Goal: Task Accomplishment & Management: Complete application form

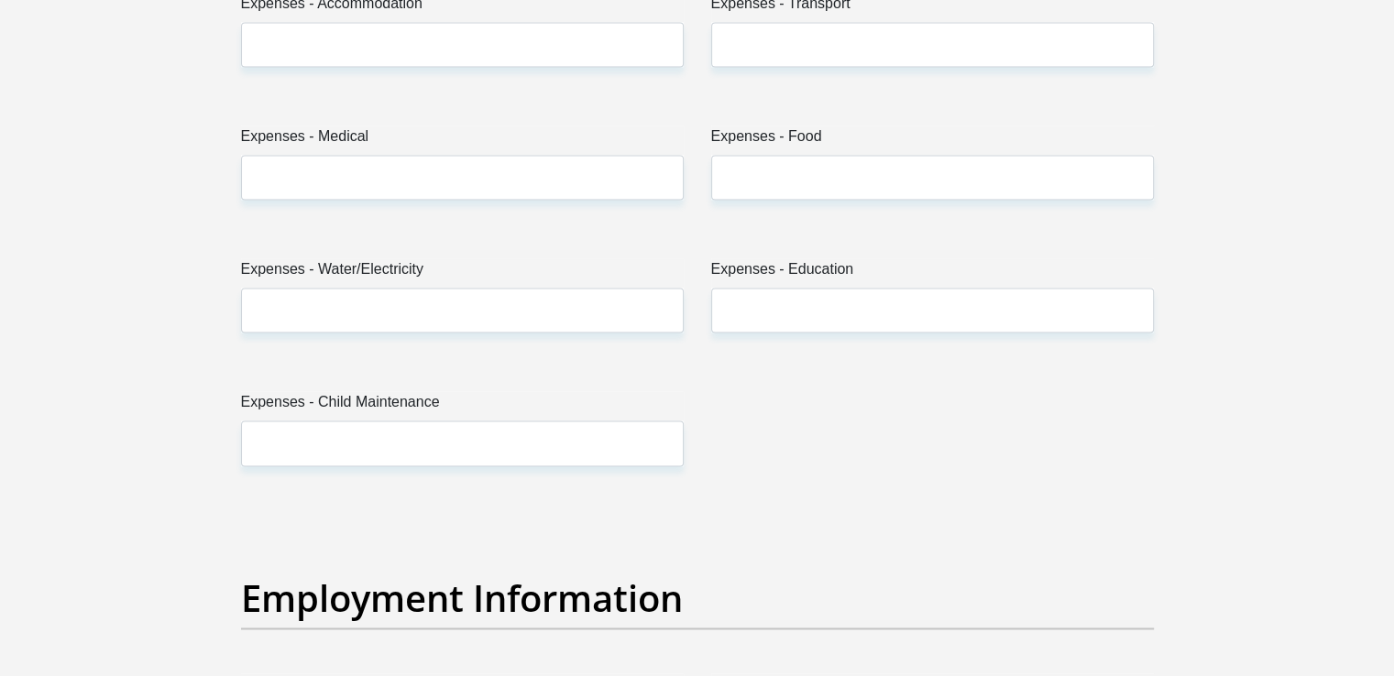
scroll to position [2567, 0]
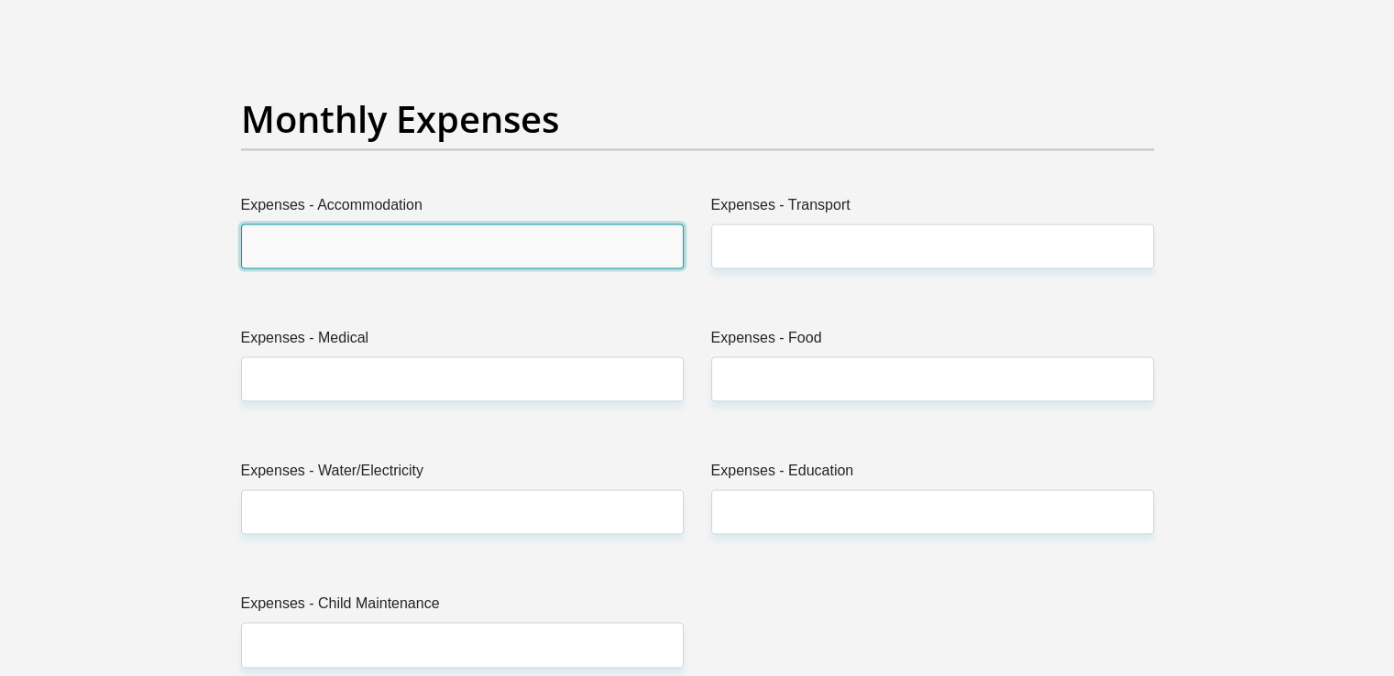
click at [413, 248] on input "Expenses - Accommodation" at bounding box center [462, 246] width 443 height 45
type input "2500"
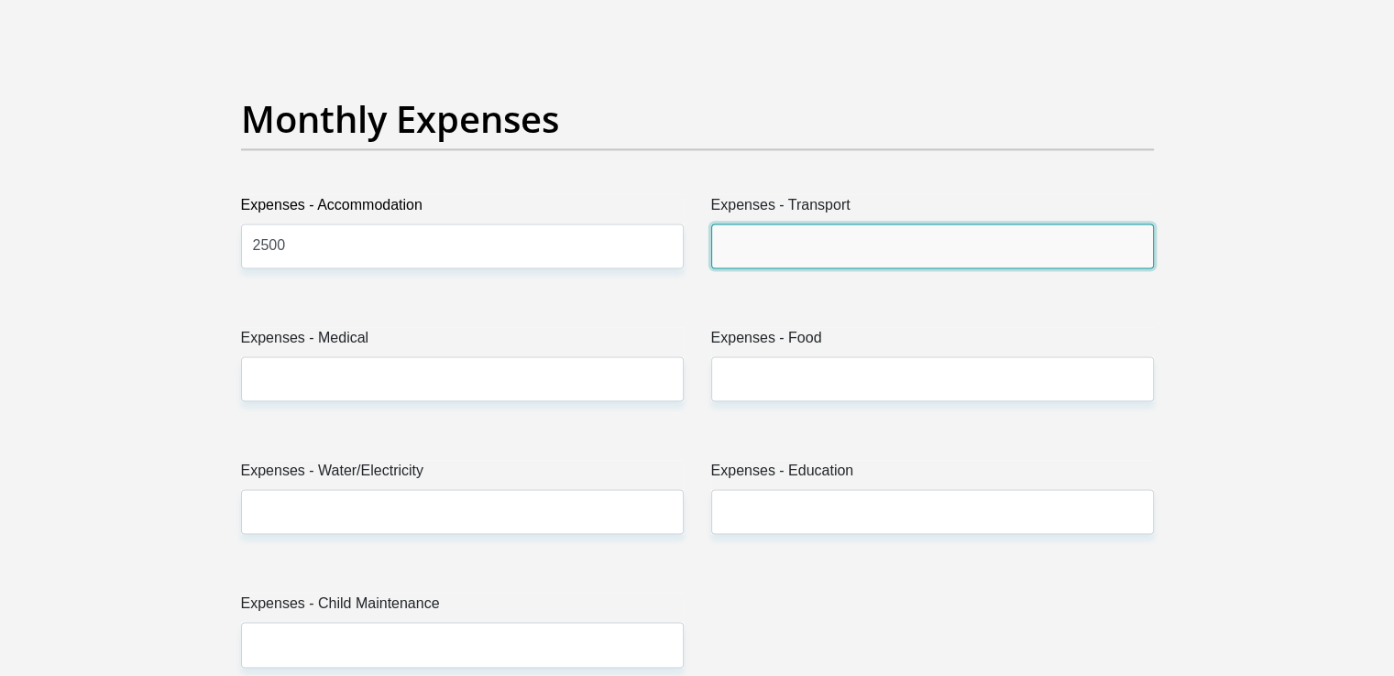
drag, startPoint x: 765, startPoint y: 243, endPoint x: 792, endPoint y: 262, distance: 32.8
click at [765, 243] on input "Expenses - Transport" at bounding box center [932, 246] width 443 height 45
type input "00.00"
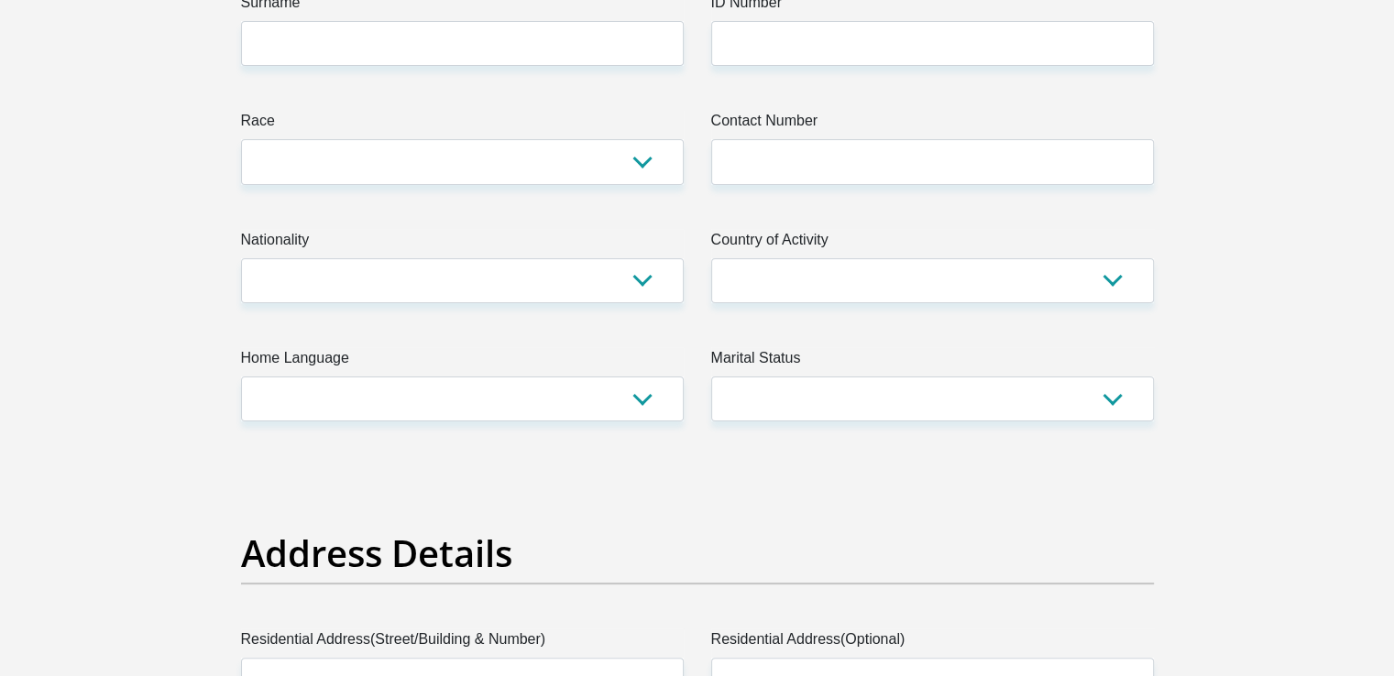
scroll to position [183, 0]
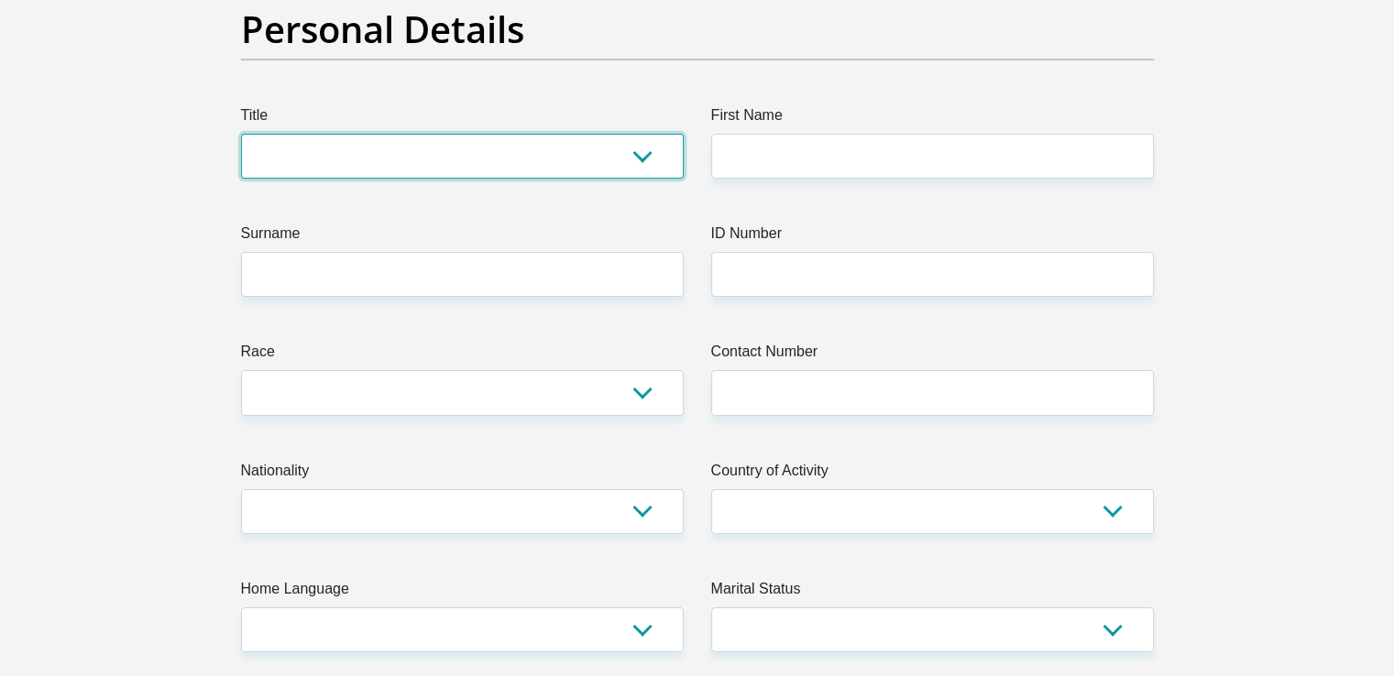
click at [405, 162] on select "Mr Ms Mrs Dr [PERSON_NAME]" at bounding box center [462, 156] width 443 height 45
select select "Mr"
click at [241, 134] on select "Mr Ms Mrs Dr [PERSON_NAME]" at bounding box center [462, 156] width 443 height 45
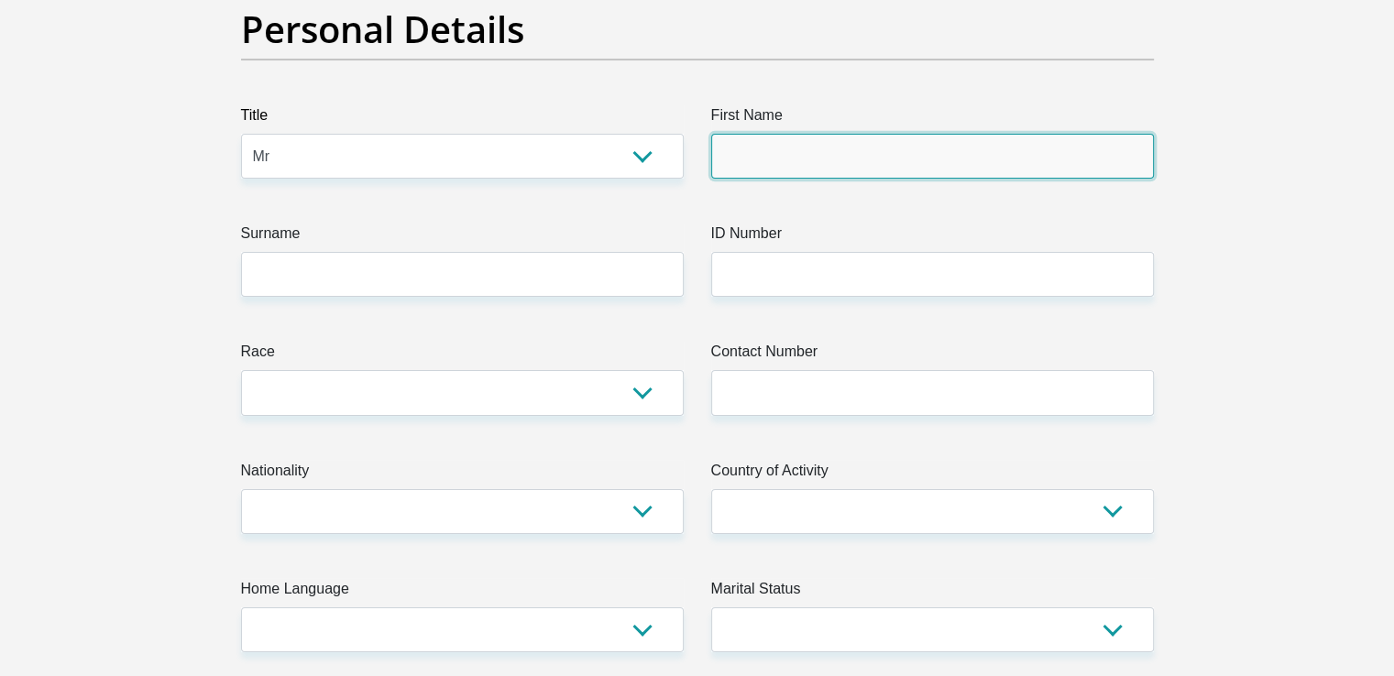
click at [722, 144] on input "First Name" at bounding box center [932, 156] width 443 height 45
type input "SinqobileTeyro"
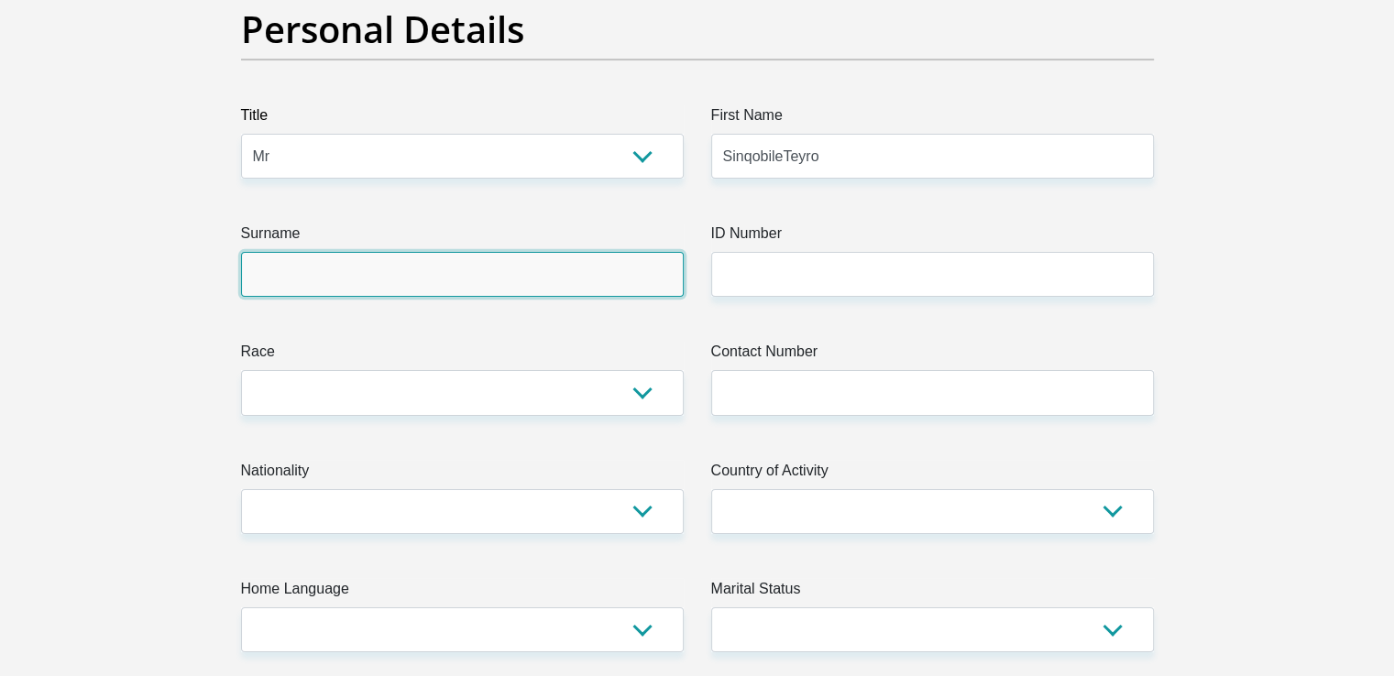
type input "Shongwe"
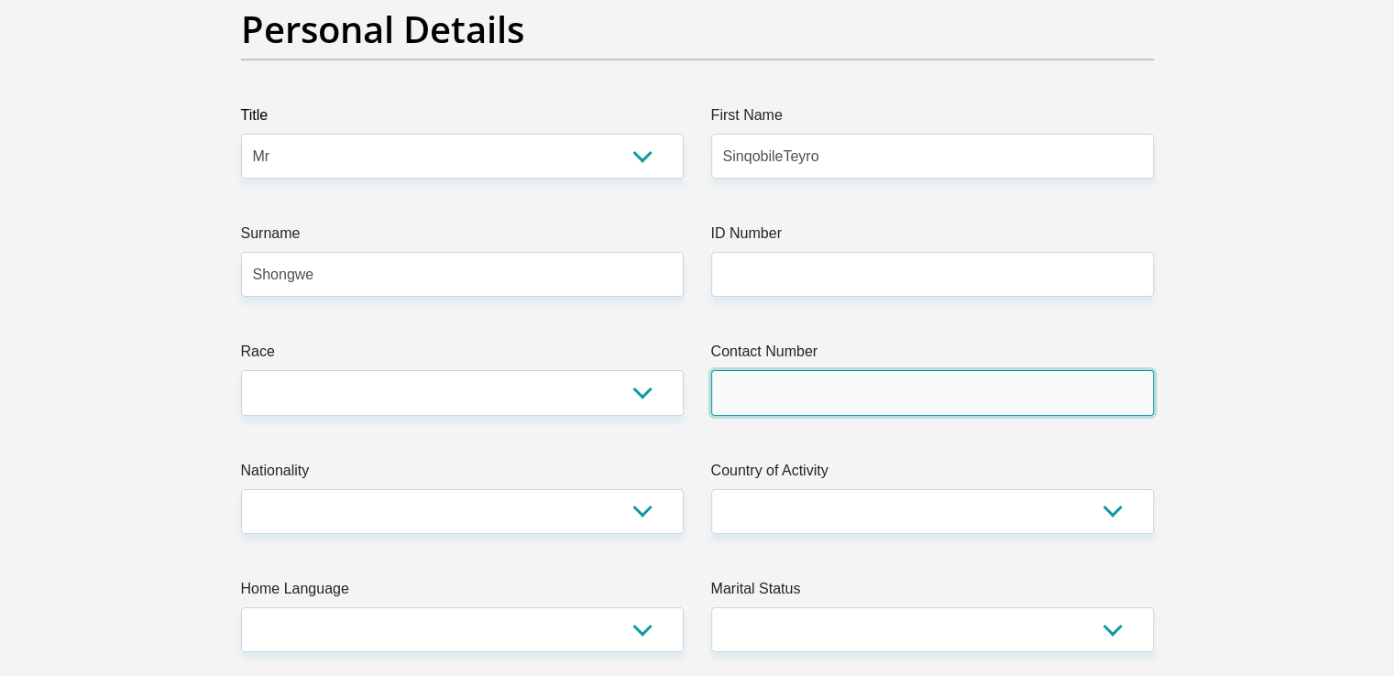
type input "0671564966"
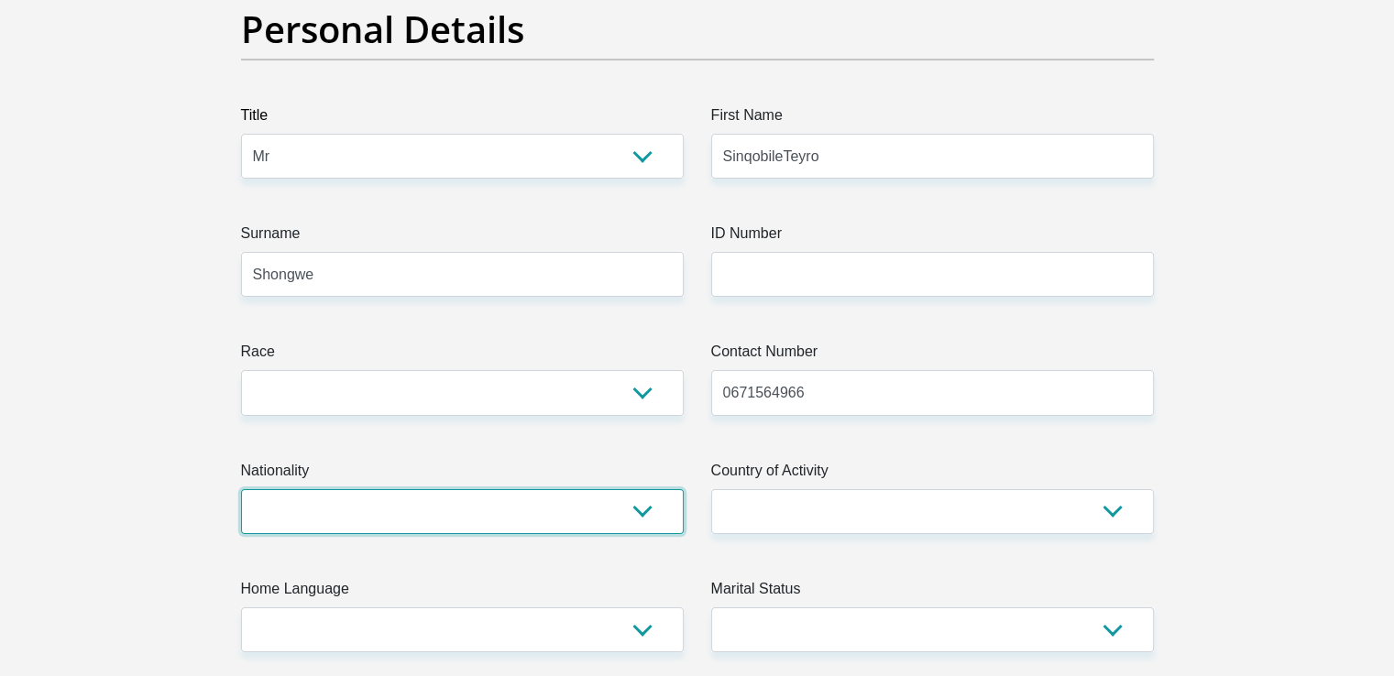
select select "ZAF"
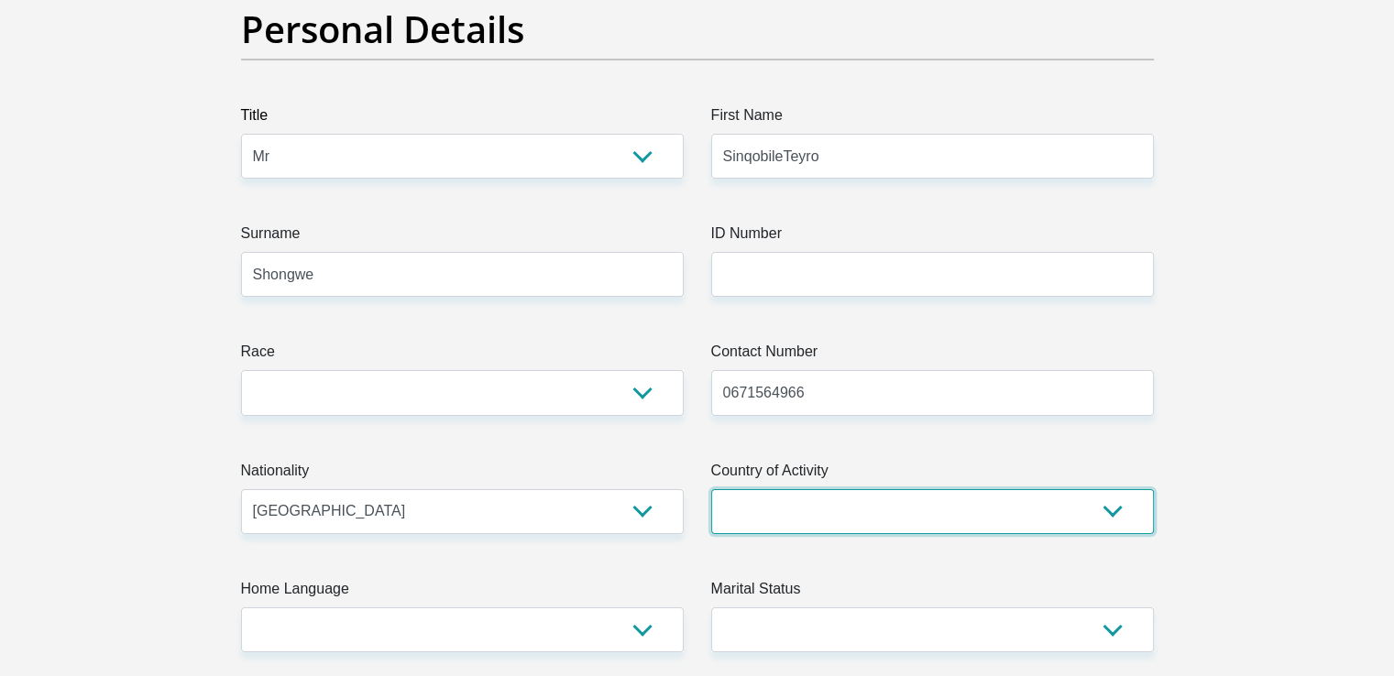
select select "ZAF"
type input "[STREET_ADDRESS]"
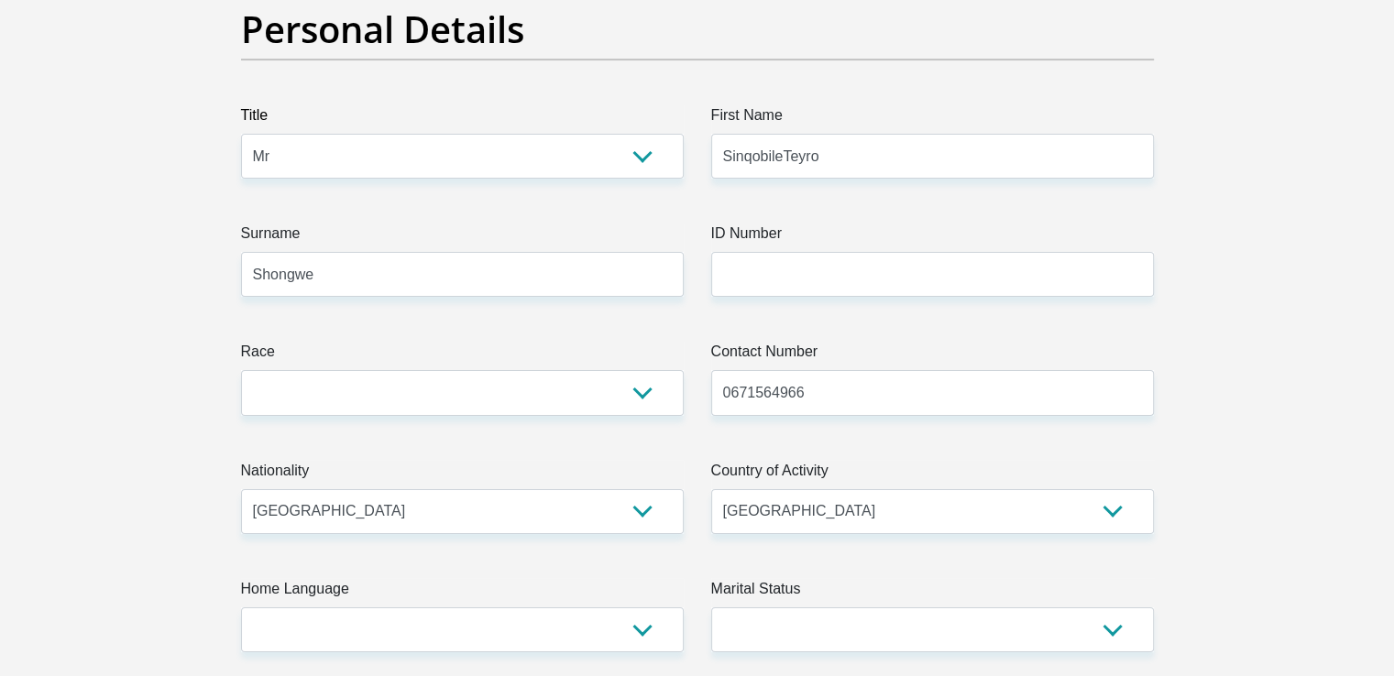
type input "[GEOGRAPHIC_DATA], Phase 1"
type input "Melmoth"
type input "3835"
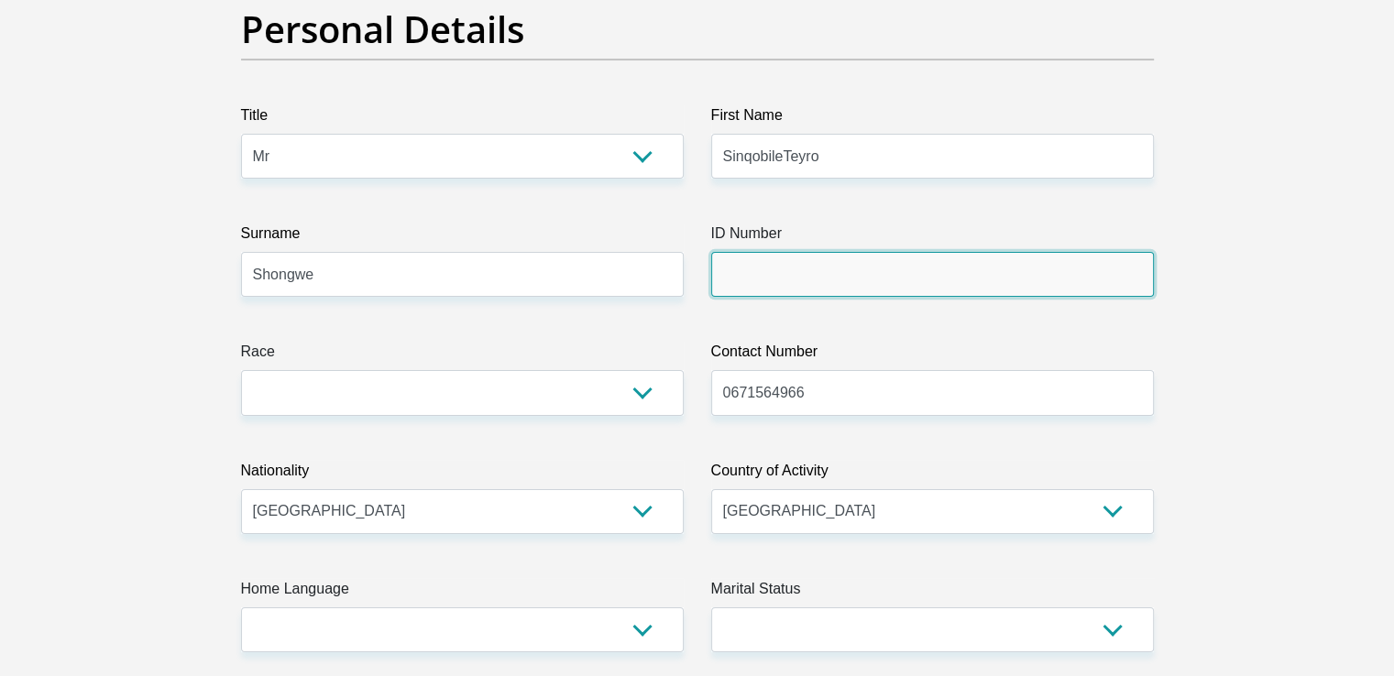
click at [786, 271] on input "ID Number" at bounding box center [932, 274] width 443 height 45
click at [782, 280] on input "ID Number" at bounding box center [932, 274] width 443 height 45
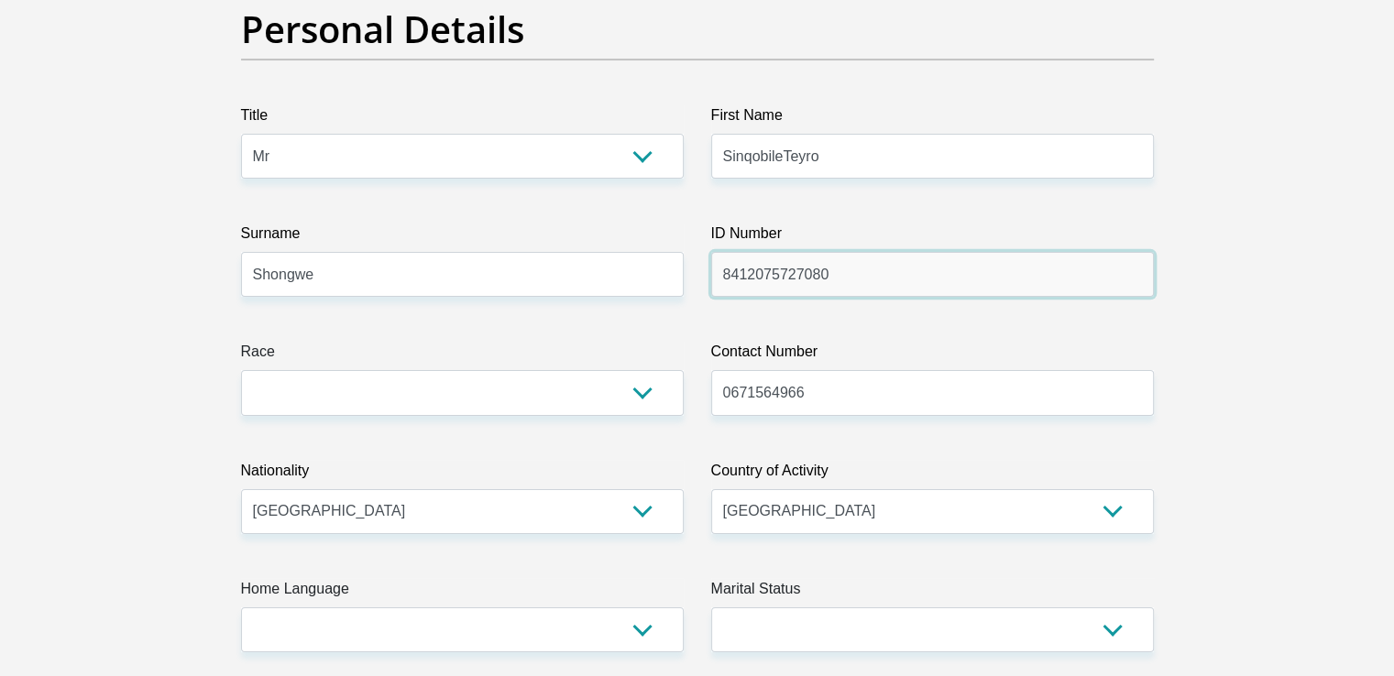
type input "8412075727080"
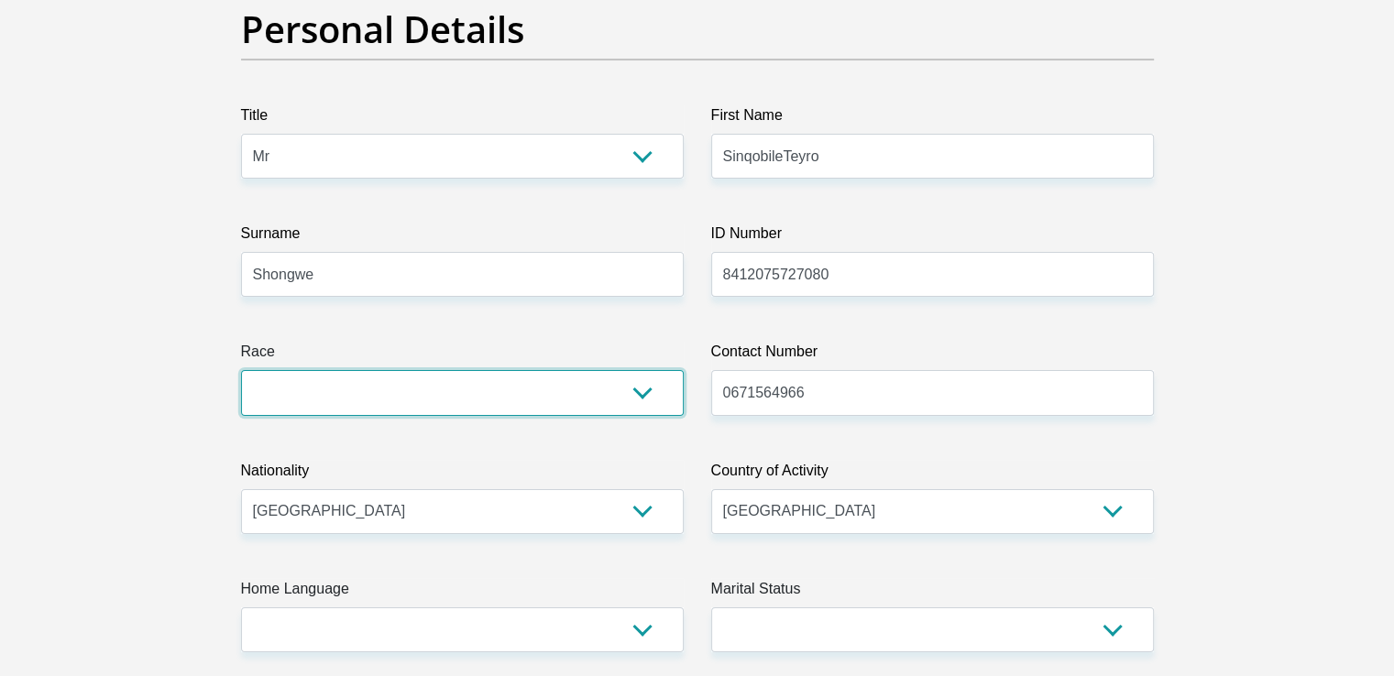
click at [645, 386] on select "Black Coloured Indian White Other" at bounding box center [462, 392] width 443 height 45
select select "1"
click at [241, 370] on select "Black Coloured Indian White Other" at bounding box center [462, 392] width 443 height 45
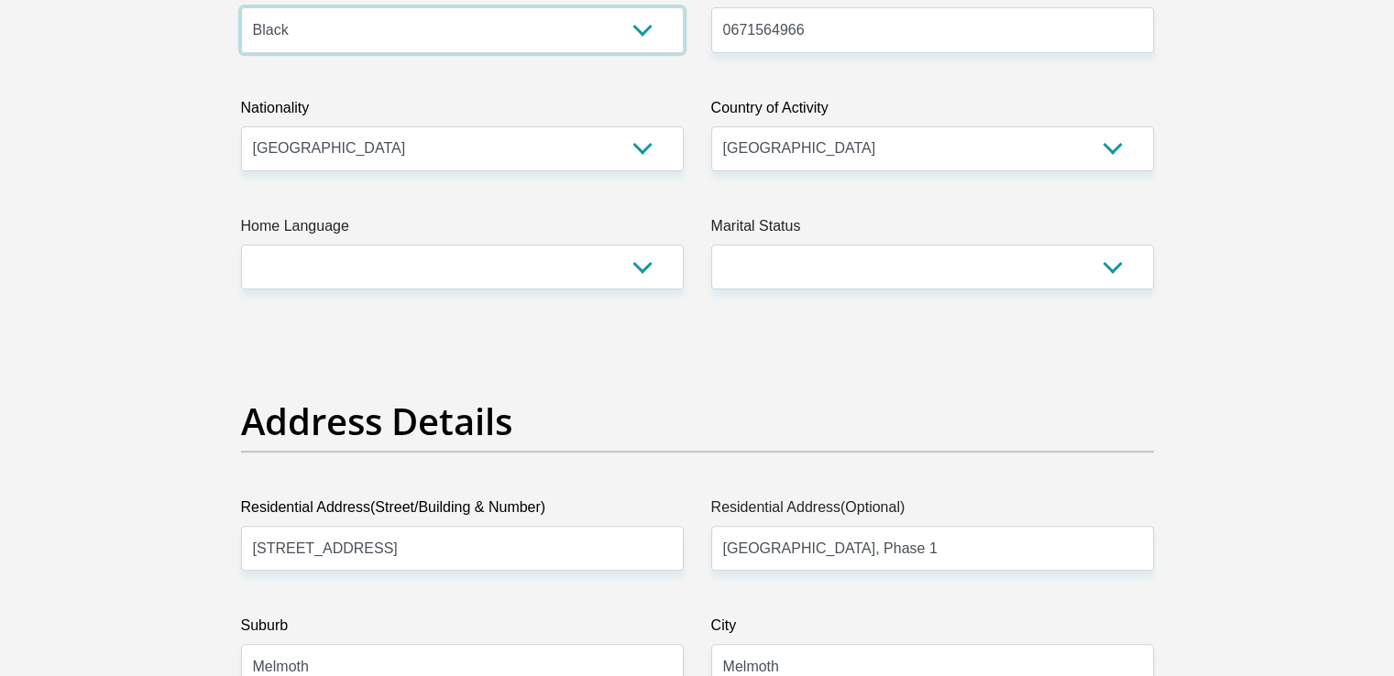
scroll to position [550, 0]
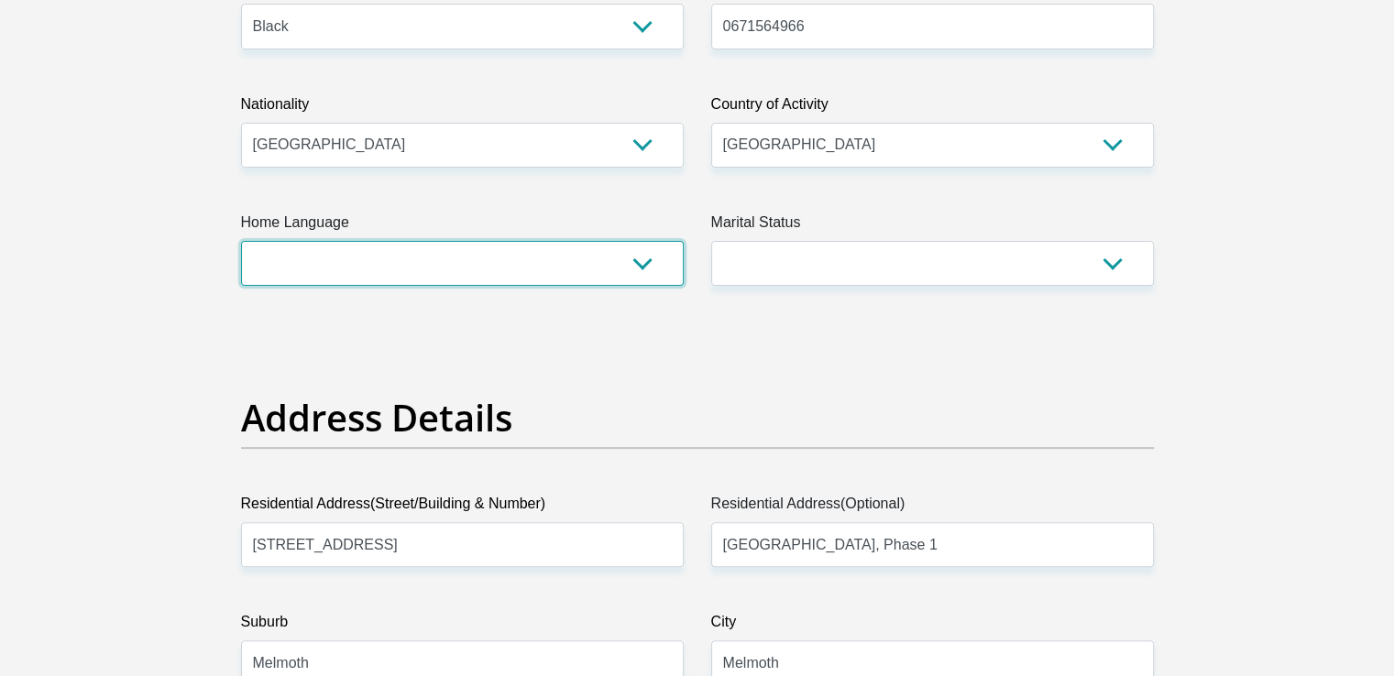
click at [521, 257] on select "Afrikaans English Sepedi South Ndebele Southern Sotho Swati Tsonga Tswana Venda…" at bounding box center [462, 263] width 443 height 45
select select "[DATE]"
click at [241, 241] on select "Afrikaans English Sepedi South Ndebele Southern Sotho Swati Tsonga Tswana Venda…" at bounding box center [462, 263] width 443 height 45
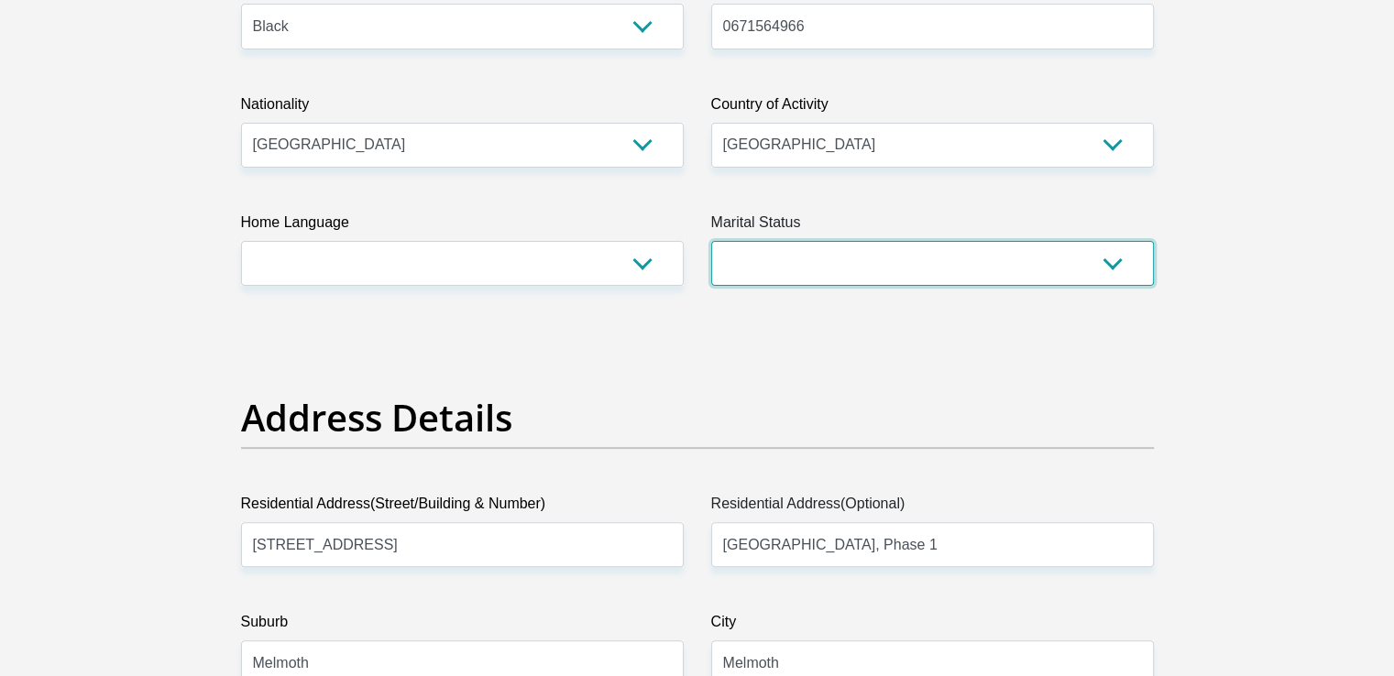
click at [828, 256] on select "Married ANC Single Divorced Widowed Married COP or Customary Law" at bounding box center [932, 263] width 443 height 45
select select "2"
click at [711, 241] on select "Married ANC Single Divorced Widowed Married COP or Customary Law" at bounding box center [932, 263] width 443 height 45
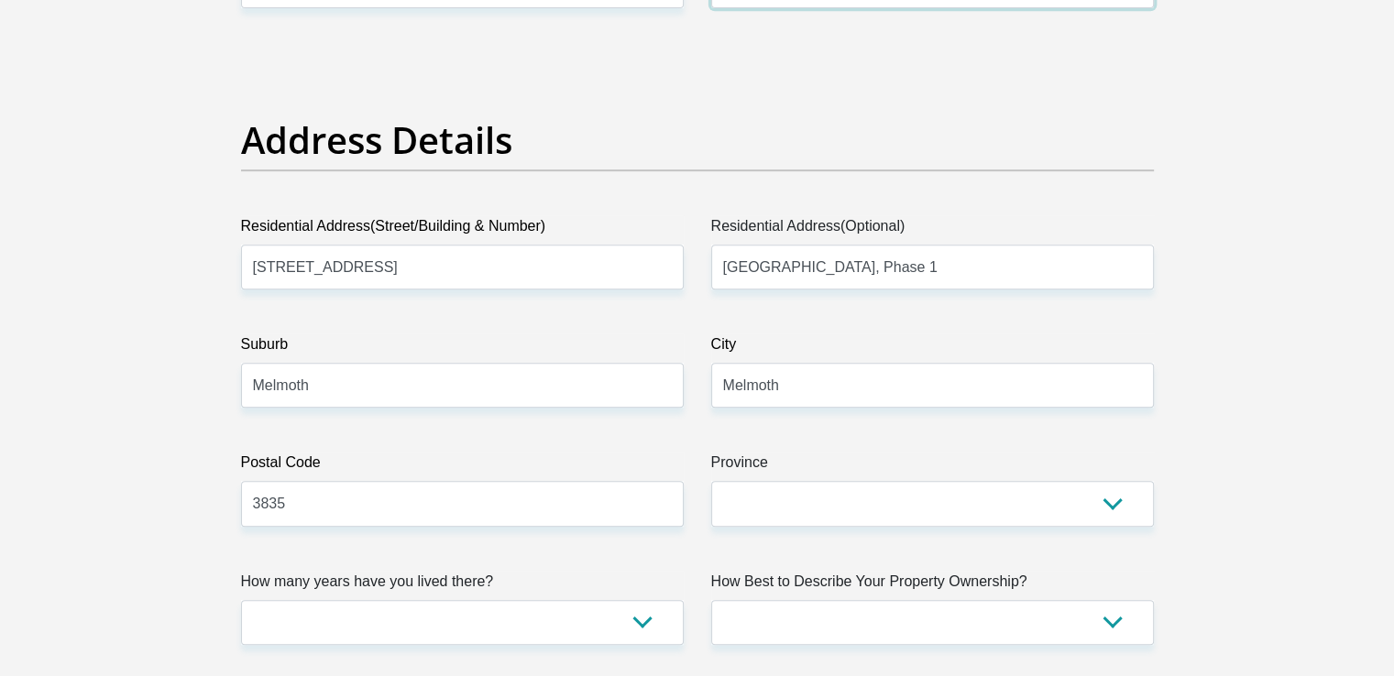
scroll to position [825, 0]
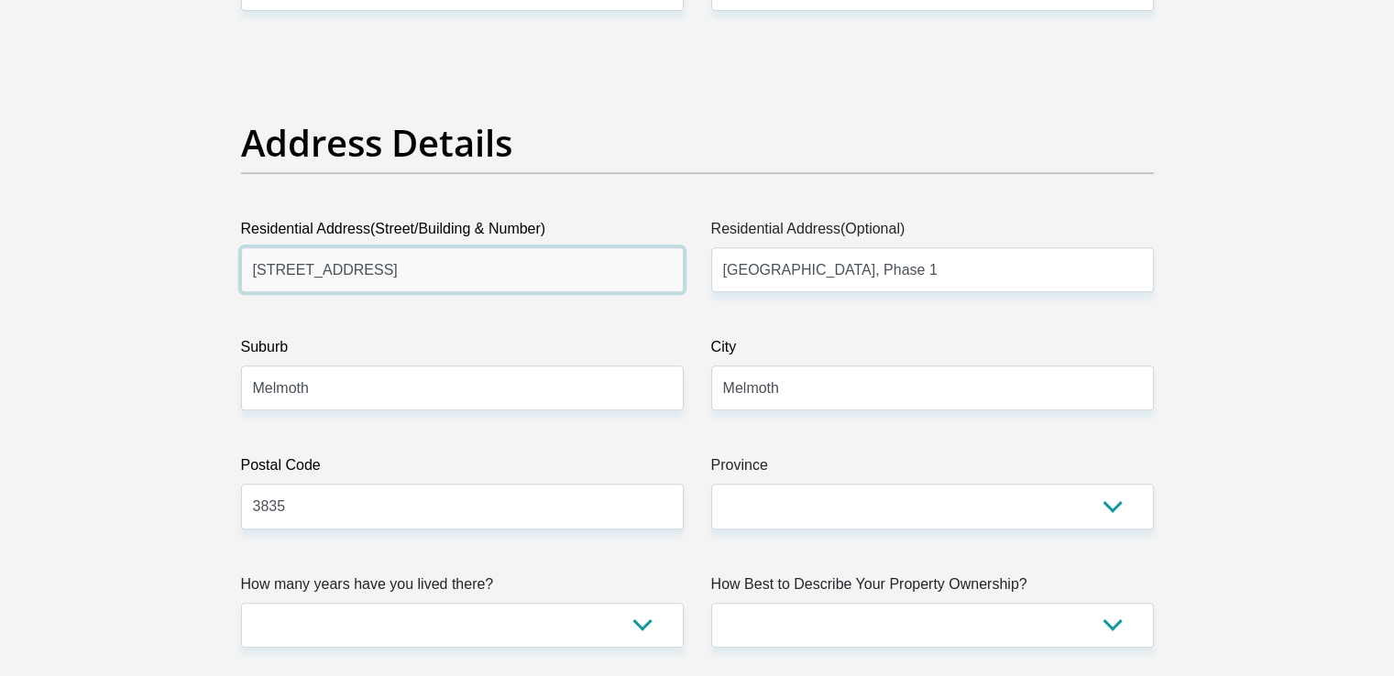
click at [458, 274] on input "[STREET_ADDRESS]" at bounding box center [462, 269] width 443 height 45
type input "21 Frenoleen, [STREET_ADDRESS][PERSON_NAME]"
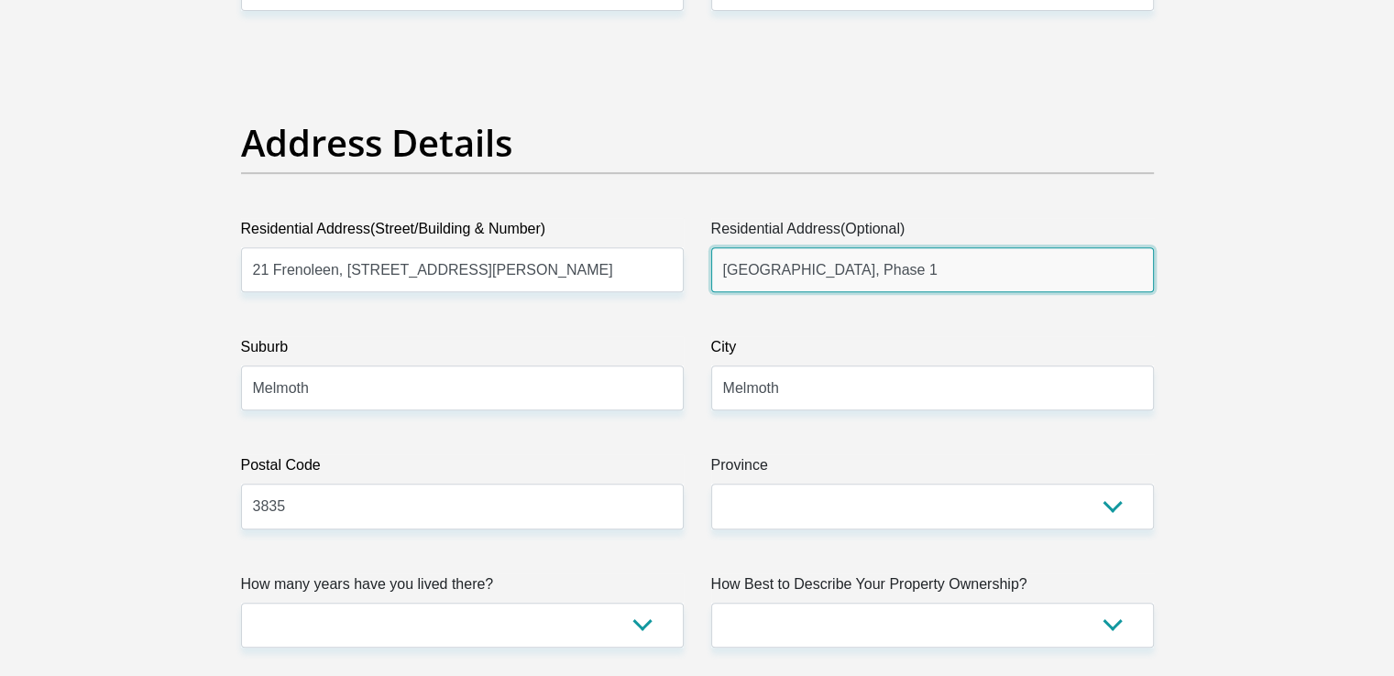
click at [982, 280] on input "[GEOGRAPHIC_DATA], Phase 1" at bounding box center [932, 269] width 443 height 45
type input "[GEOGRAPHIC_DATA]"
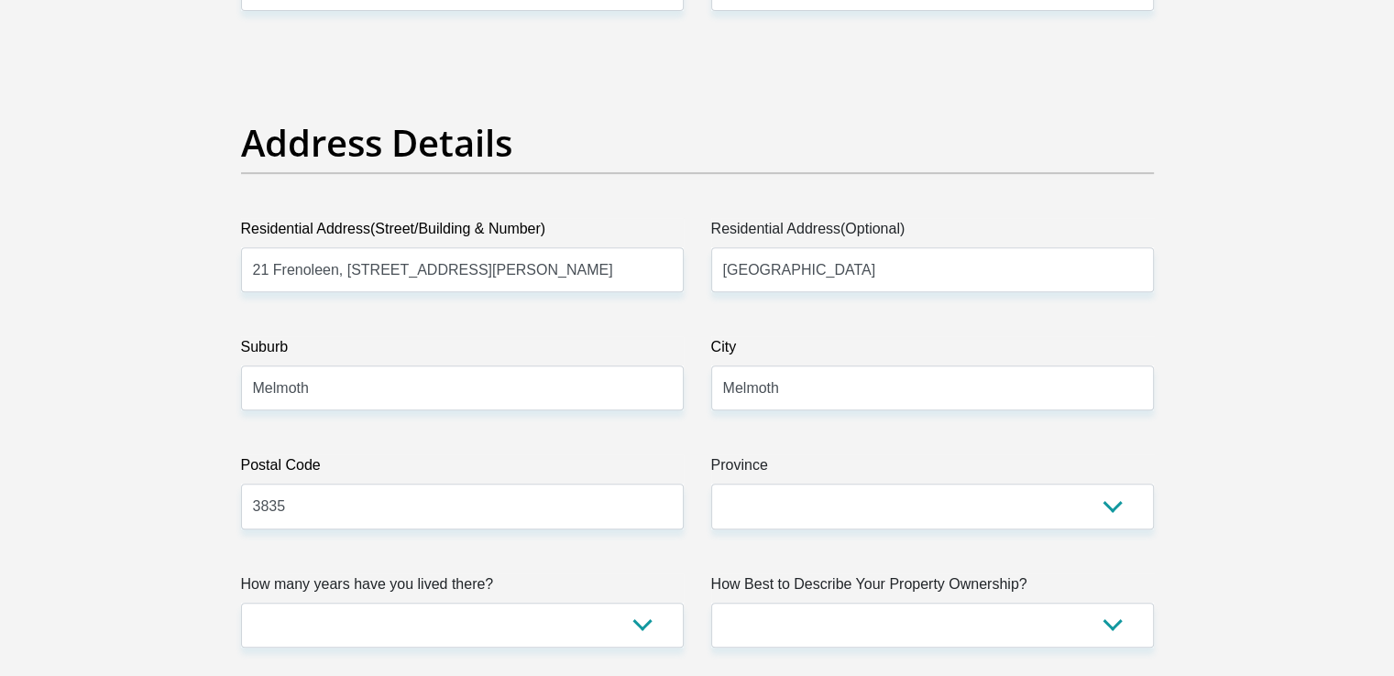
drag, startPoint x: 513, startPoint y: 399, endPoint x: 496, endPoint y: 389, distance: 20.1
click at [512, 399] on input "Melmoth" at bounding box center [462, 388] width 443 height 45
type input "M"
type input "Point"
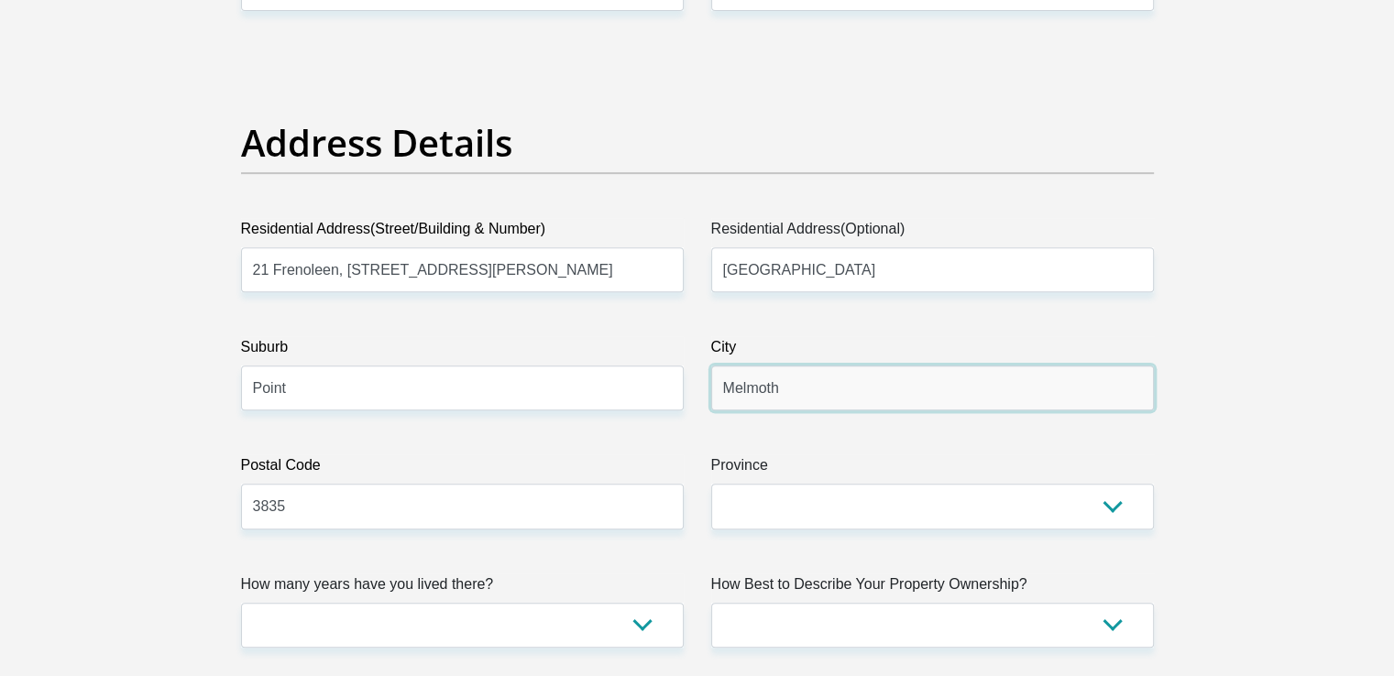
click at [798, 391] on input "Melmoth" at bounding box center [932, 388] width 443 height 45
type input "[GEOGRAPHIC_DATA]"
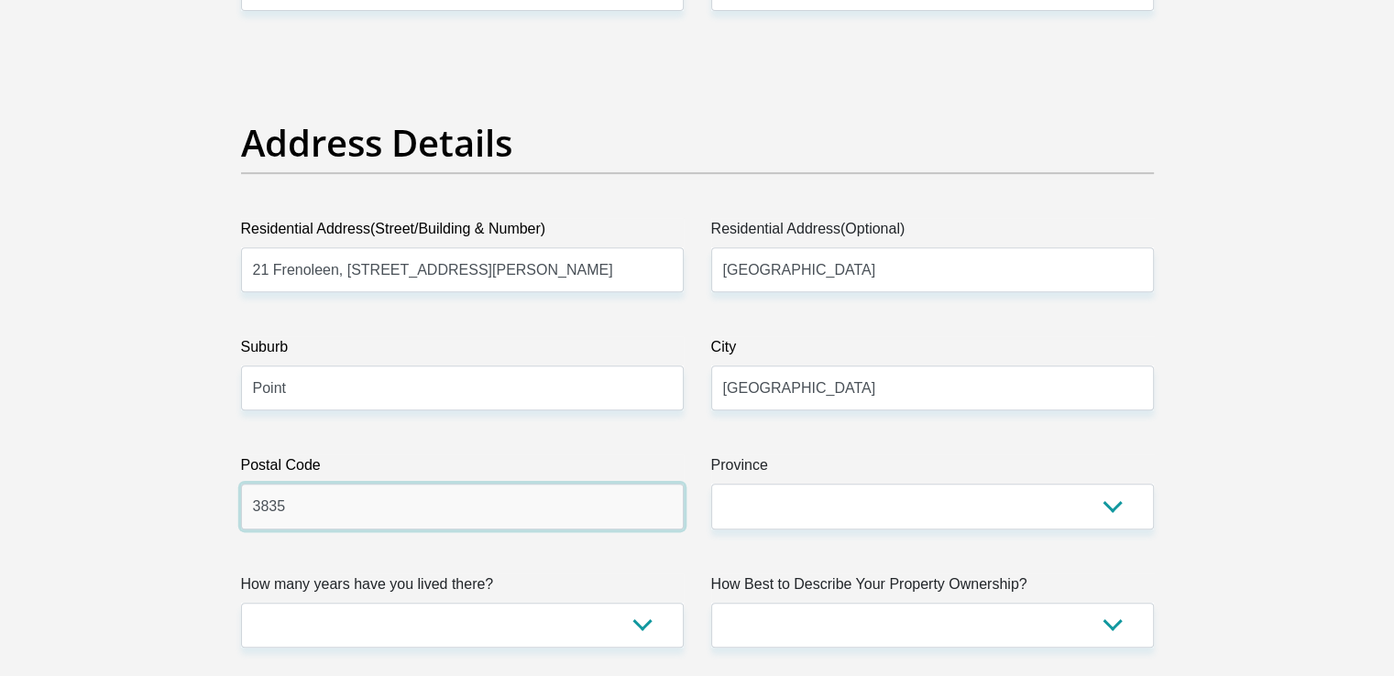
click at [422, 521] on input "3835" at bounding box center [462, 506] width 443 height 45
type input "4001"
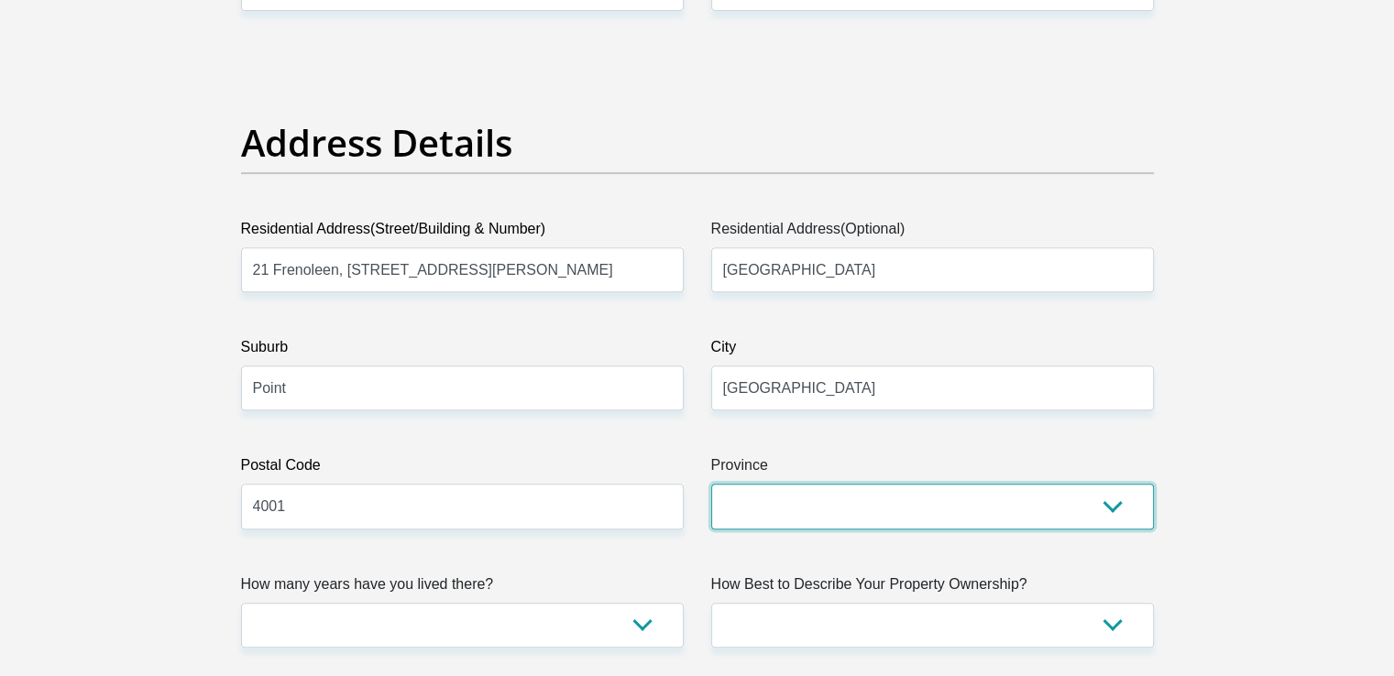
click at [792, 516] on select "Eastern Cape Free State [GEOGRAPHIC_DATA] [GEOGRAPHIC_DATA][DATE] [GEOGRAPHIC_D…" at bounding box center [932, 506] width 443 height 45
select select "[GEOGRAPHIC_DATA][DATE]"
click at [711, 484] on select "Eastern Cape Free State [GEOGRAPHIC_DATA] [GEOGRAPHIC_DATA][DATE] [GEOGRAPHIC_D…" at bounding box center [932, 506] width 443 height 45
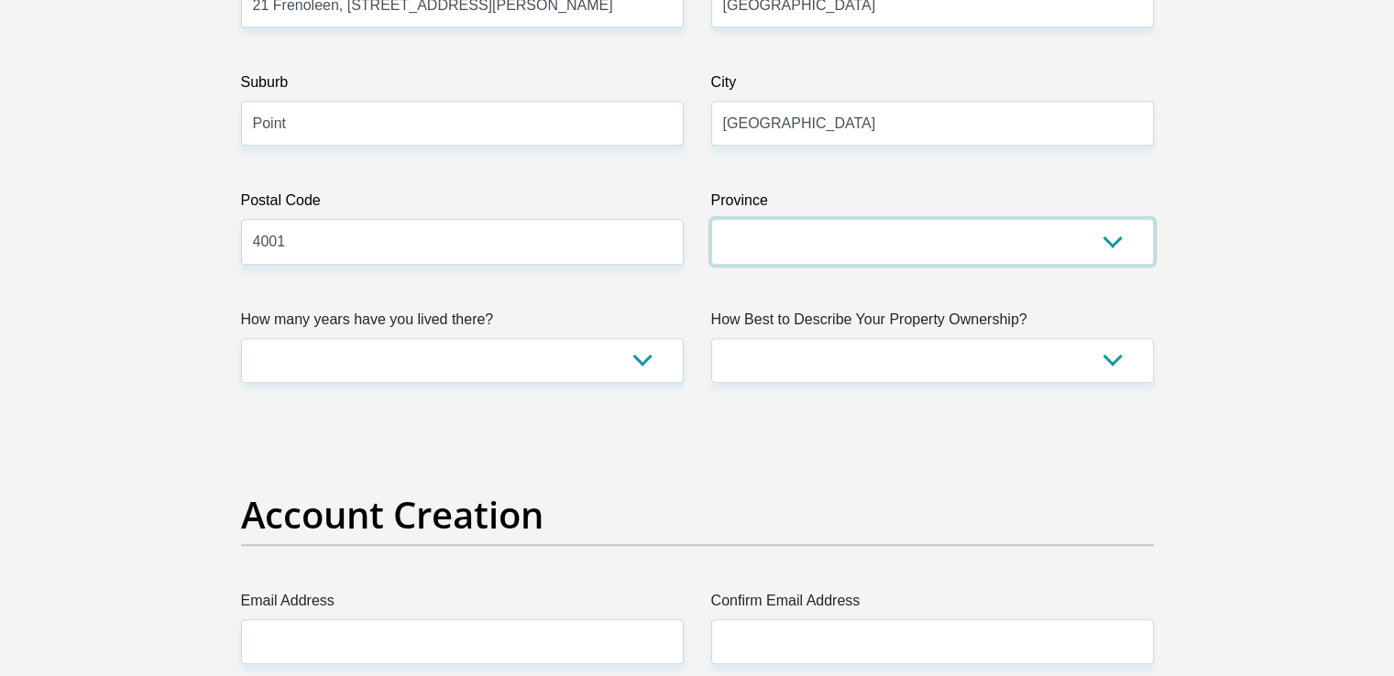
scroll to position [1100, 0]
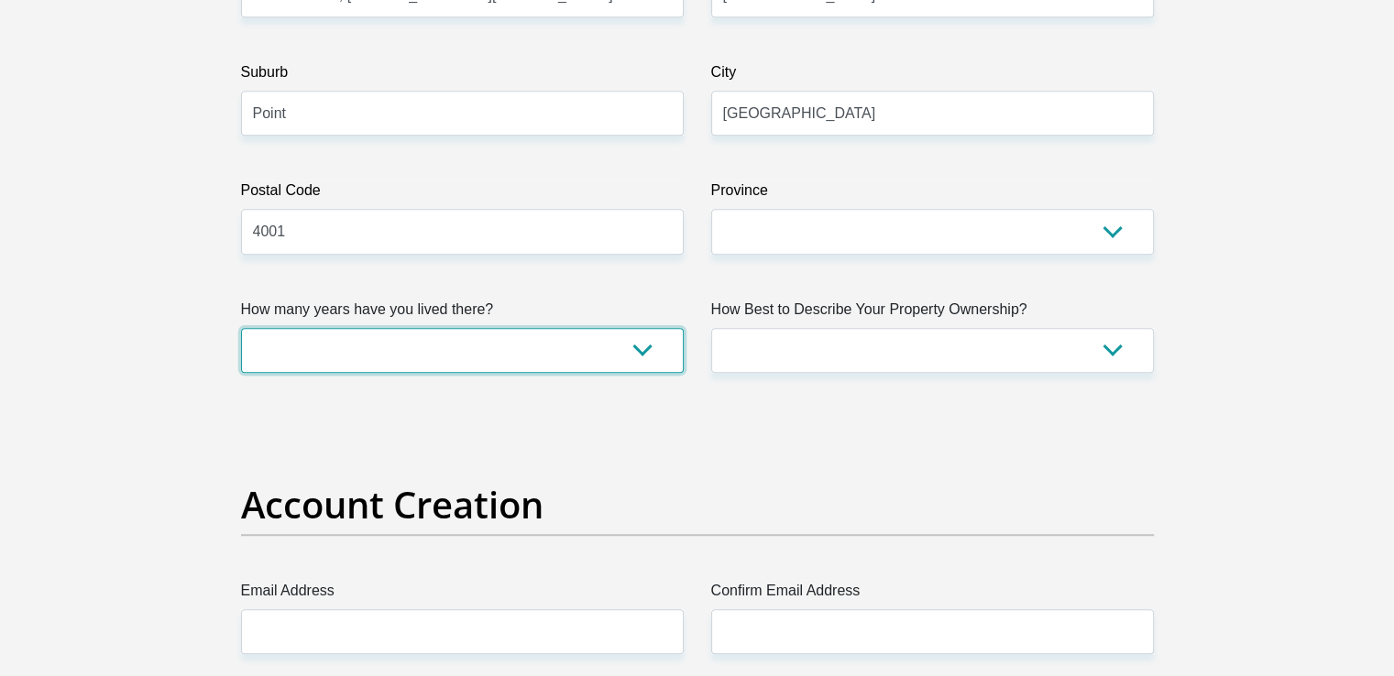
click at [543, 349] on select "less than 1 year 1-3 years 3-5 years 5+ years" at bounding box center [462, 350] width 443 height 45
select select "4"
click at [241, 328] on select "less than 1 year 1-3 years 3-5 years 5+ years" at bounding box center [462, 350] width 443 height 45
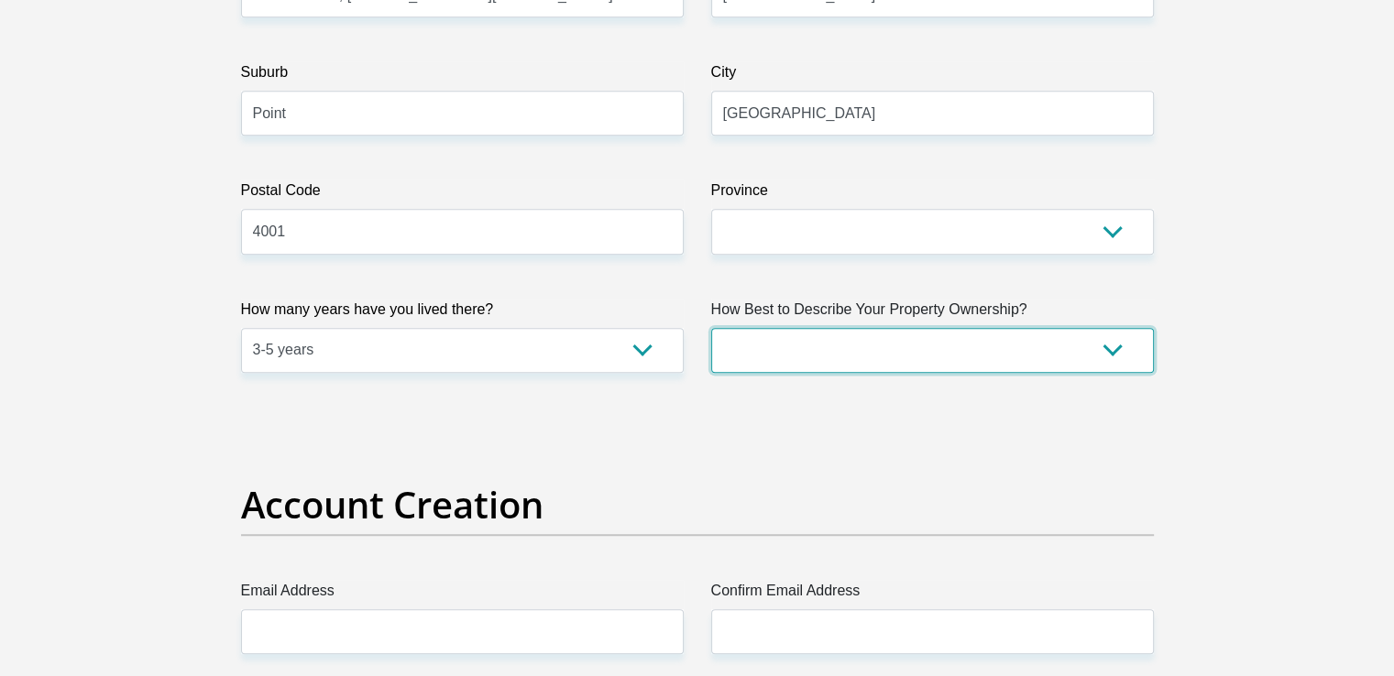
click at [831, 345] on select "Owned Rented Family Owned Company Dwelling" at bounding box center [932, 350] width 443 height 45
select select "Rented"
click at [711, 328] on select "Owned Rented Family Owned Company Dwelling" at bounding box center [932, 350] width 443 height 45
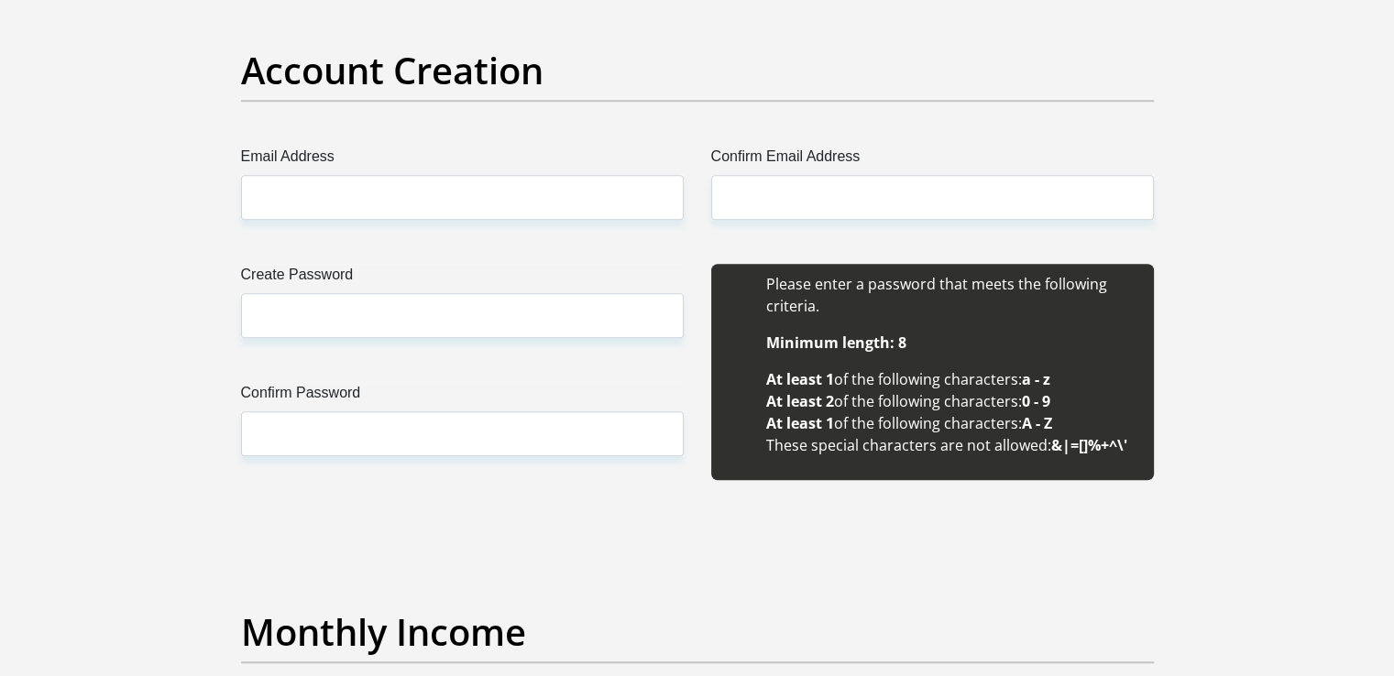
scroll to position [1558, 0]
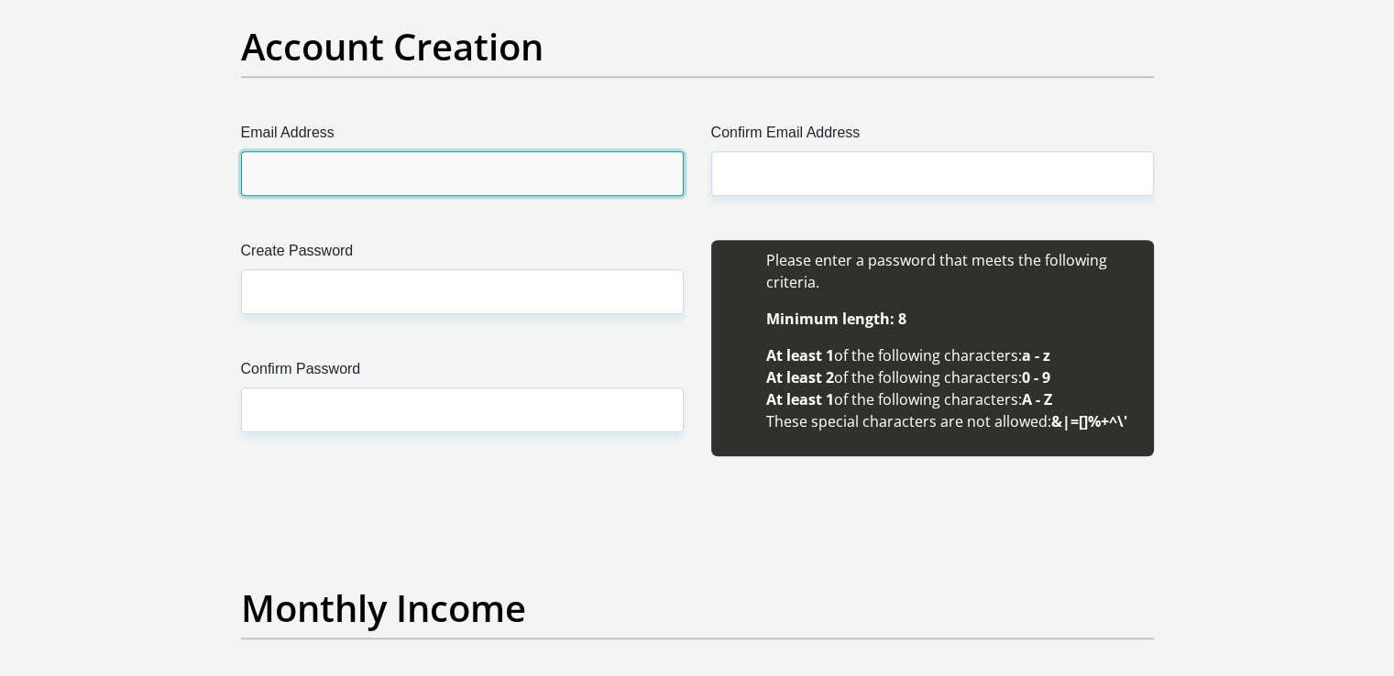
click at [456, 171] on input "Email Address" at bounding box center [462, 173] width 443 height 45
type input "[EMAIL_ADDRESS][DOMAIN_NAME]"
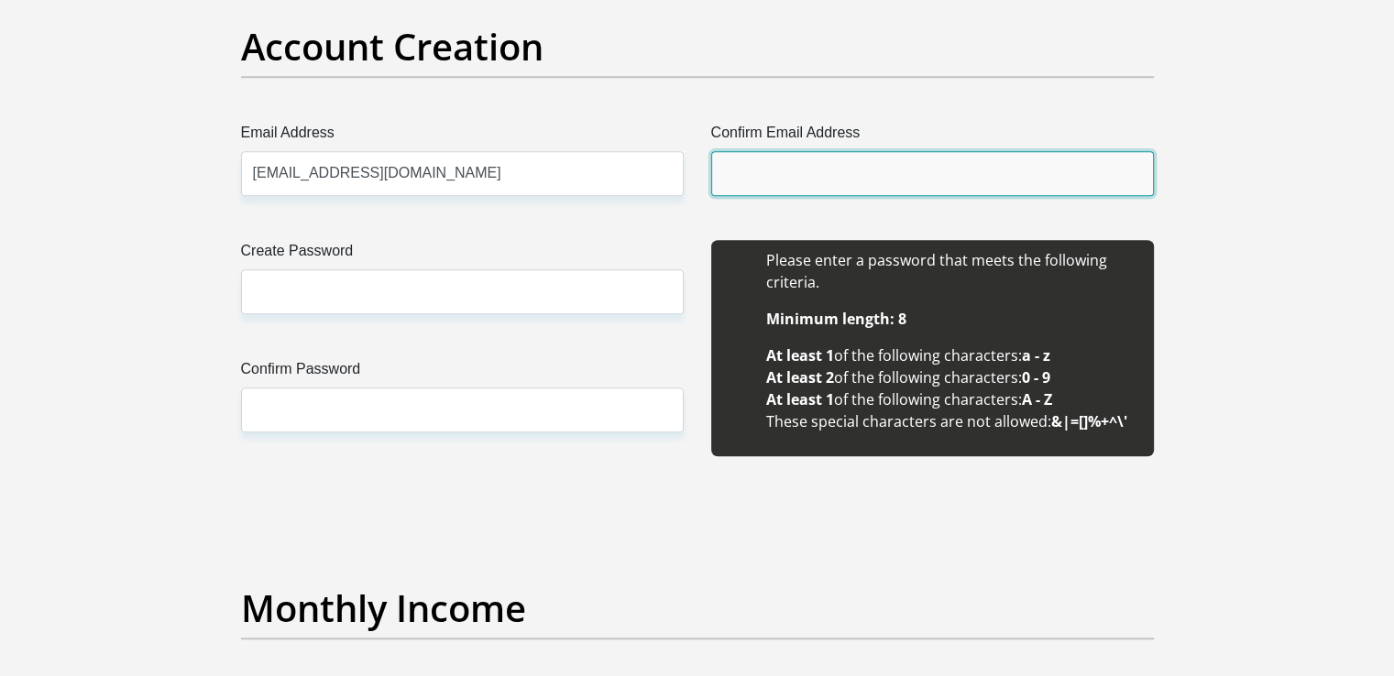
type input "[EMAIL_ADDRESS][DOMAIN_NAME]"
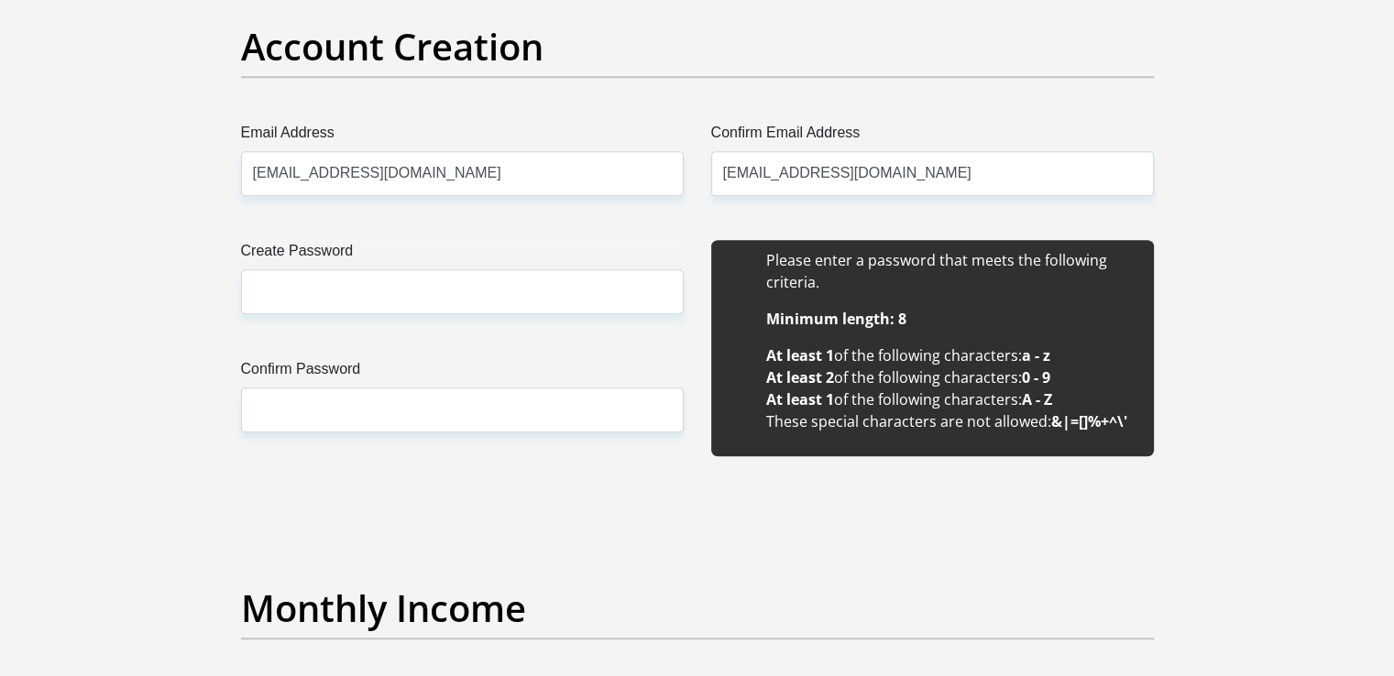
type input "Sinqobile Teyro"
type input "Shongwe"
type input "0671564966"
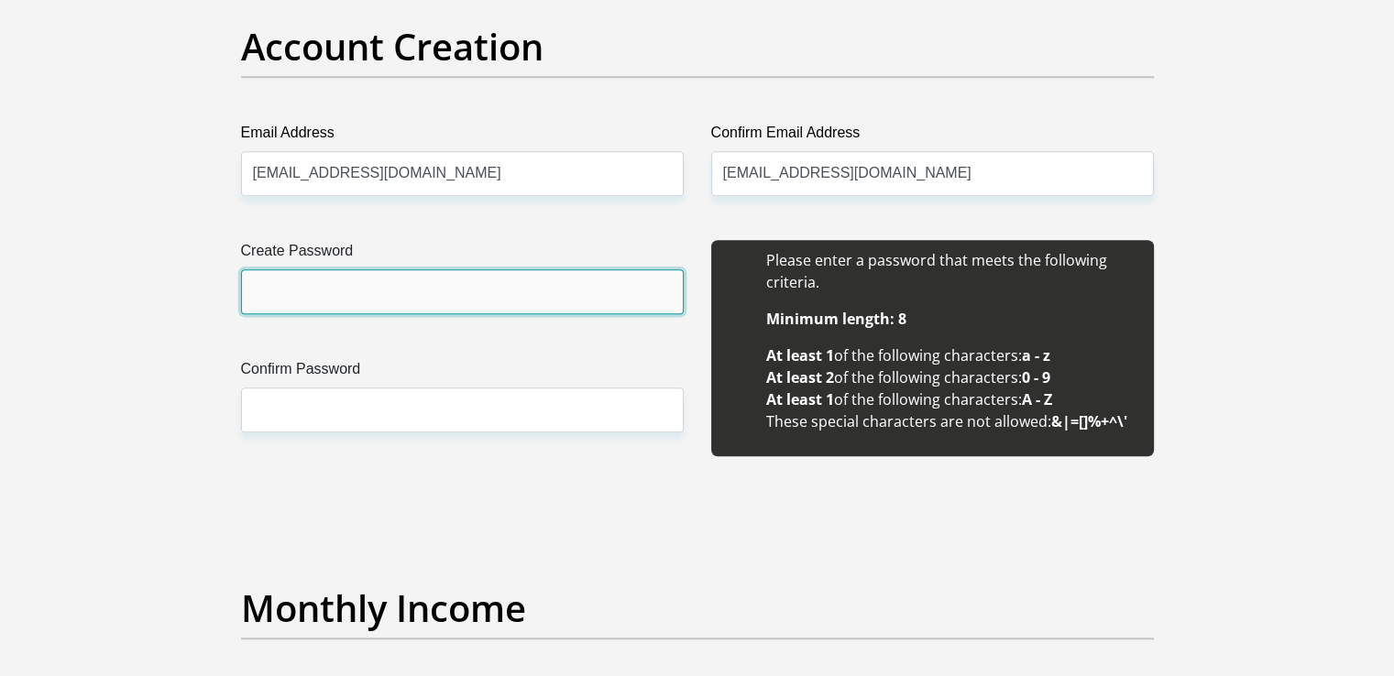
click at [379, 284] on input "Create Password" at bounding box center [462, 291] width 443 height 45
type input "Sh0ngwe#7"
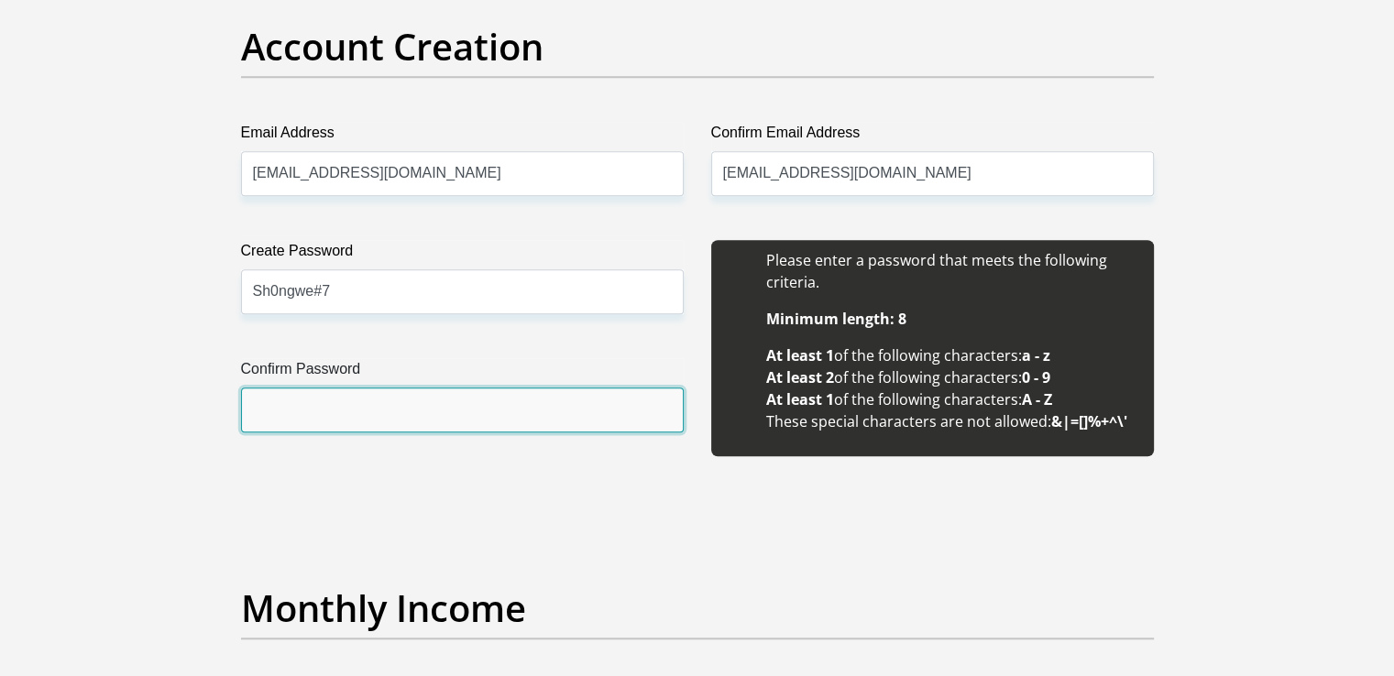
click at [337, 407] on input "Confirm Password" at bounding box center [462, 410] width 443 height 45
type input "Sh0ngwe#7"
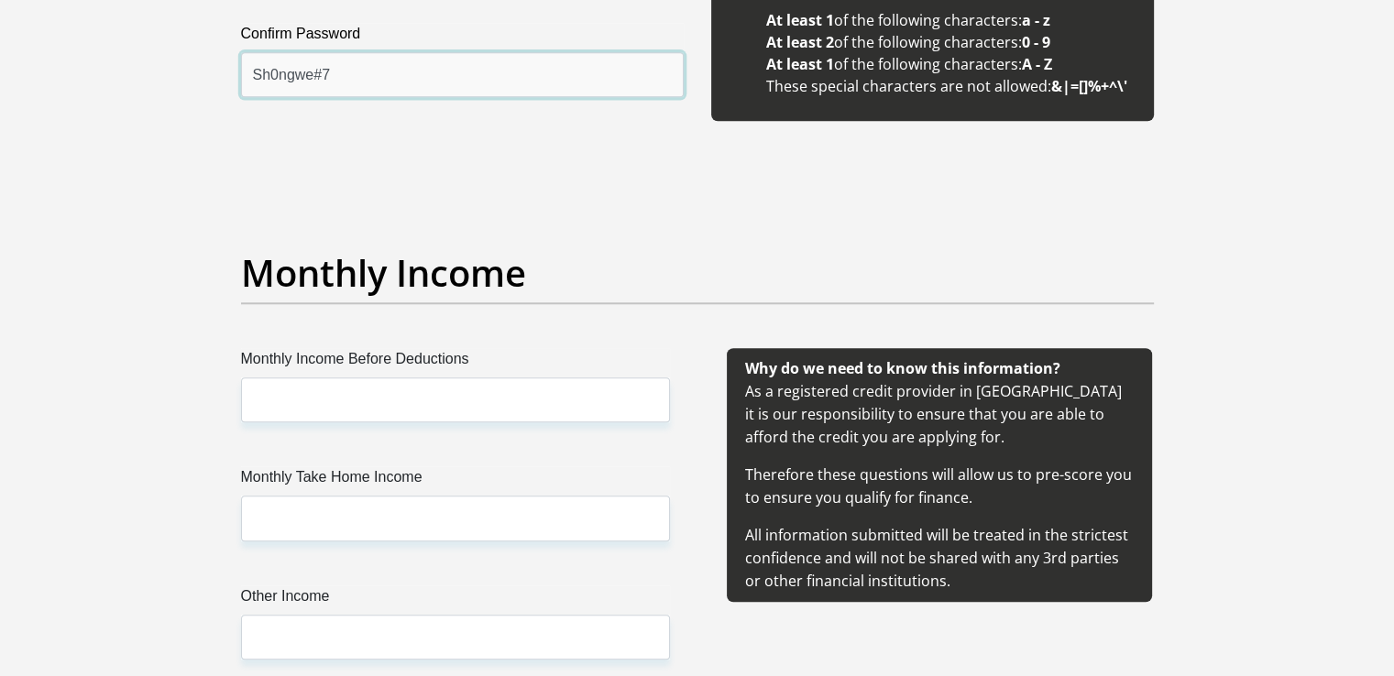
scroll to position [1925, 0]
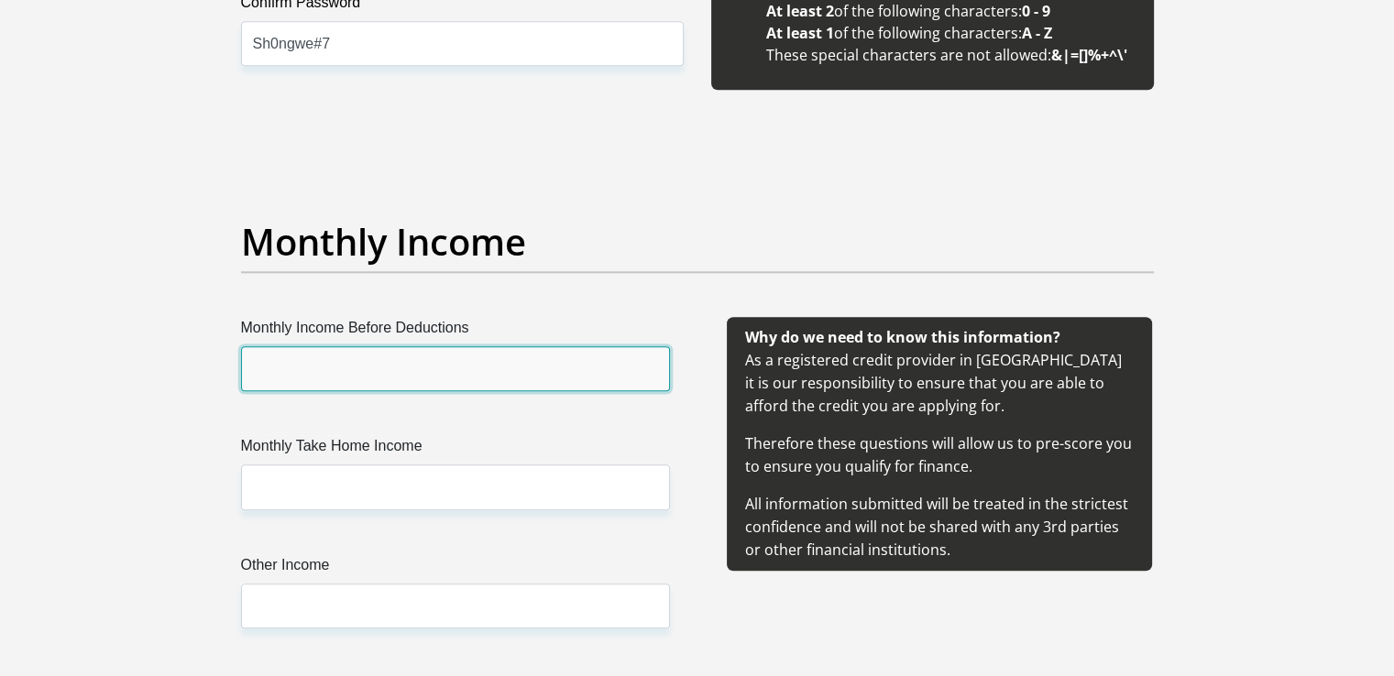
click at [370, 375] on input "Monthly Income Before Deductions" at bounding box center [455, 368] width 429 height 45
type input "21285"
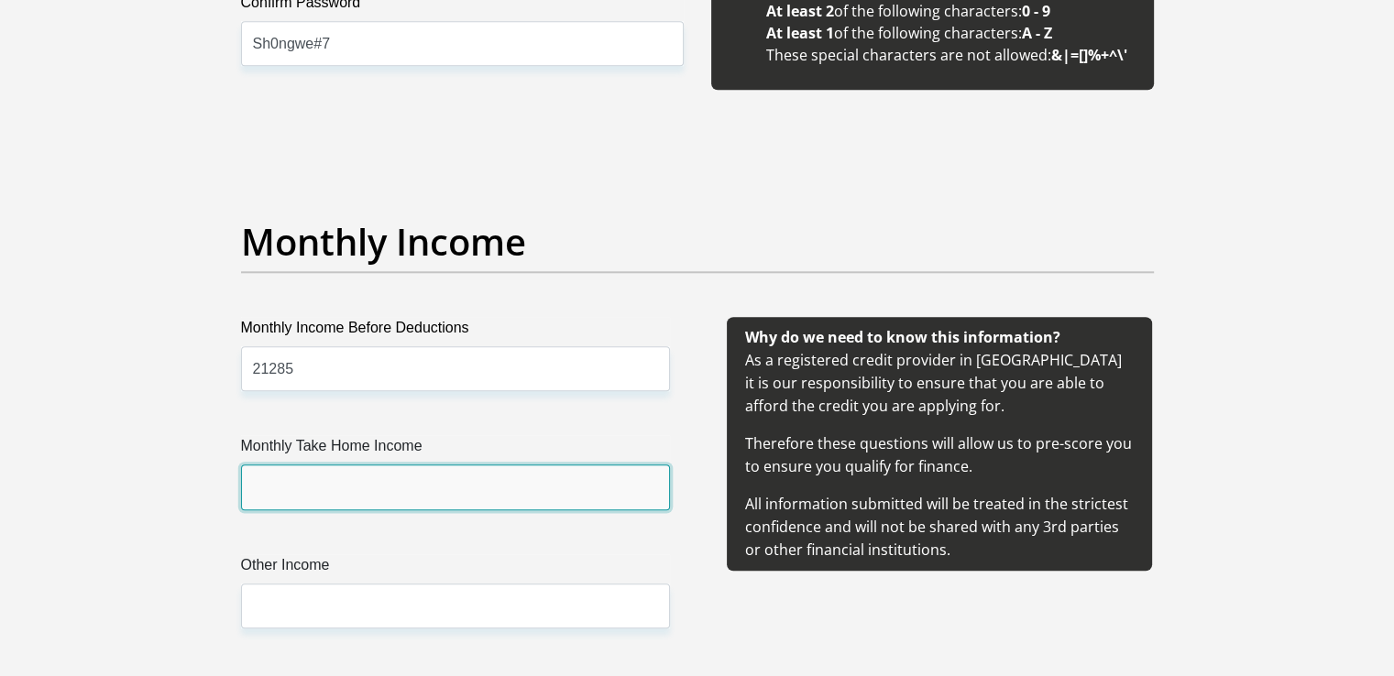
click at [337, 479] on input "Monthly Take Home Income" at bounding box center [455, 487] width 429 height 45
type input "16013.09"
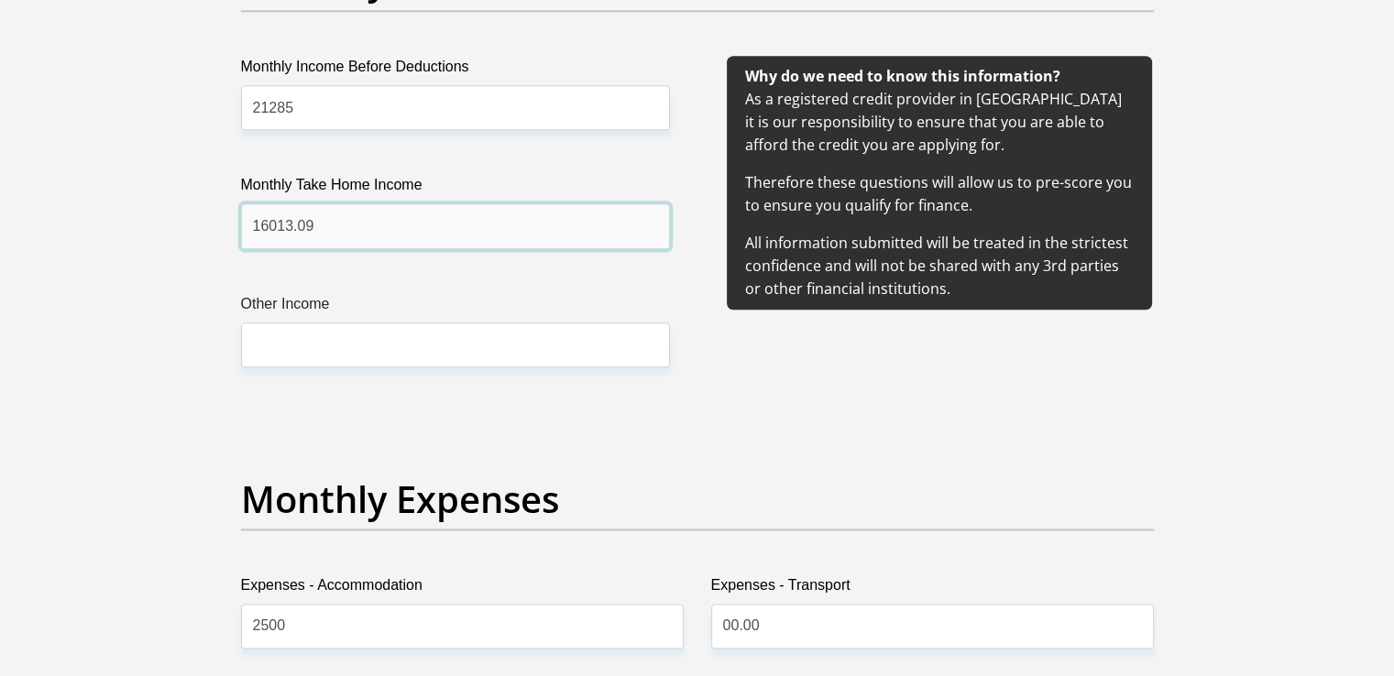
scroll to position [2200, 0]
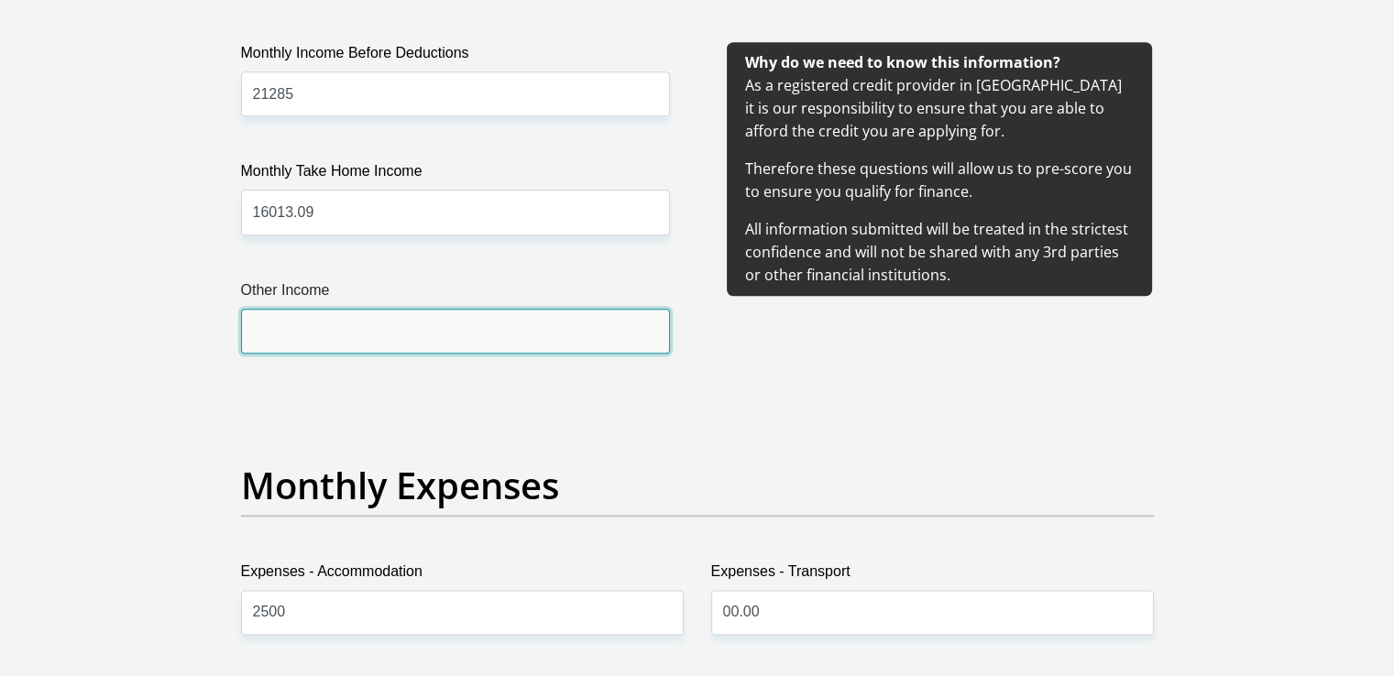
click at [304, 335] on input "Other Income" at bounding box center [455, 331] width 429 height 45
type input "3670.64"
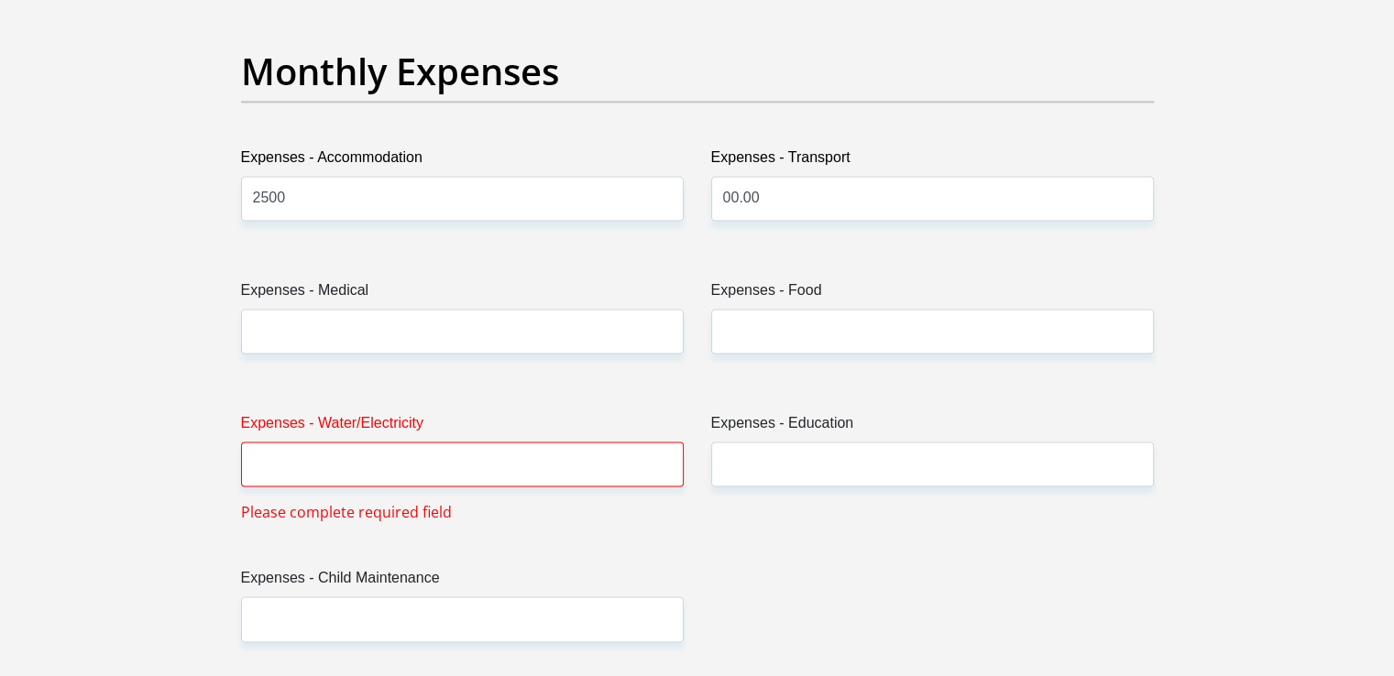
scroll to position [2658, 0]
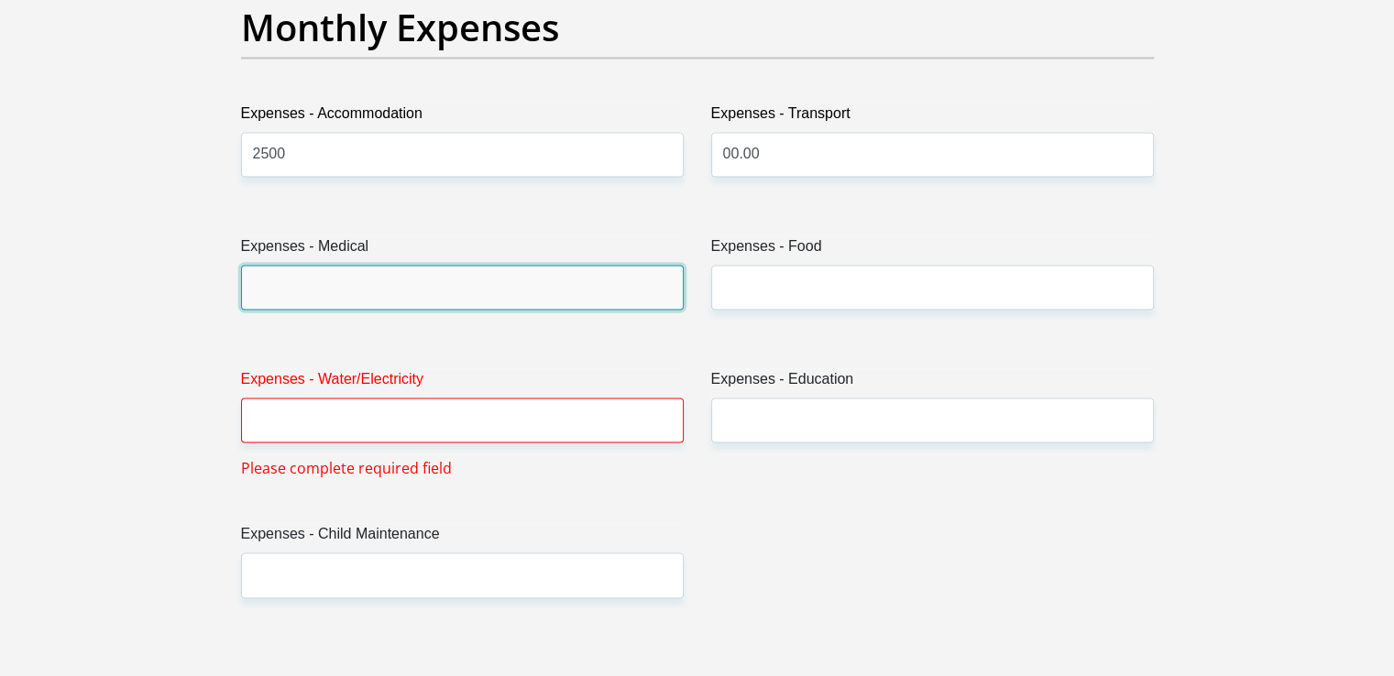
click at [323, 283] on input "Expenses - Medical" at bounding box center [462, 287] width 443 height 45
type input "00.00"
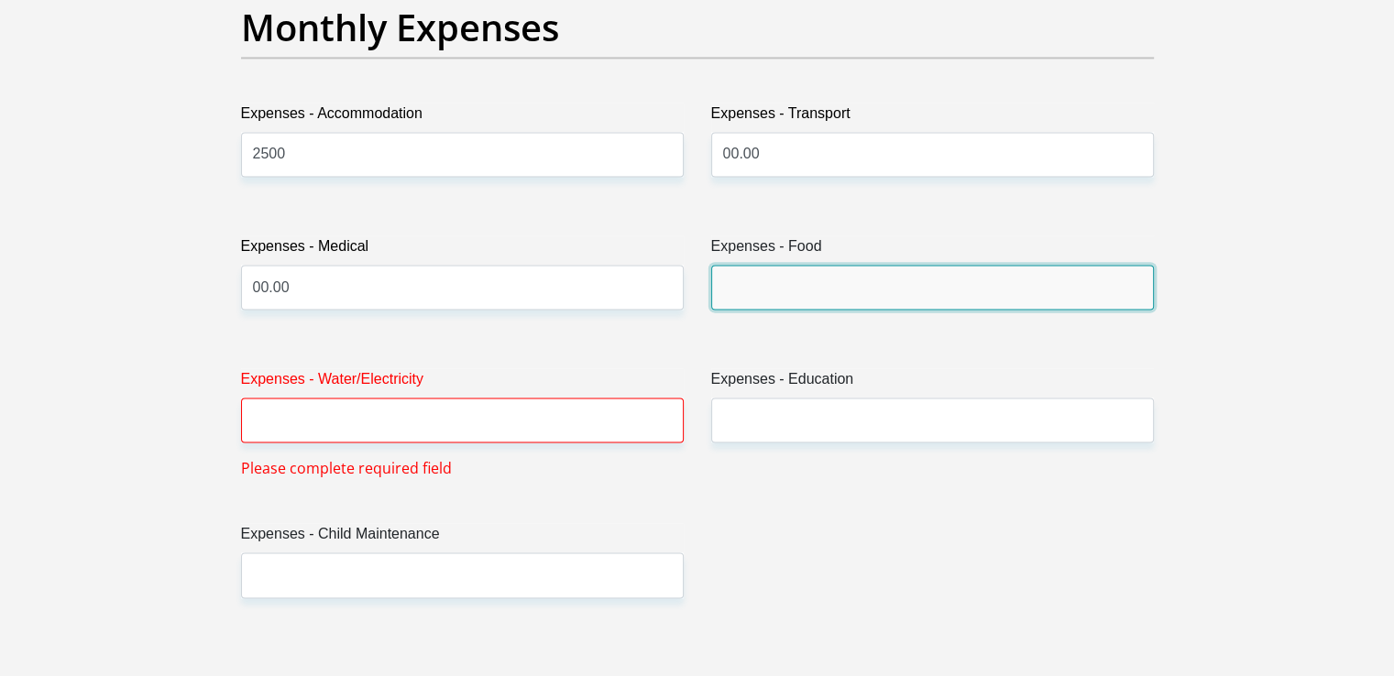
click at [802, 291] on input "Expenses - Food" at bounding box center [932, 287] width 443 height 45
type input "1500"
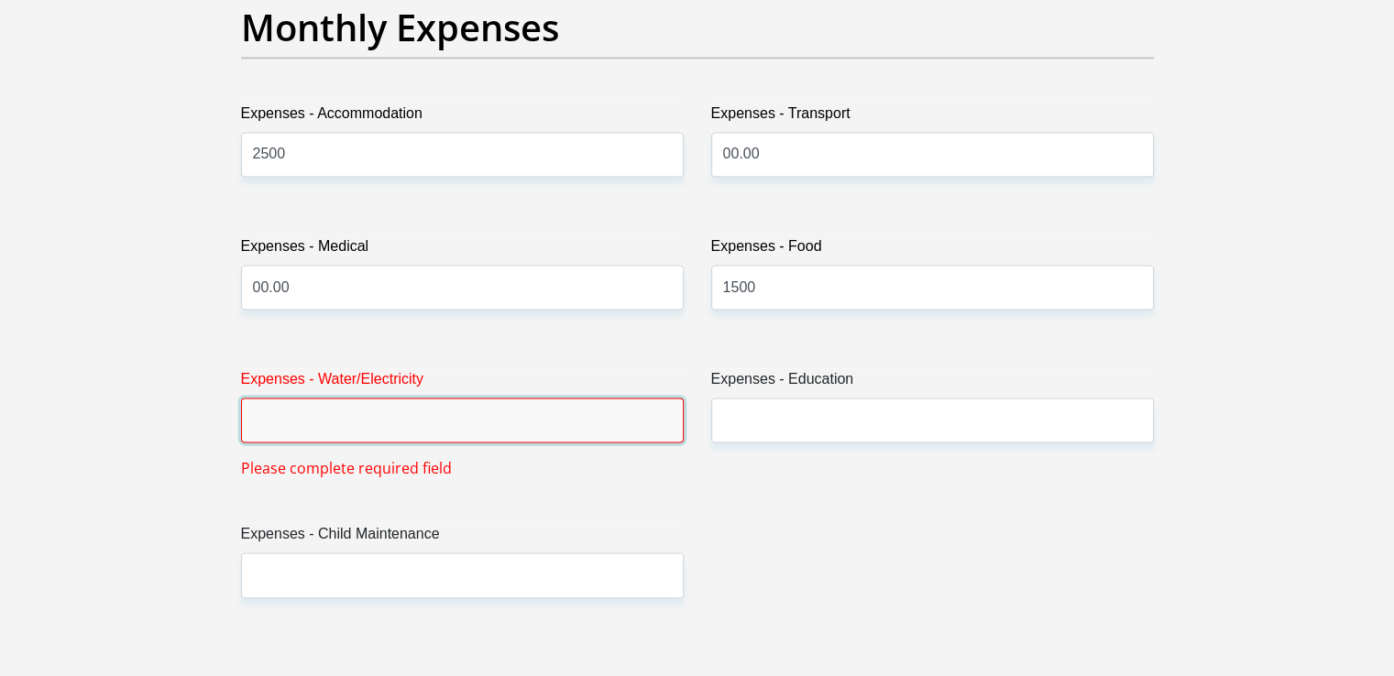
click at [423, 413] on input "Expenses - Water/Electricity" at bounding box center [462, 420] width 443 height 45
click at [411, 413] on input "Expenses - Water/Electricity" at bounding box center [462, 420] width 443 height 45
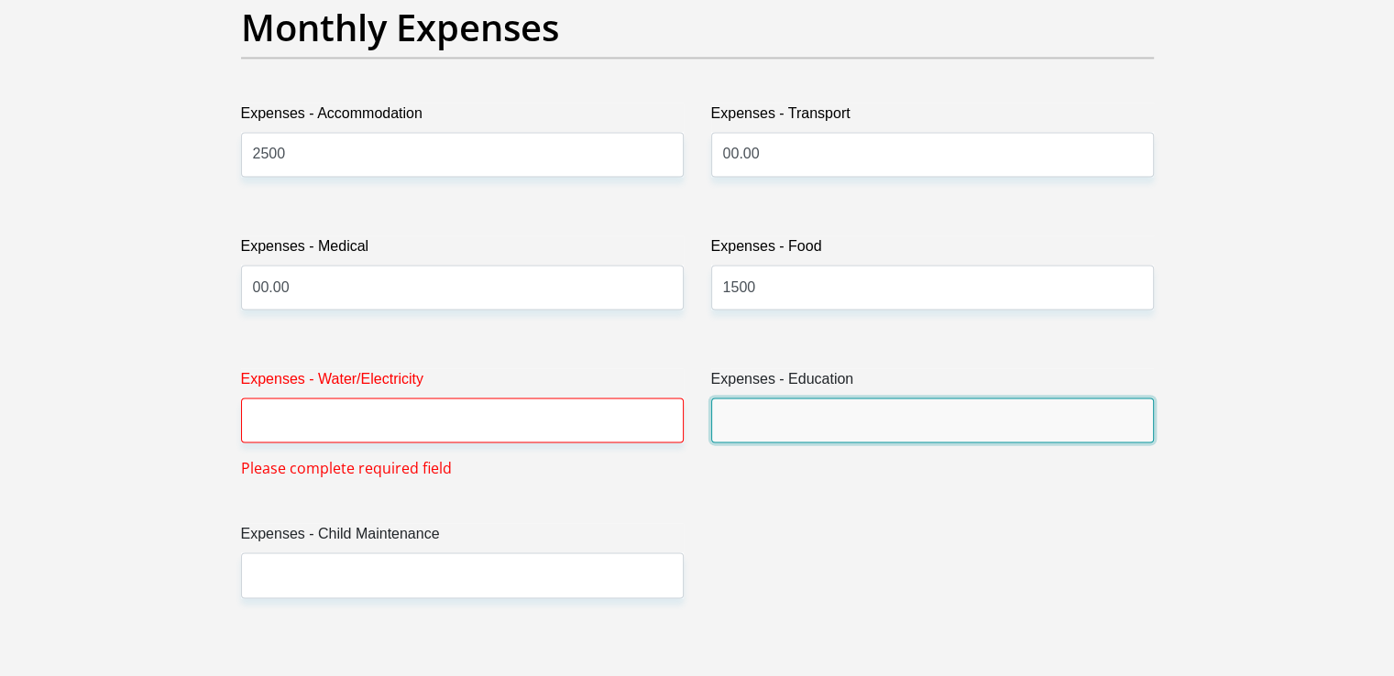
click at [779, 407] on input "Expenses - Education" at bounding box center [932, 420] width 443 height 45
type input "00.00"
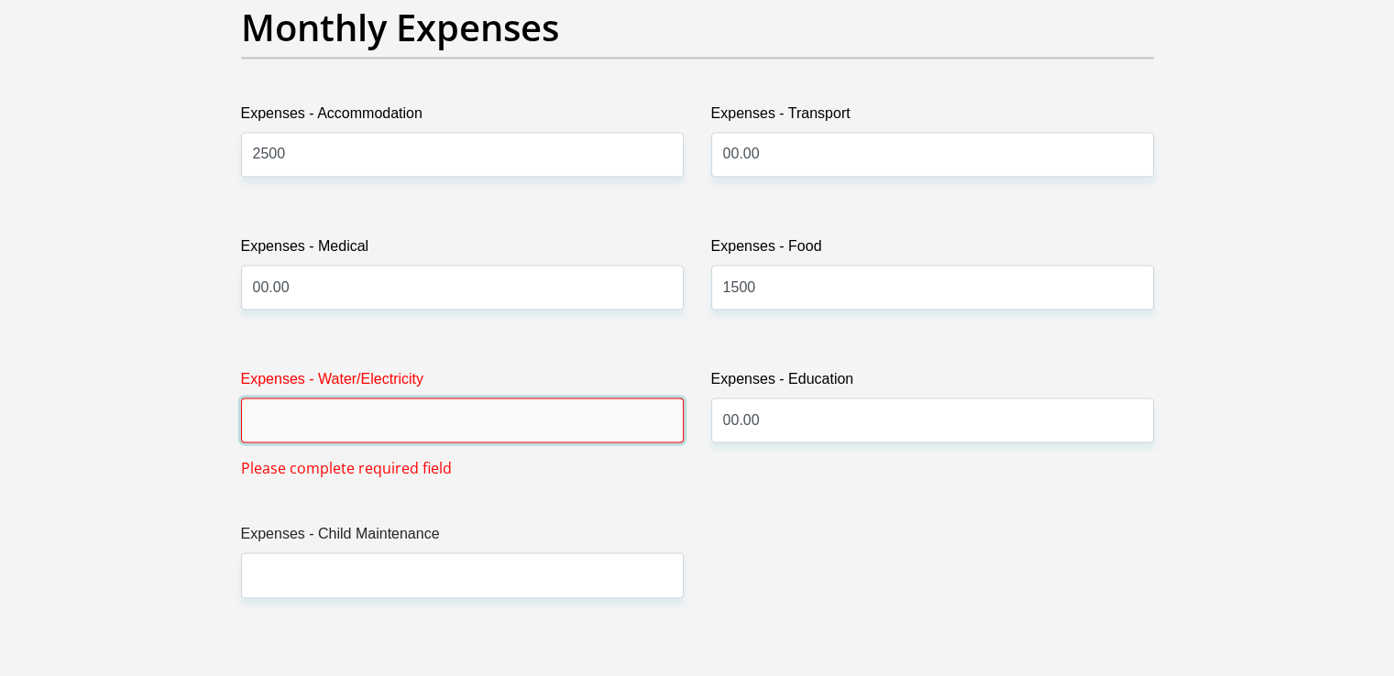
click at [319, 429] on input "Expenses - Water/Electricity" at bounding box center [462, 420] width 443 height 45
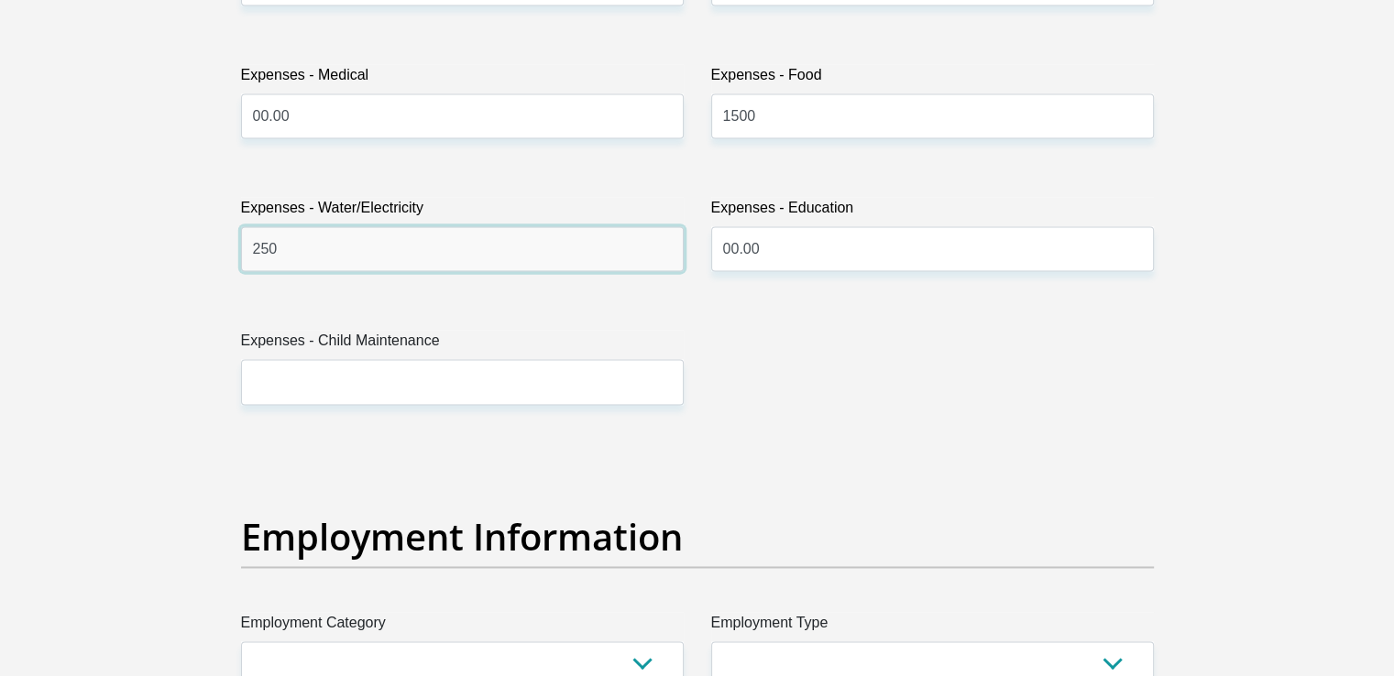
scroll to position [2841, 0]
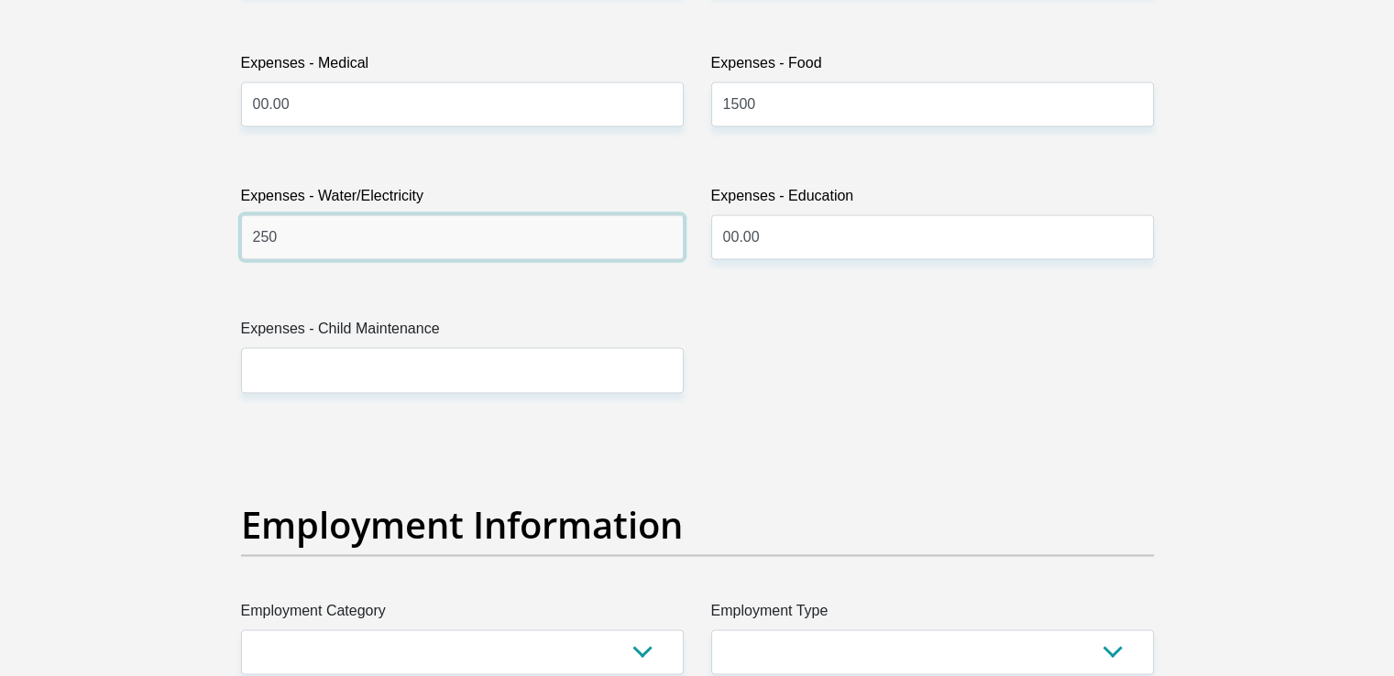
type input "250"
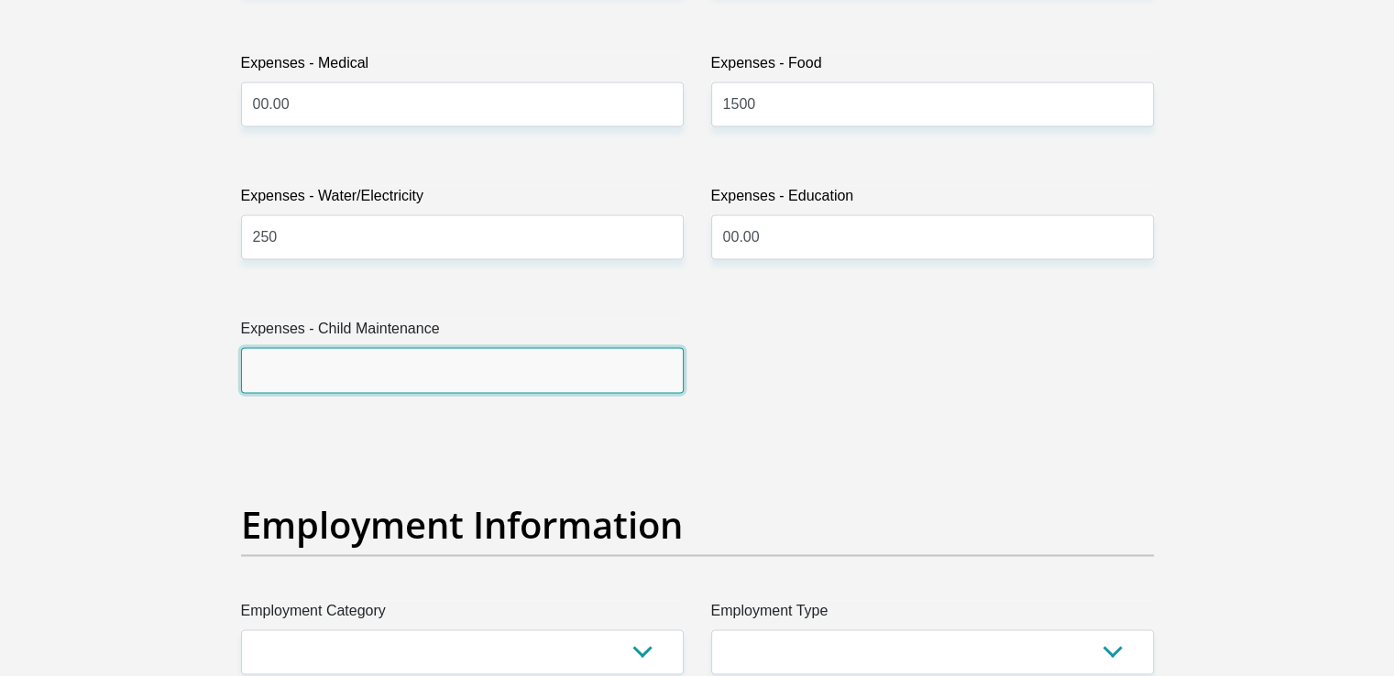
click at [259, 364] on input "Expenses - Child Maintenance" at bounding box center [462, 369] width 443 height 45
type input "1500"
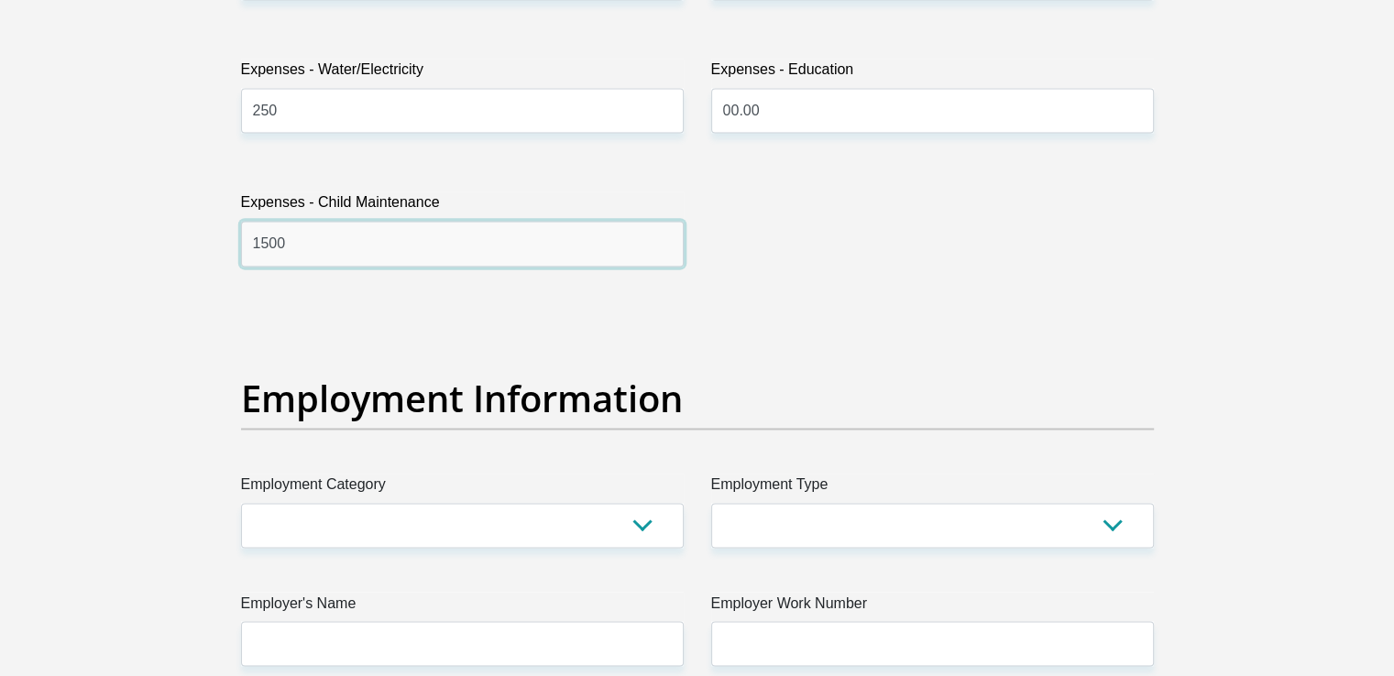
scroll to position [3025, 0]
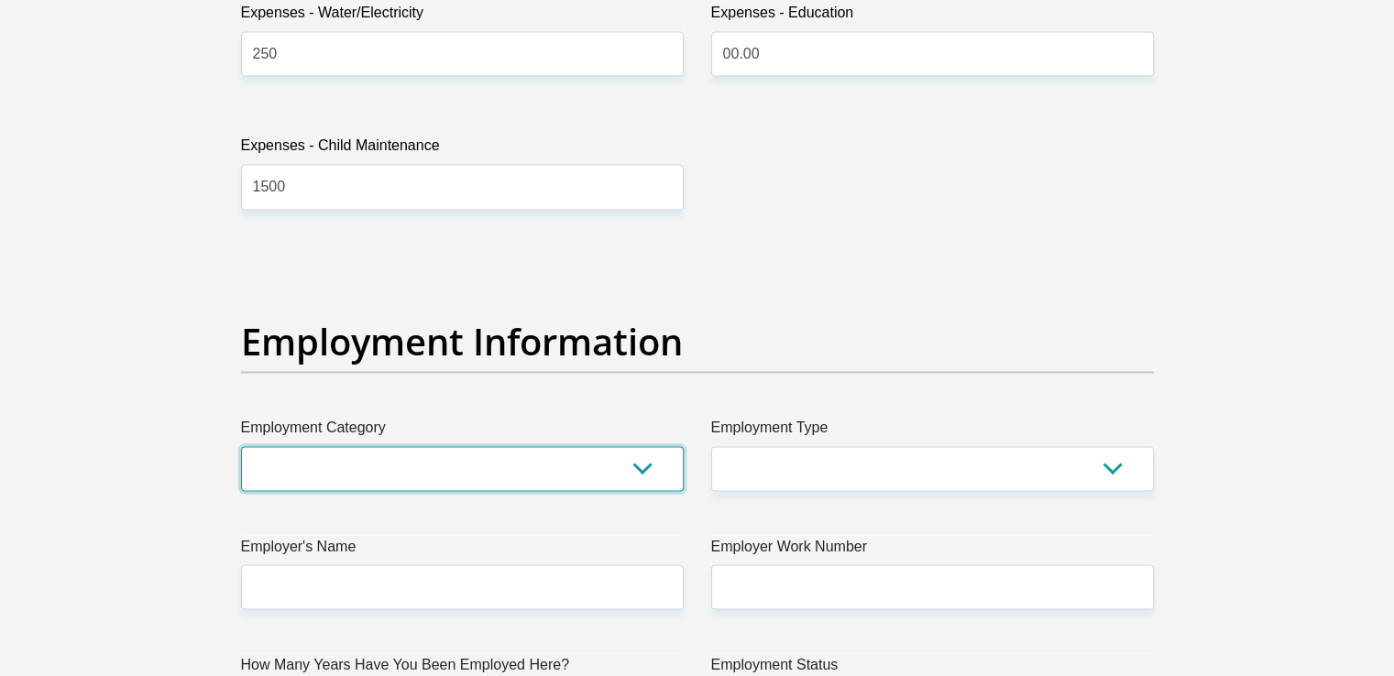
click at [359, 463] on select "AGRICULTURE ALCOHOL & TOBACCO CONSTRUCTION MATERIALS METALLURGY EQUIPMENT FOR R…" at bounding box center [462, 468] width 443 height 45
select select "80"
click at [241, 446] on select "AGRICULTURE ALCOHOL & TOBACCO CONSTRUCTION MATERIALS METALLURGY EQUIPMENT FOR R…" at bounding box center [462, 468] width 443 height 45
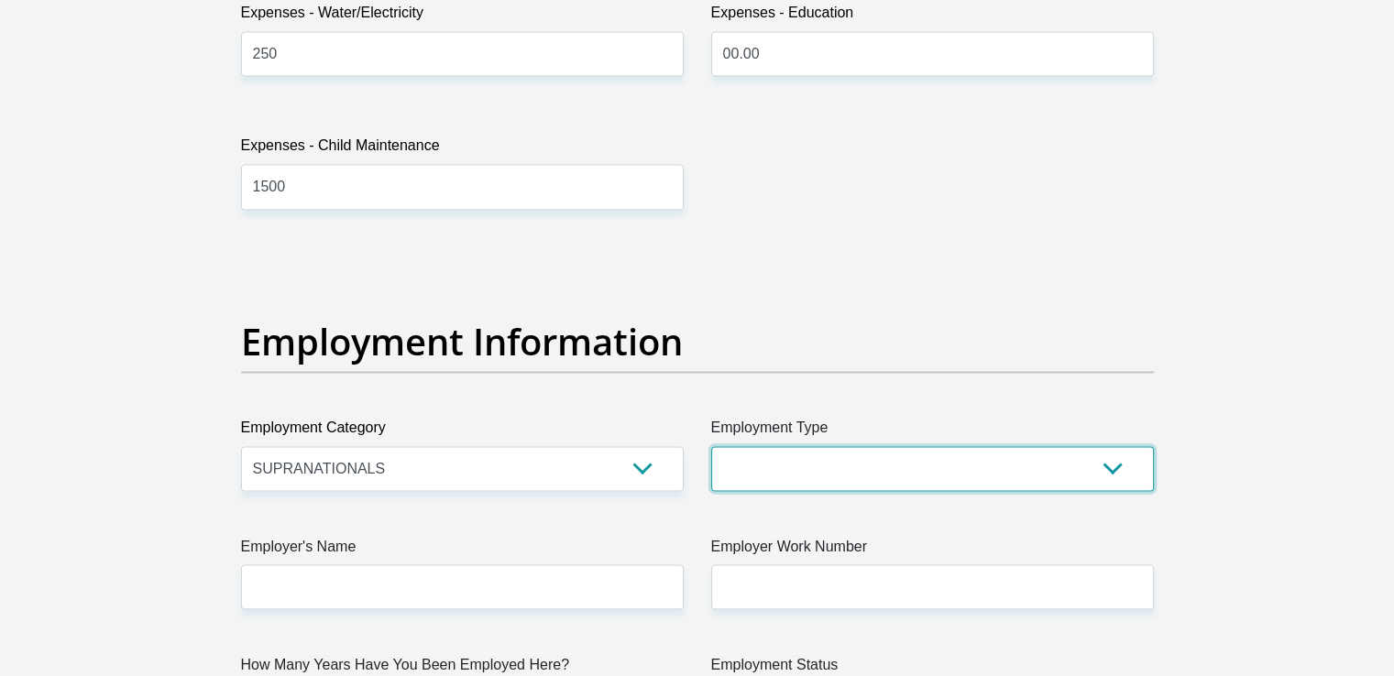
click at [742, 465] on select "College/Lecturer Craft Seller Creative Driver Executive Farmer Forces - Non Com…" at bounding box center [932, 468] width 443 height 45
select select "Uniformed Worker/Security"
click at [711, 446] on select "College/Lecturer Craft Seller Creative Driver Executive Farmer Forces - Non Com…" at bounding box center [932, 468] width 443 height 45
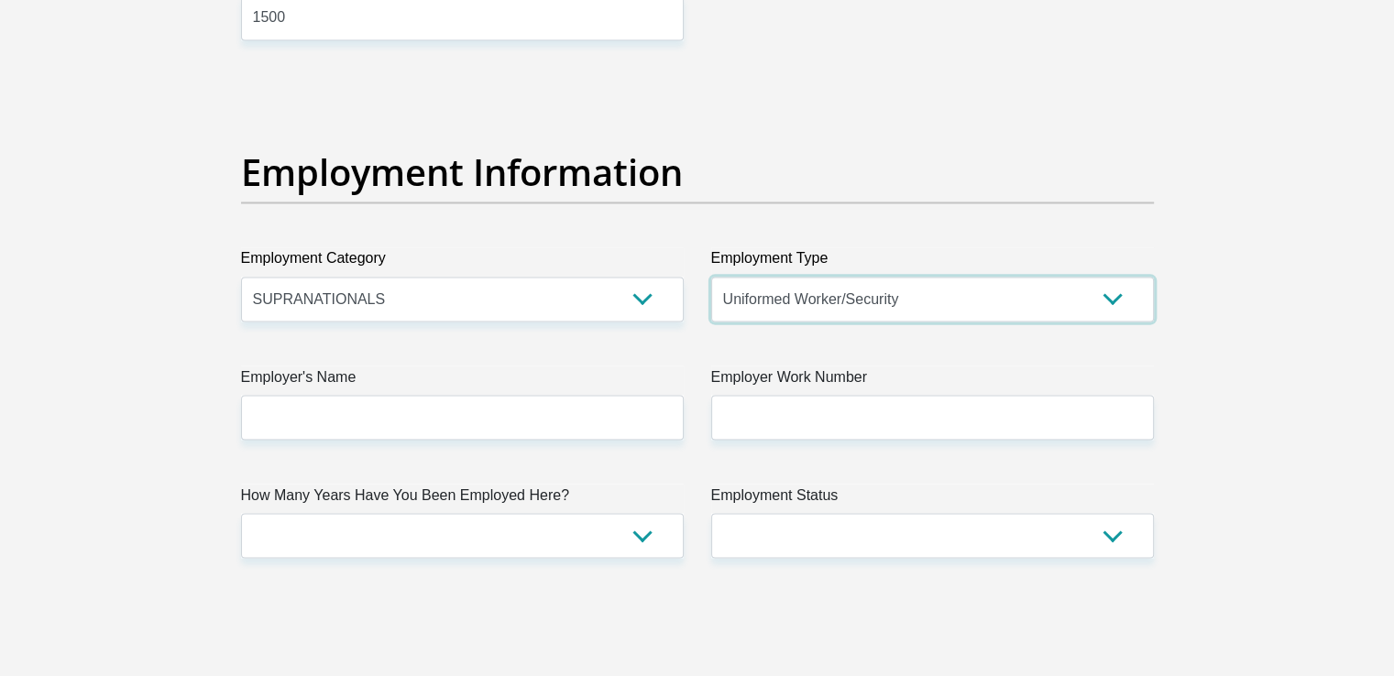
scroll to position [3300, 0]
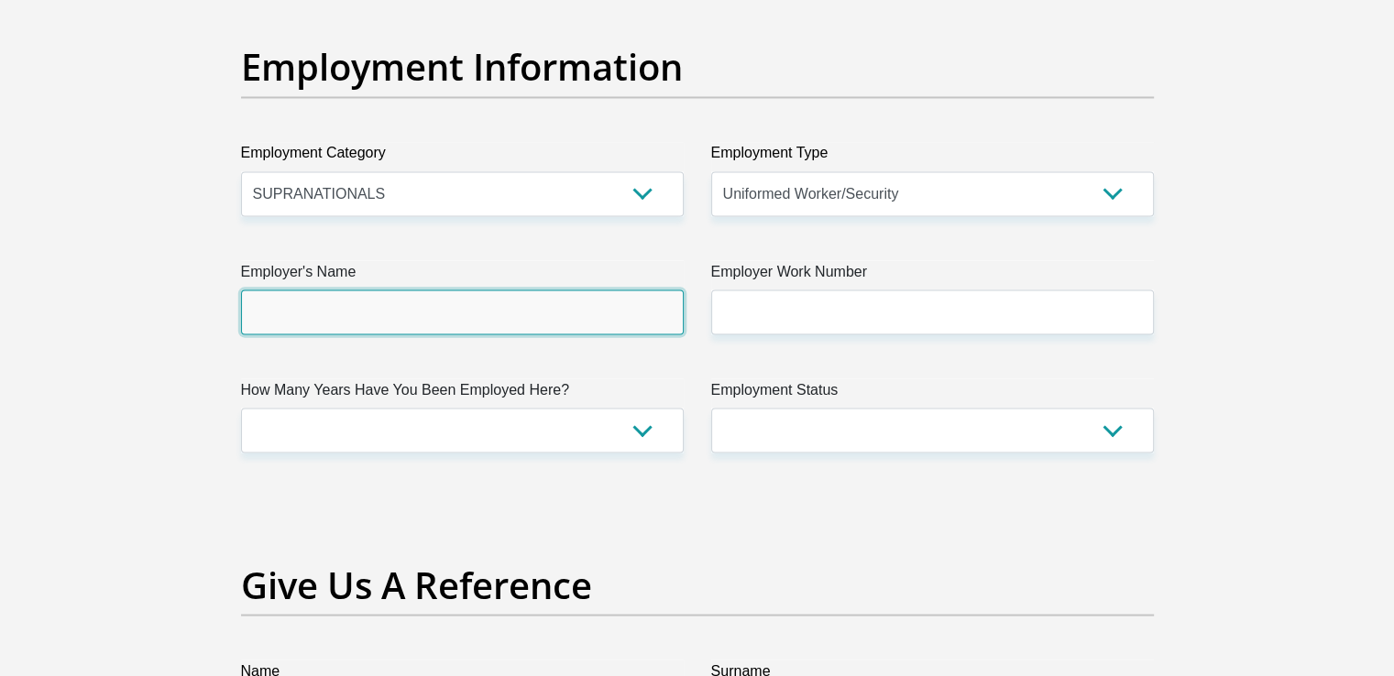
click at [329, 316] on input "Employer's Name" at bounding box center [462, 312] width 443 height 45
type input "DepartmentofPublicWorksandInfrastructure"
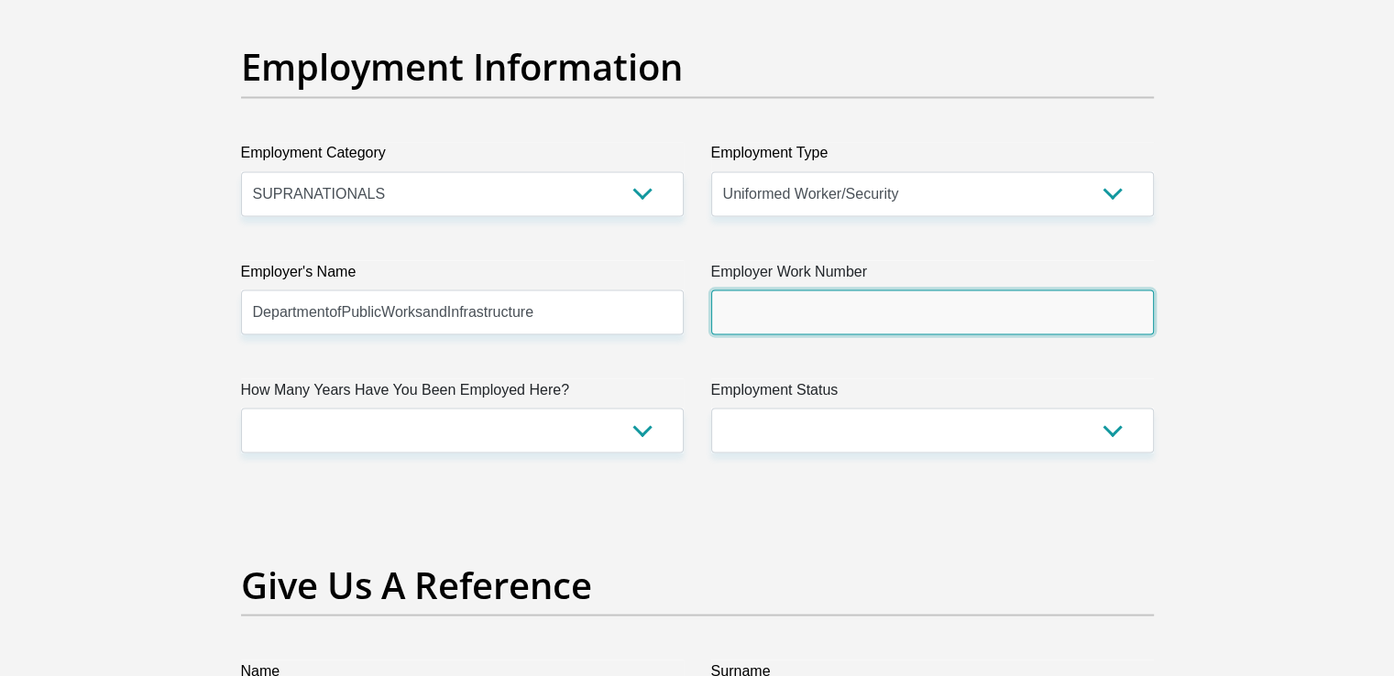
click at [845, 307] on input "Employer Work Number" at bounding box center [932, 312] width 443 height 45
type input "0313147121"
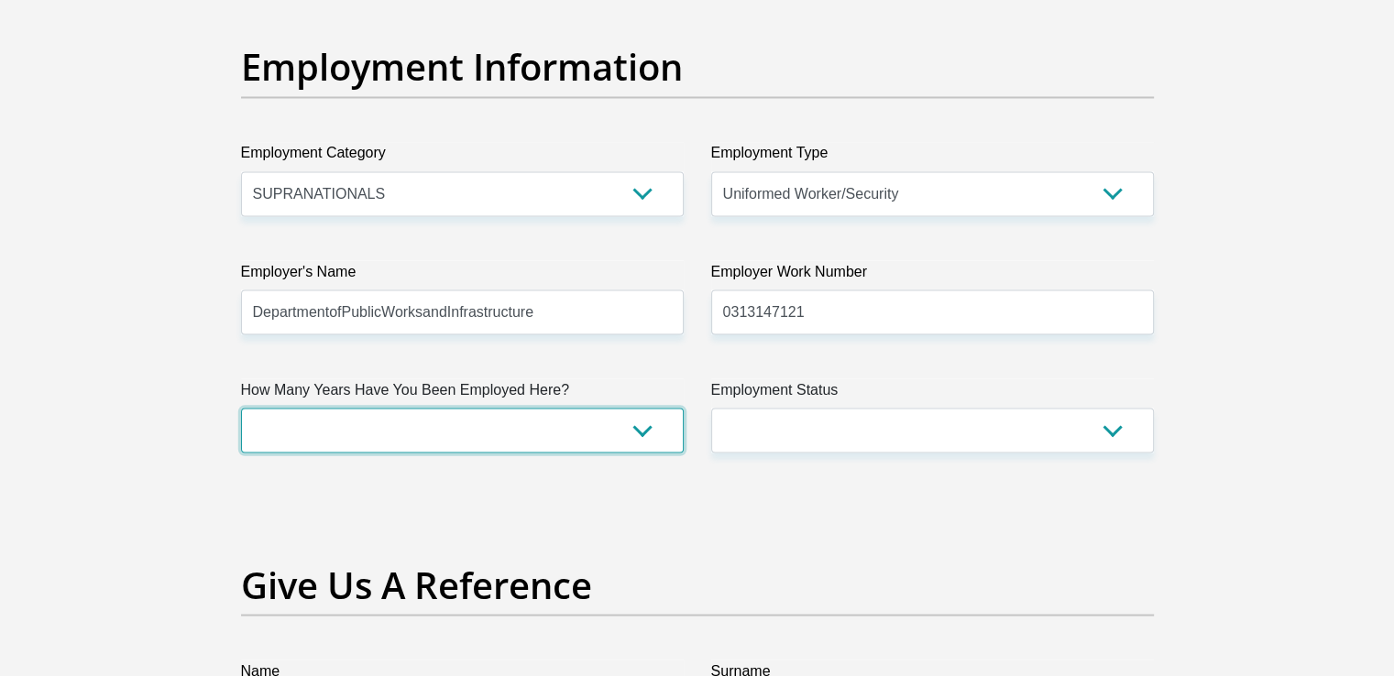
click at [522, 434] on select "less than 1 year 1-3 years 3-5 years 5+ years" at bounding box center [462, 430] width 443 height 45
select select "48"
click at [241, 408] on select "less than 1 year 1-3 years 3-5 years 5+ years" at bounding box center [462, 430] width 443 height 45
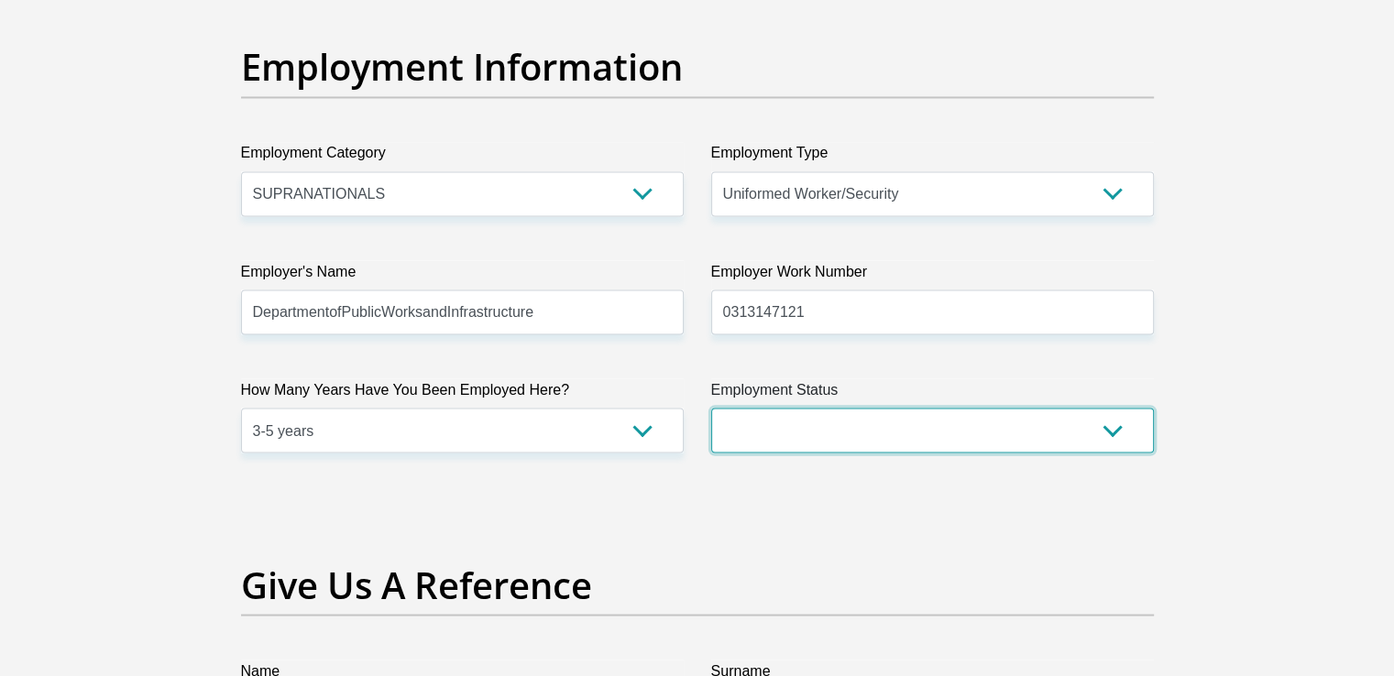
drag, startPoint x: 754, startPoint y: 412, endPoint x: 753, endPoint y: 423, distance: 10.2
click at [754, 419] on select "Permanent/Full-time Part-time/Casual [DEMOGRAPHIC_DATA] Worker Self-Employed Ho…" at bounding box center [932, 430] width 443 height 45
select select "1"
click at [711, 408] on select "Permanent/Full-time Part-time/Casual [DEMOGRAPHIC_DATA] Worker Self-Employed Ho…" at bounding box center [932, 430] width 443 height 45
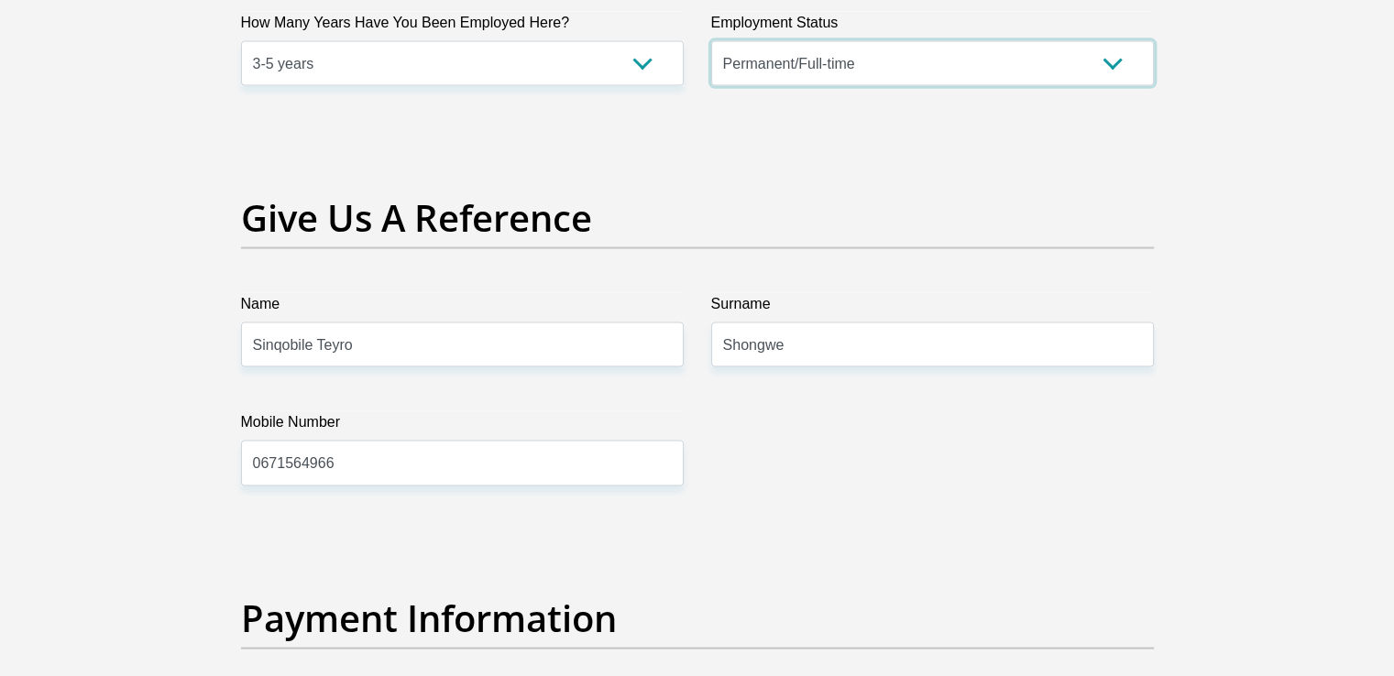
scroll to position [3758, 0]
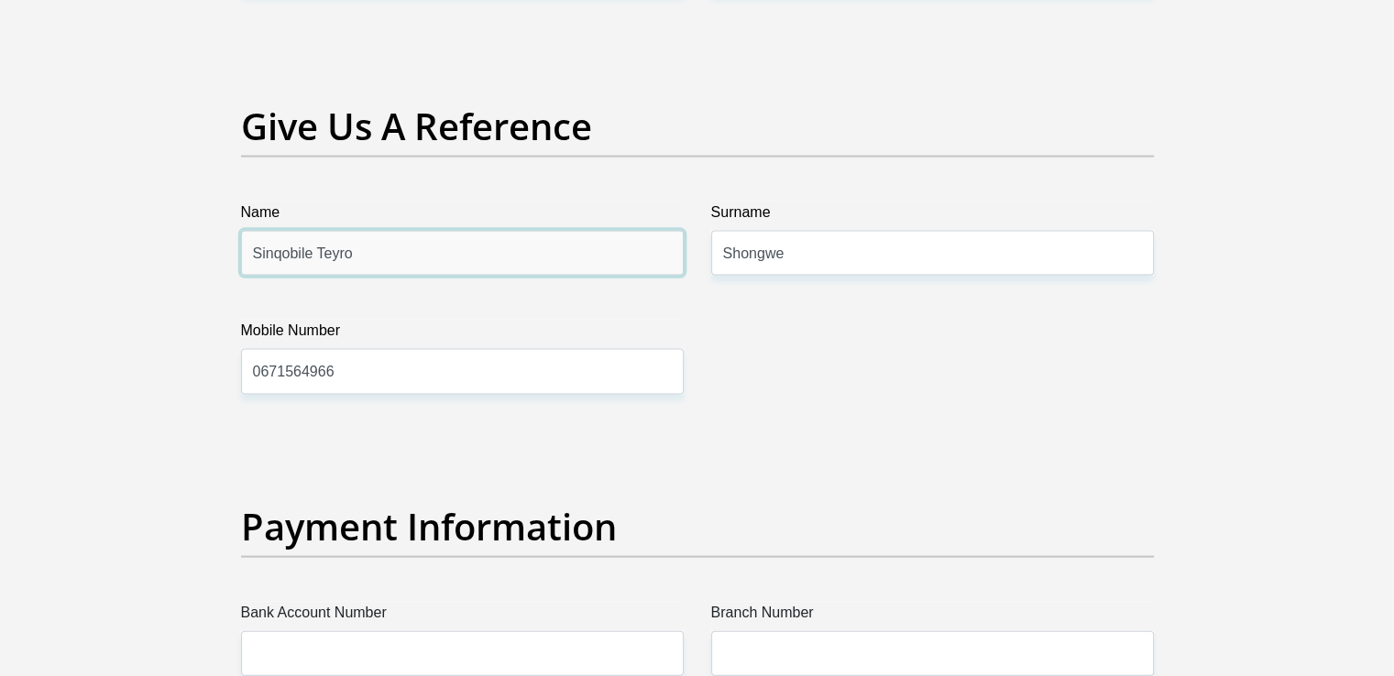
click at [466, 259] on input "Sinqobile Teyro" at bounding box center [462, 253] width 443 height 45
type input "S"
type input "[PERSON_NAME]"
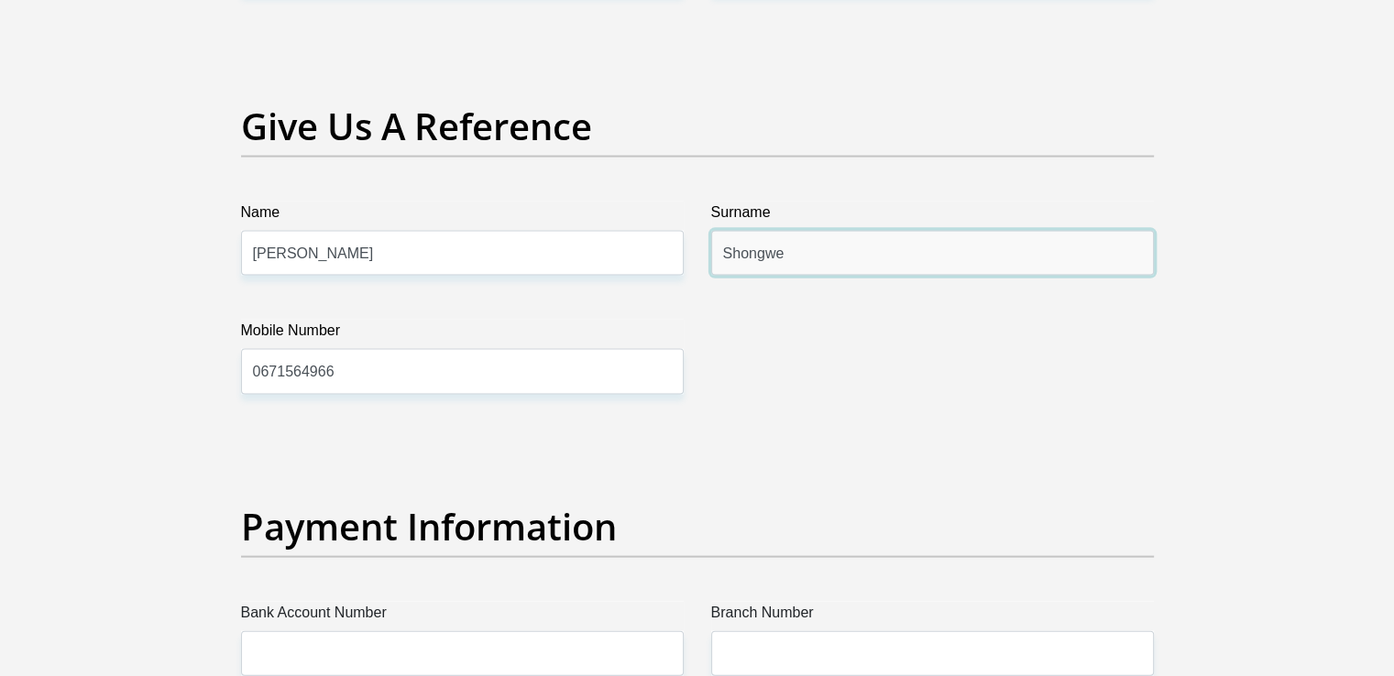
drag, startPoint x: 814, startPoint y: 243, endPoint x: 808, endPoint y: 253, distance: 11.5
click at [808, 253] on input "Shongwe" at bounding box center [932, 253] width 443 height 45
type input "S"
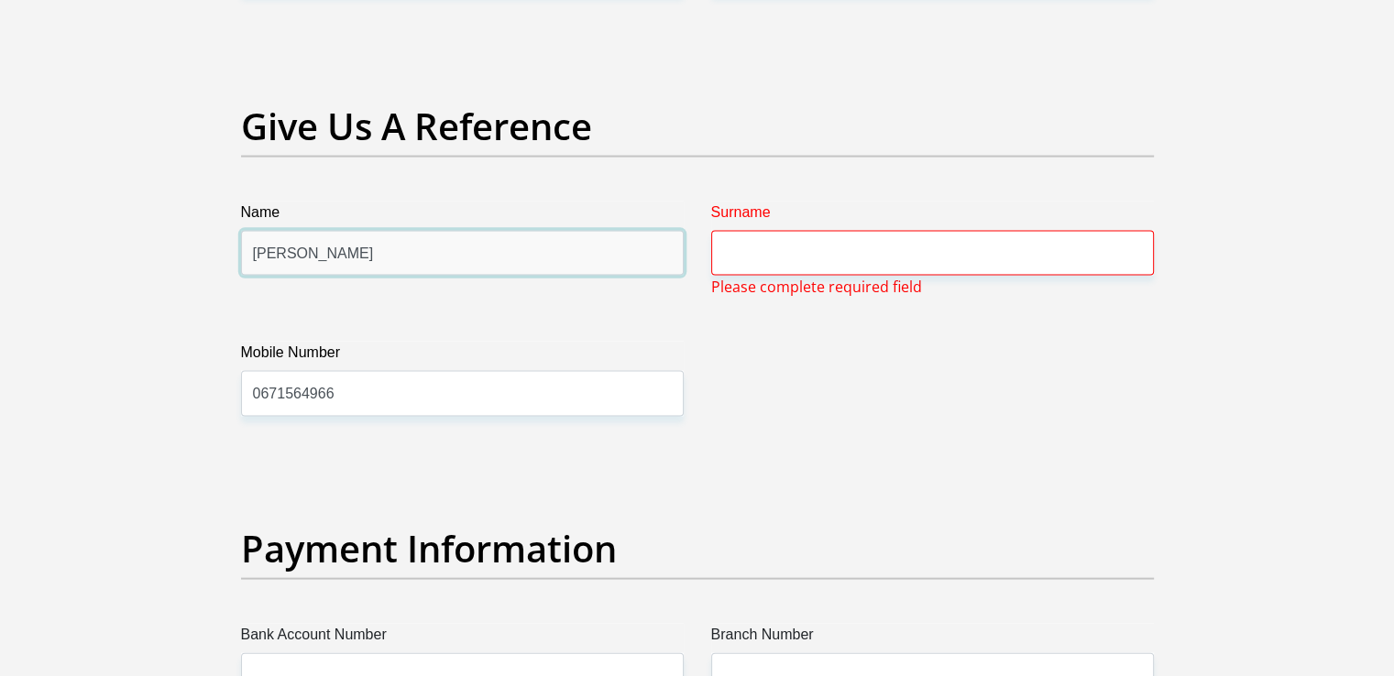
drag, startPoint x: 297, startPoint y: 250, endPoint x: 369, endPoint y: 265, distance: 73.9
click at [373, 263] on input "[PERSON_NAME]" at bounding box center [462, 253] width 443 height 45
type input "[PERSON_NAME]"
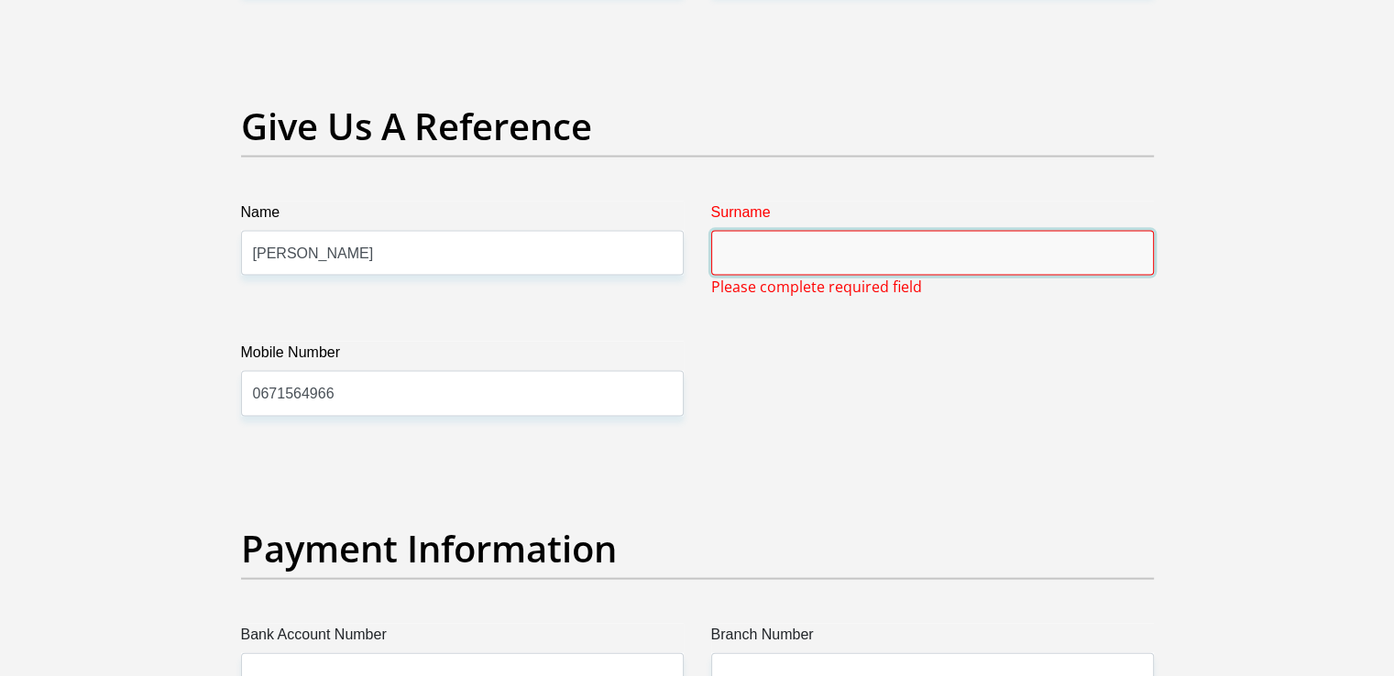
drag, startPoint x: 749, startPoint y: 236, endPoint x: 748, endPoint y: 245, distance: 9.2
click at [748, 241] on input "Surname" at bounding box center [932, 253] width 443 height 45
paste input "Mthembu"
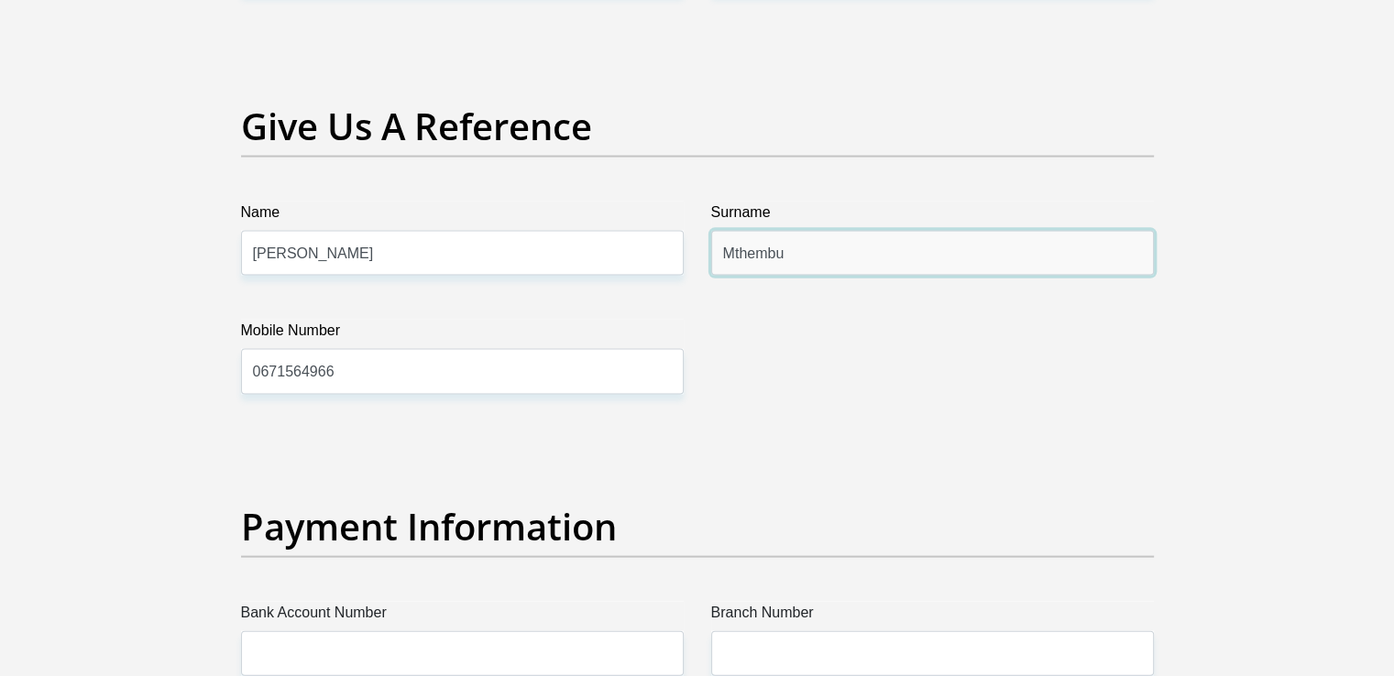
type input "Mthembu"
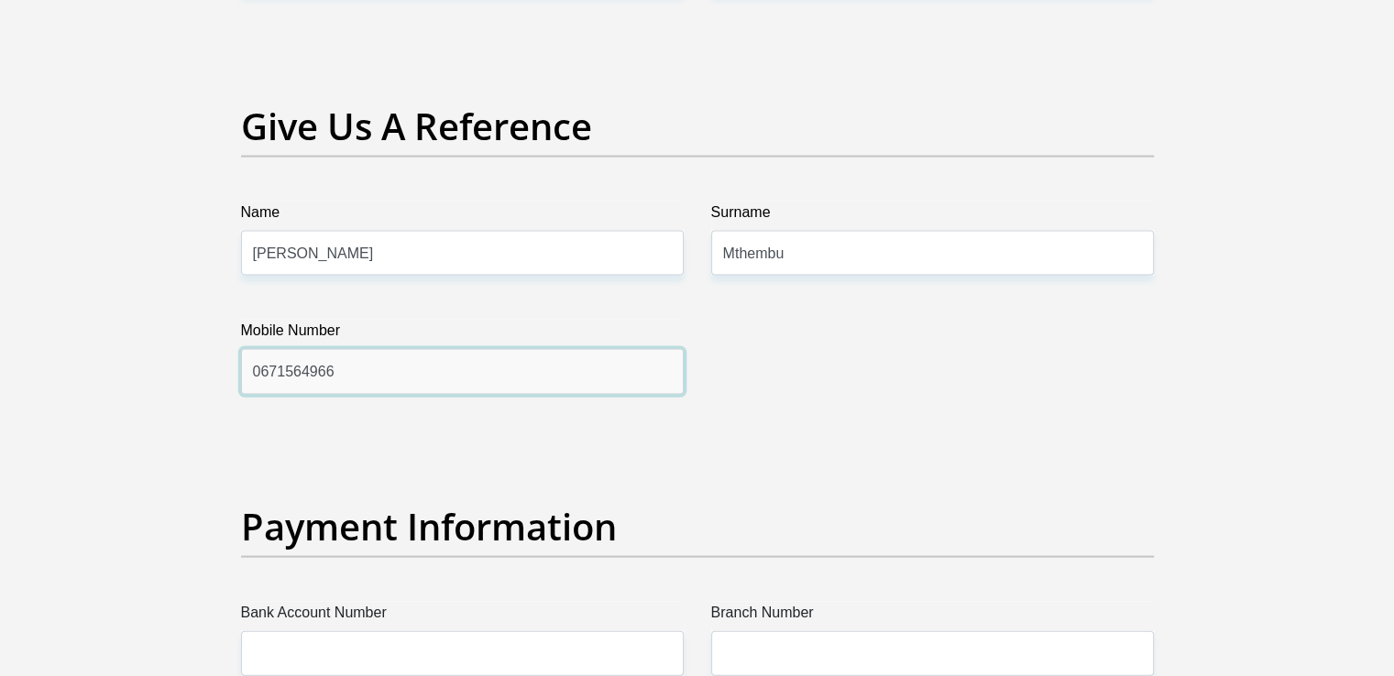
click at [363, 370] on input "0671564966" at bounding box center [462, 371] width 443 height 45
type input "0"
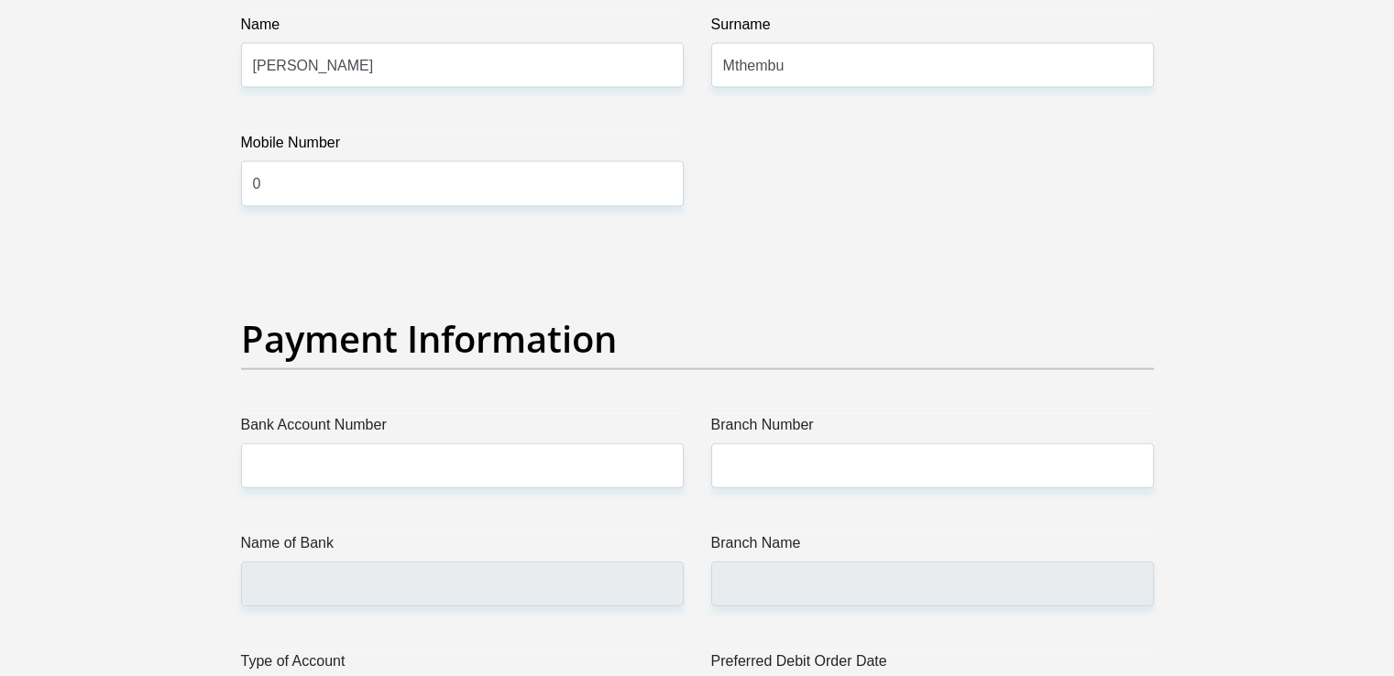
scroll to position [4400, 0]
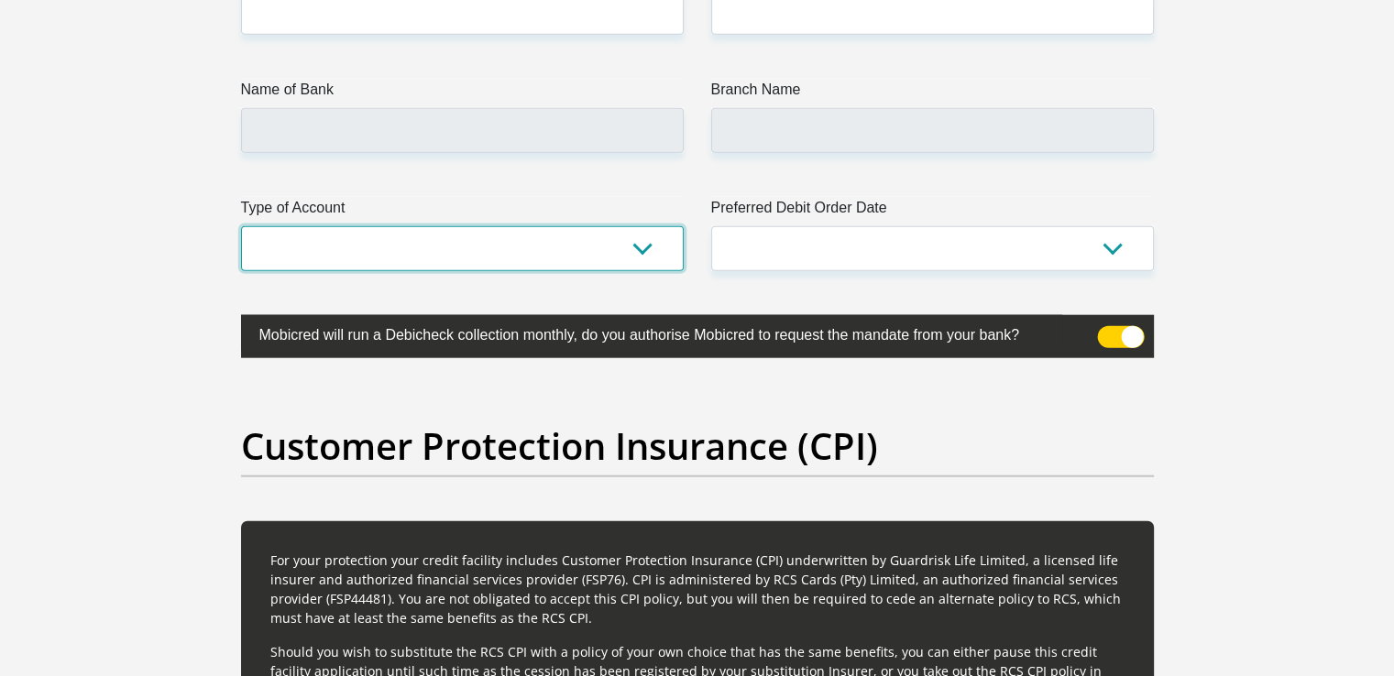
click at [634, 247] on select "Cheque Savings" at bounding box center [462, 248] width 443 height 45
select select "SAV"
click at [241, 226] on select "Cheque Savings" at bounding box center [462, 248] width 443 height 45
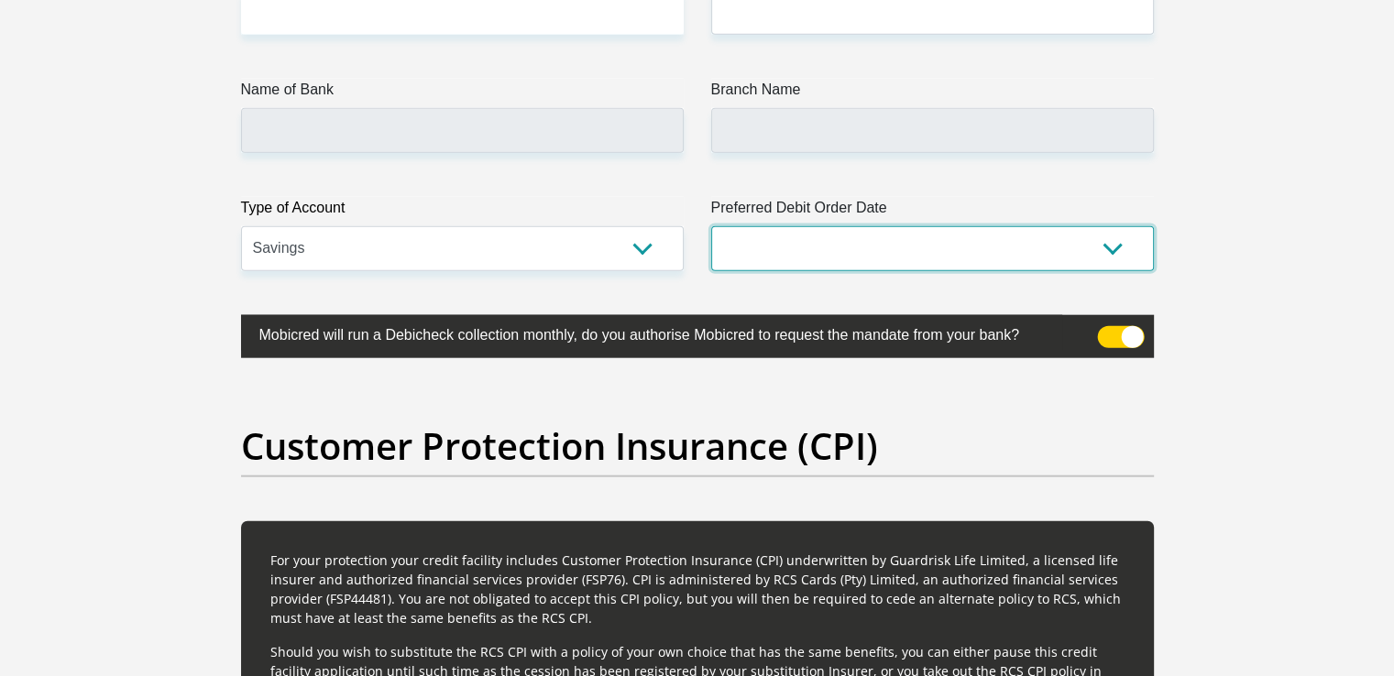
click at [767, 236] on select "1st 2nd 3rd 4th 5th 7th 18th 19th 20th 21st 22nd 23rd 24th 25th 26th 27th 28th …" at bounding box center [932, 248] width 443 height 45
select select "30"
click at [711, 226] on select "1st 2nd 3rd 4th 5th 7th 18th 19th 20th 21st 22nd 23rd 24th 25th 26th 27th 28th …" at bounding box center [932, 248] width 443 height 45
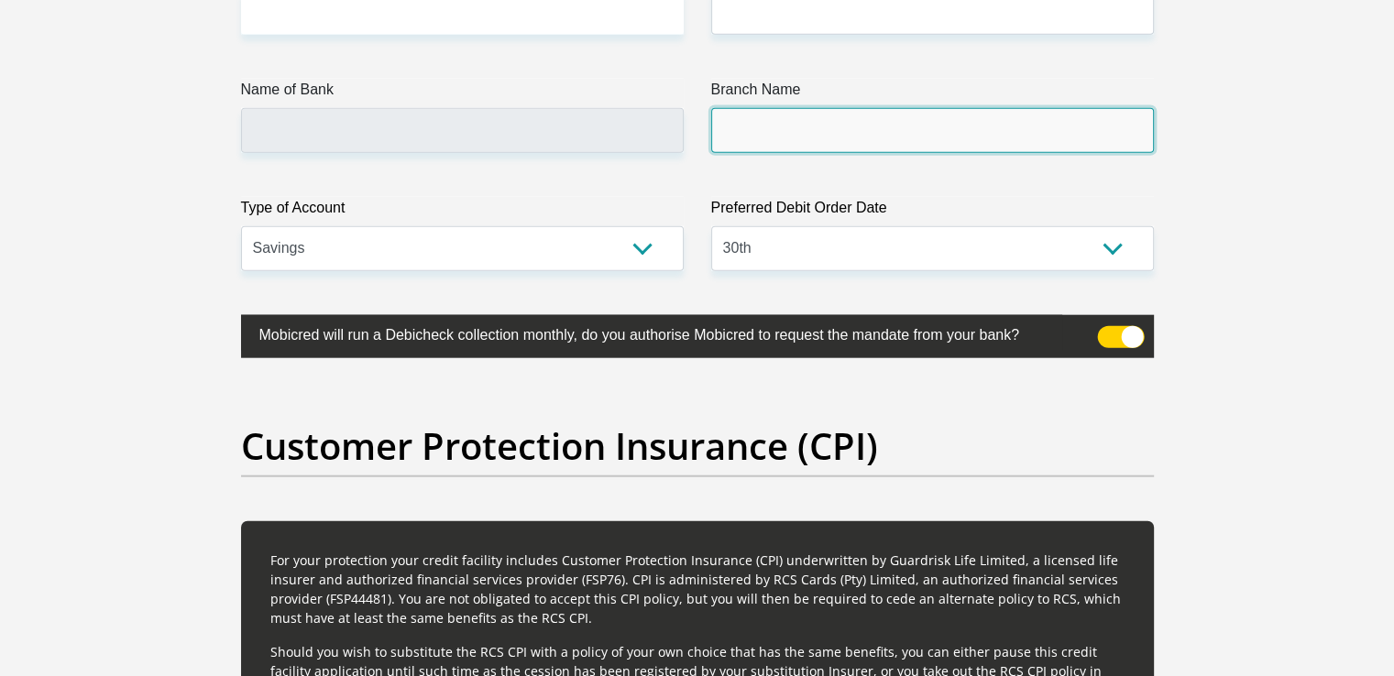
click at [820, 123] on input "Branch Name" at bounding box center [932, 130] width 443 height 45
click at [819, 130] on input "Branch Name" at bounding box center [932, 130] width 443 height 45
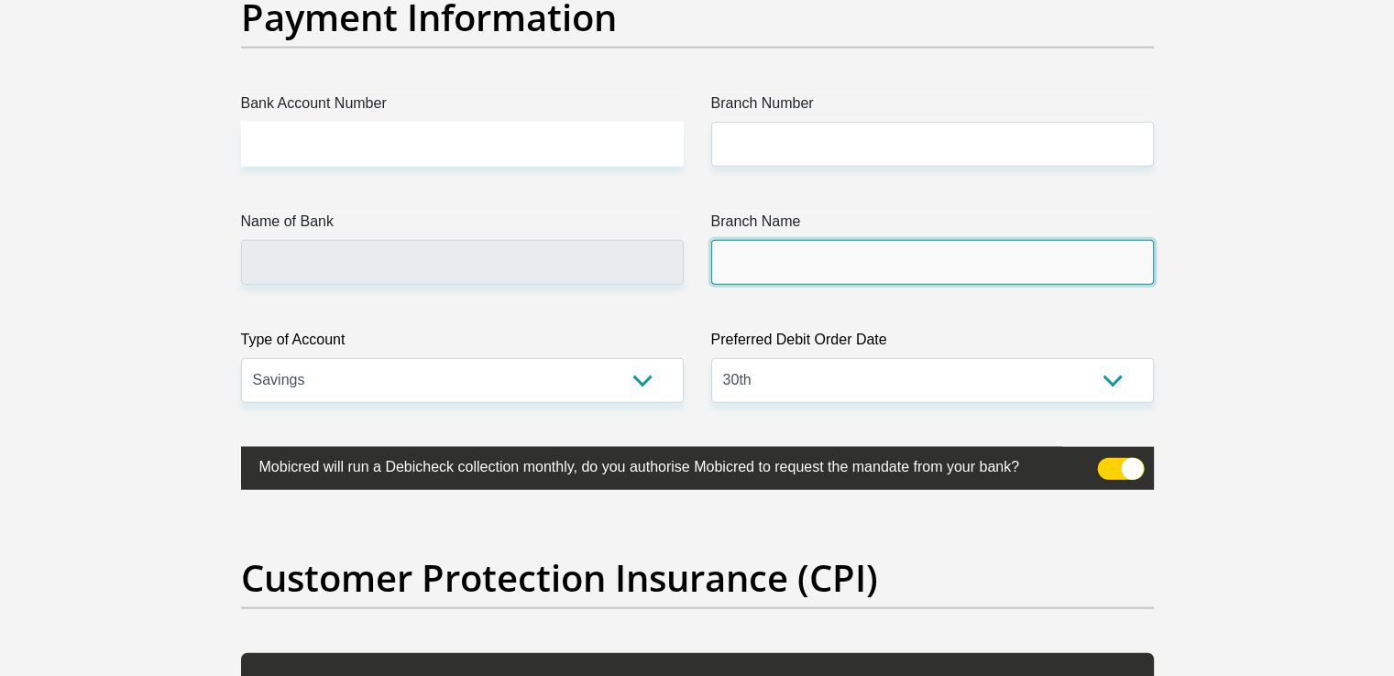
scroll to position [4216, 0]
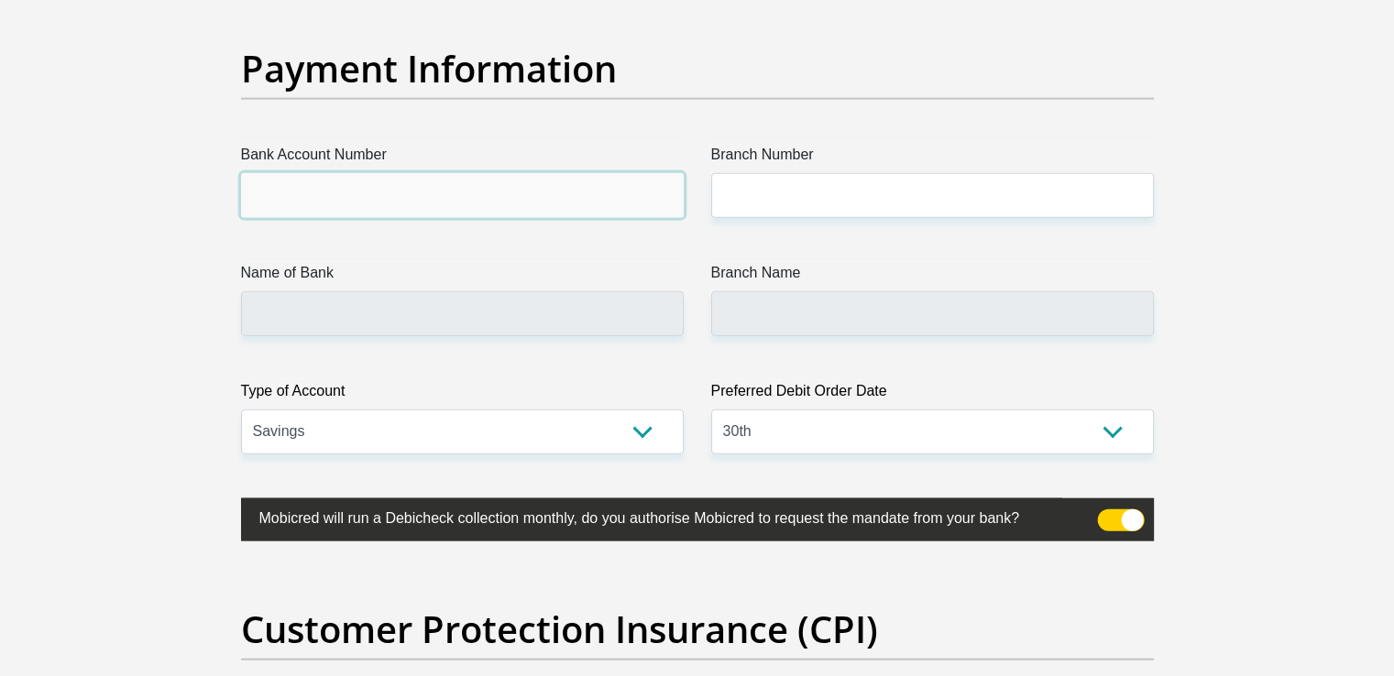
click at [446, 192] on input "Bank Account Number" at bounding box center [462, 195] width 443 height 45
type input "1268109256"
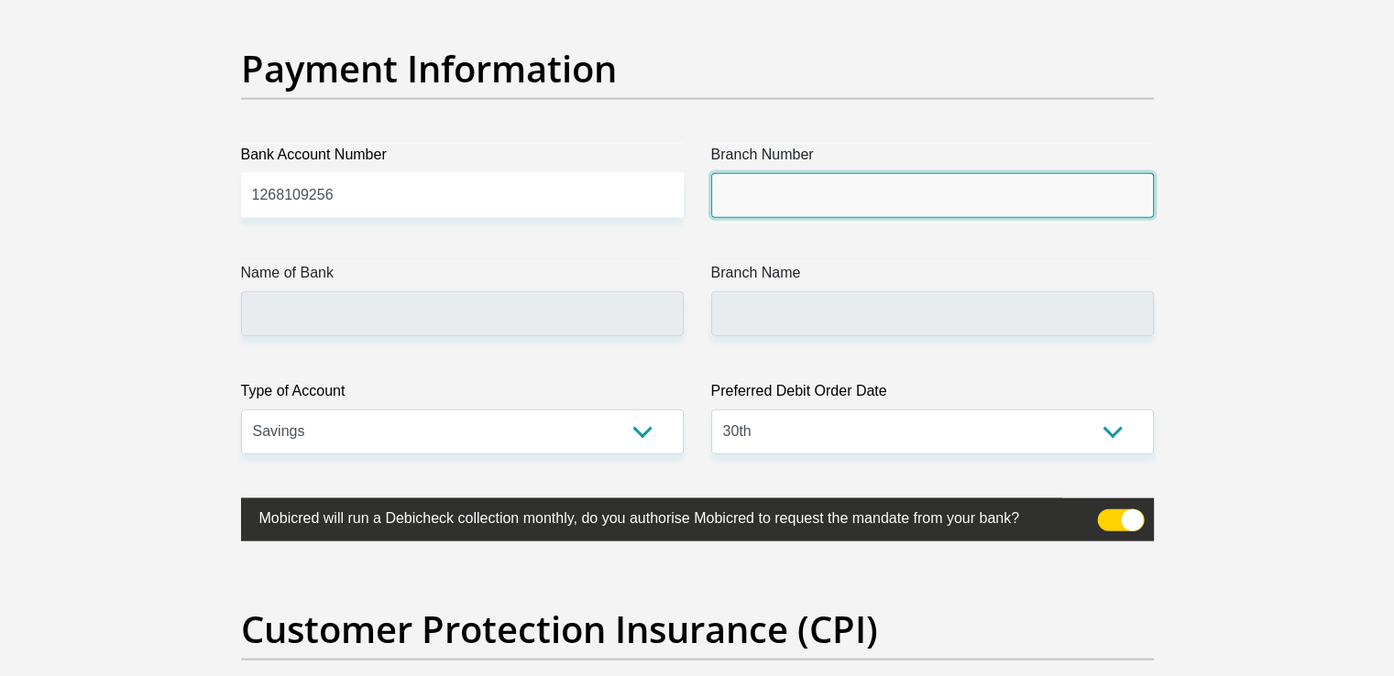
click at [764, 193] on input "Branch Number" at bounding box center [932, 195] width 443 height 45
type input "470010"
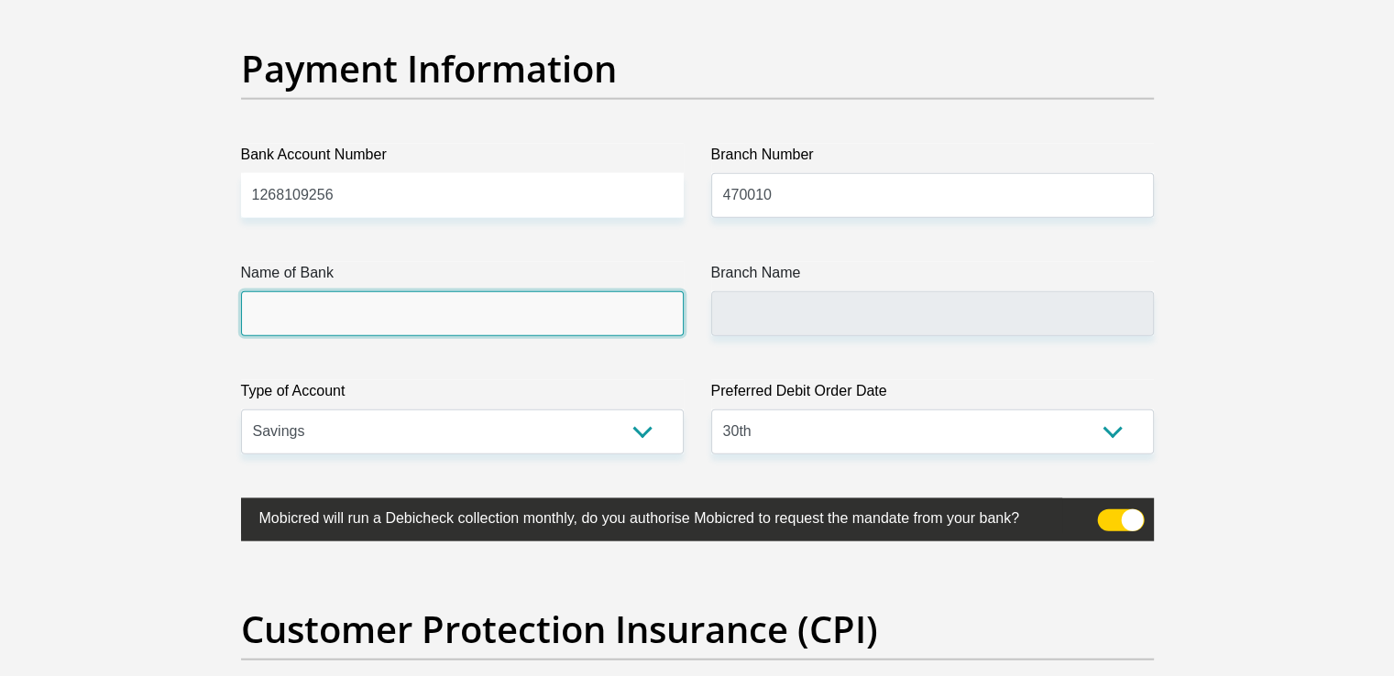
click at [313, 313] on input "Name of Bank" at bounding box center [462, 313] width 443 height 45
type input "CAPITEC BANK LIMITED"
type input "CAPITEC BANK CPC"
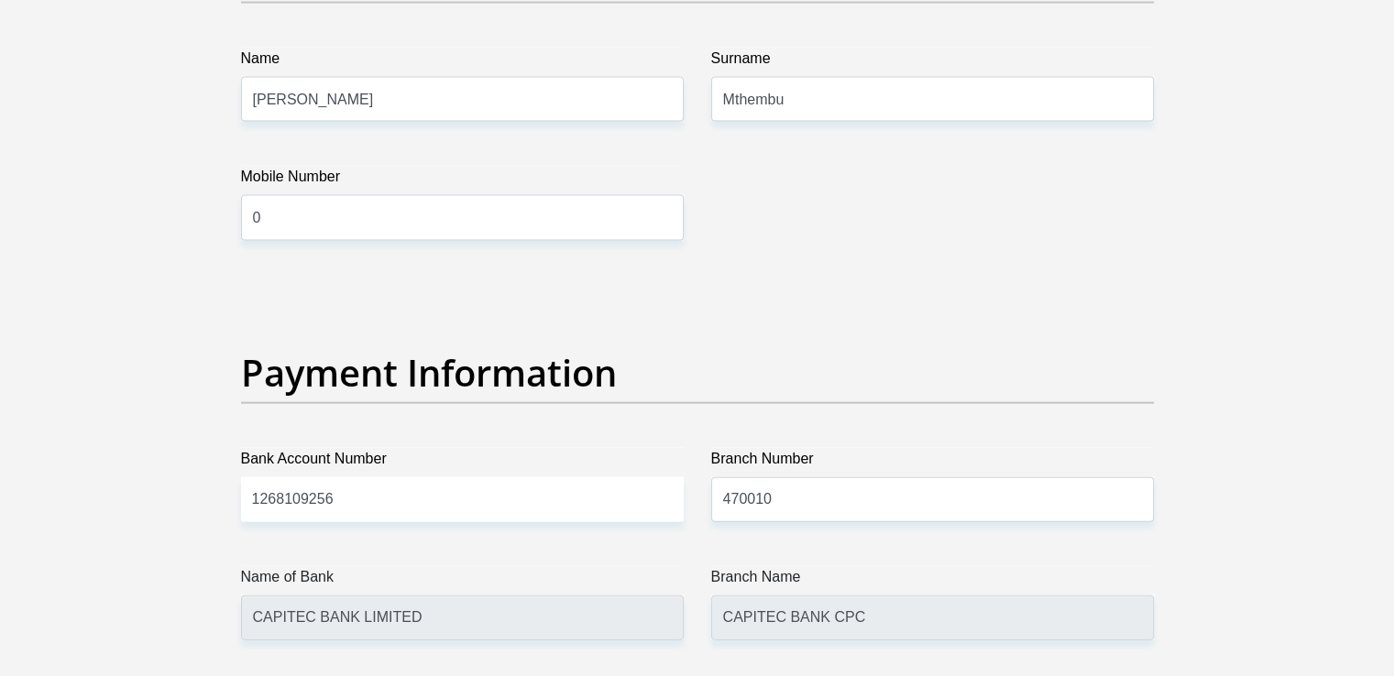
scroll to position [3850, 0]
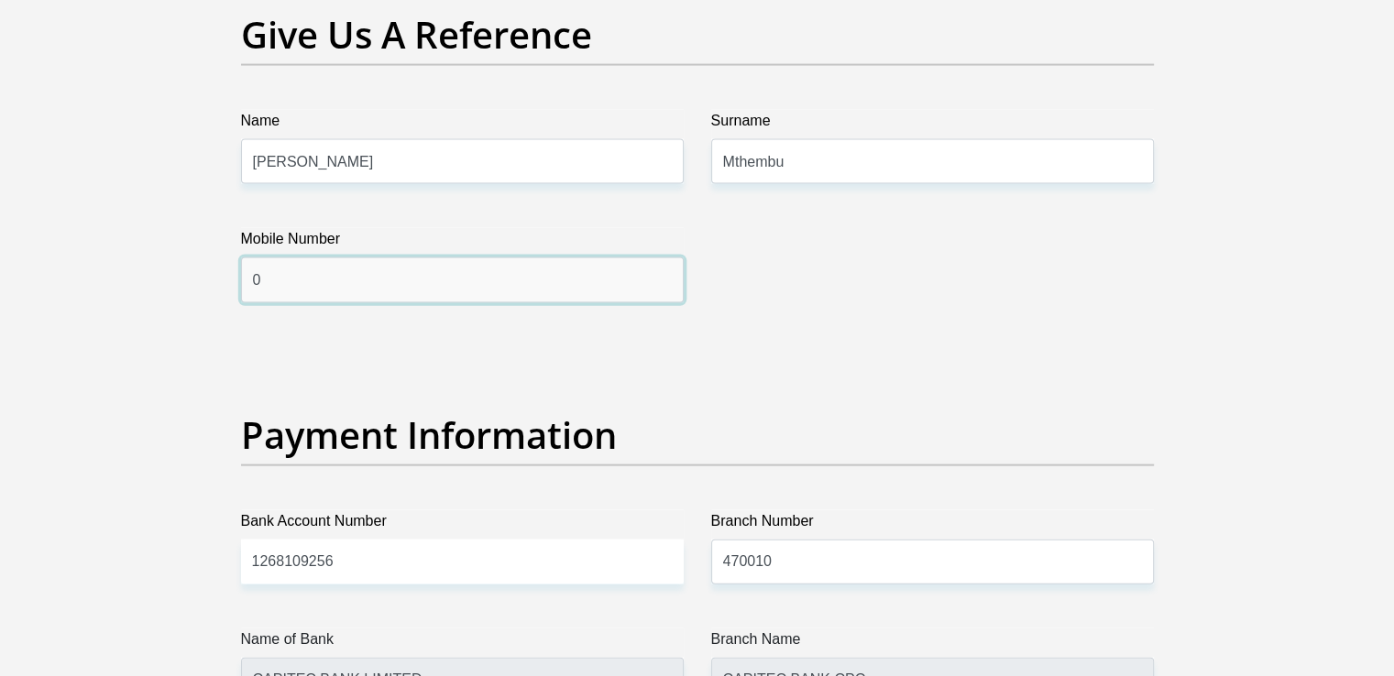
click at [359, 269] on input "0" at bounding box center [462, 280] width 443 height 45
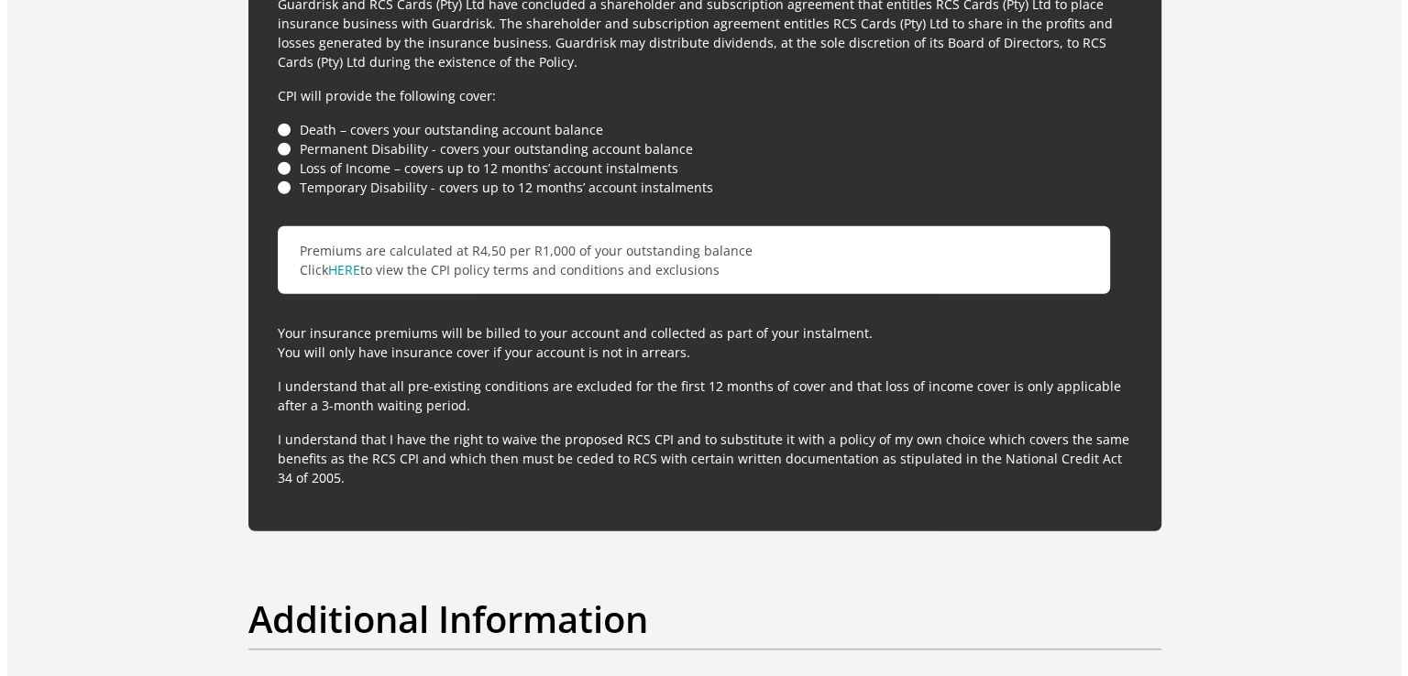
scroll to position [5591, 0]
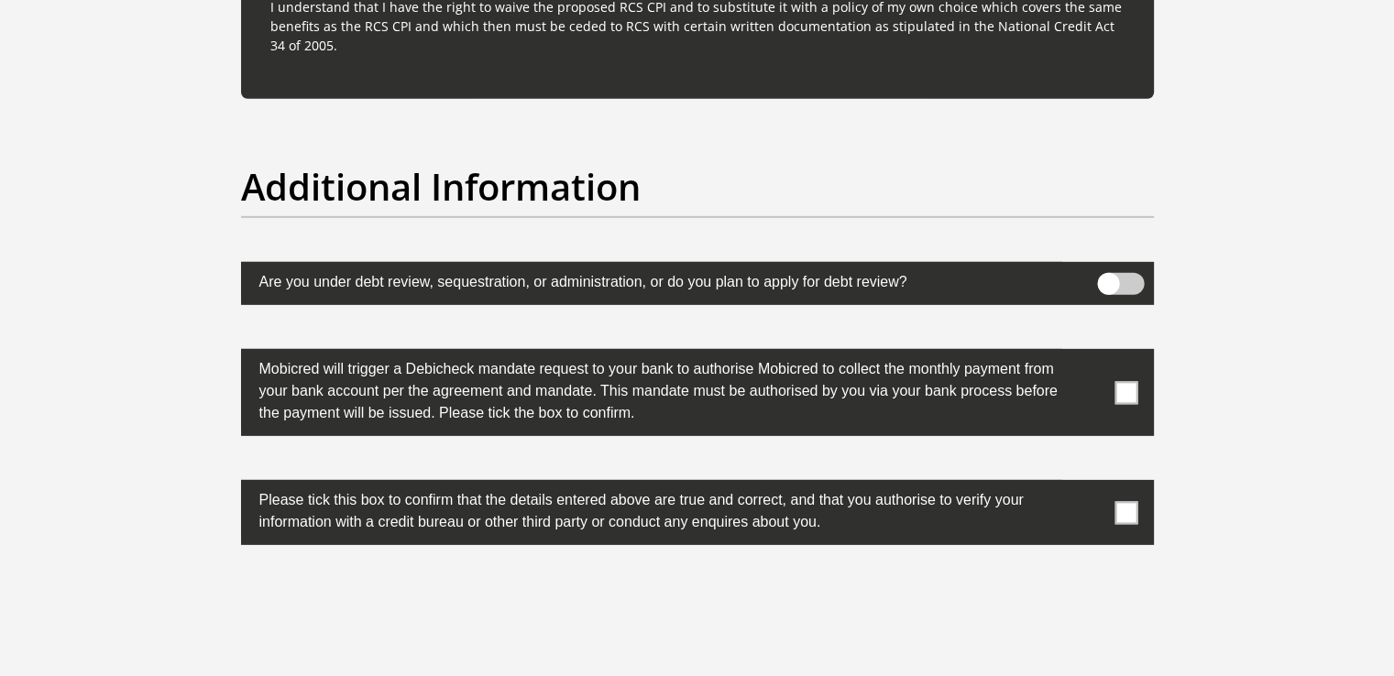
type input "0713305716"
click at [1130, 383] on span at bounding box center [1126, 392] width 23 height 23
click at [1090, 354] on input "checkbox" at bounding box center [1090, 354] width 0 height 0
click at [1123, 518] on span at bounding box center [1126, 512] width 23 height 23
click at [1090, 485] on input "checkbox" at bounding box center [1090, 485] width 0 height 0
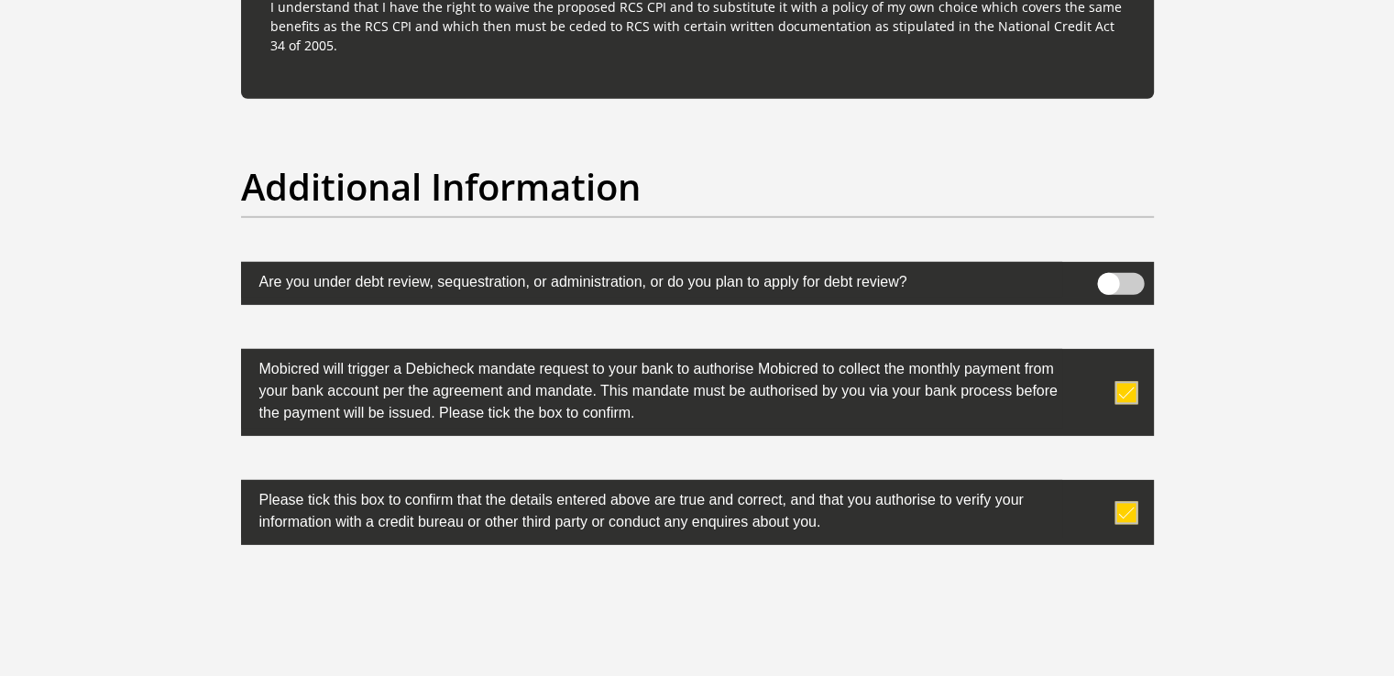
click at [1113, 280] on span at bounding box center [1120, 284] width 47 height 22
click at [1108, 278] on input "checkbox" at bounding box center [1108, 278] width 0 height 0
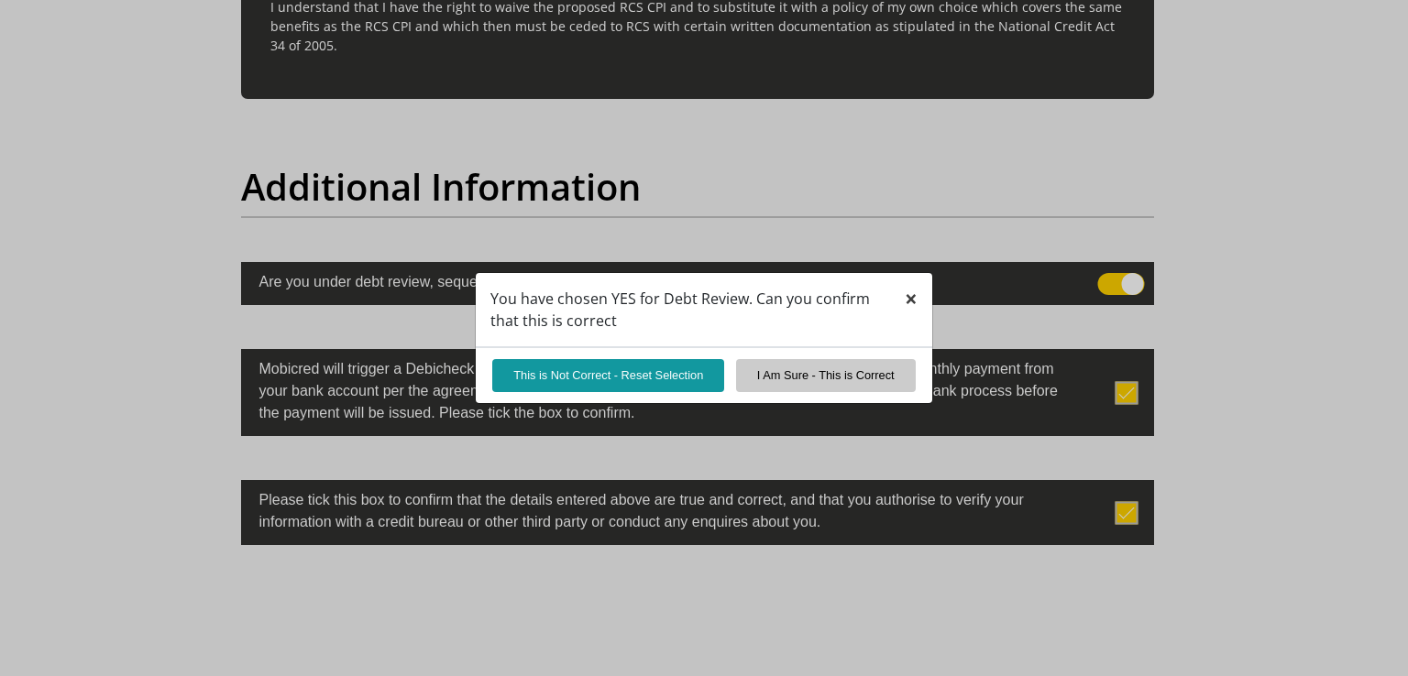
click at [909, 302] on span "×" at bounding box center [911, 298] width 13 height 30
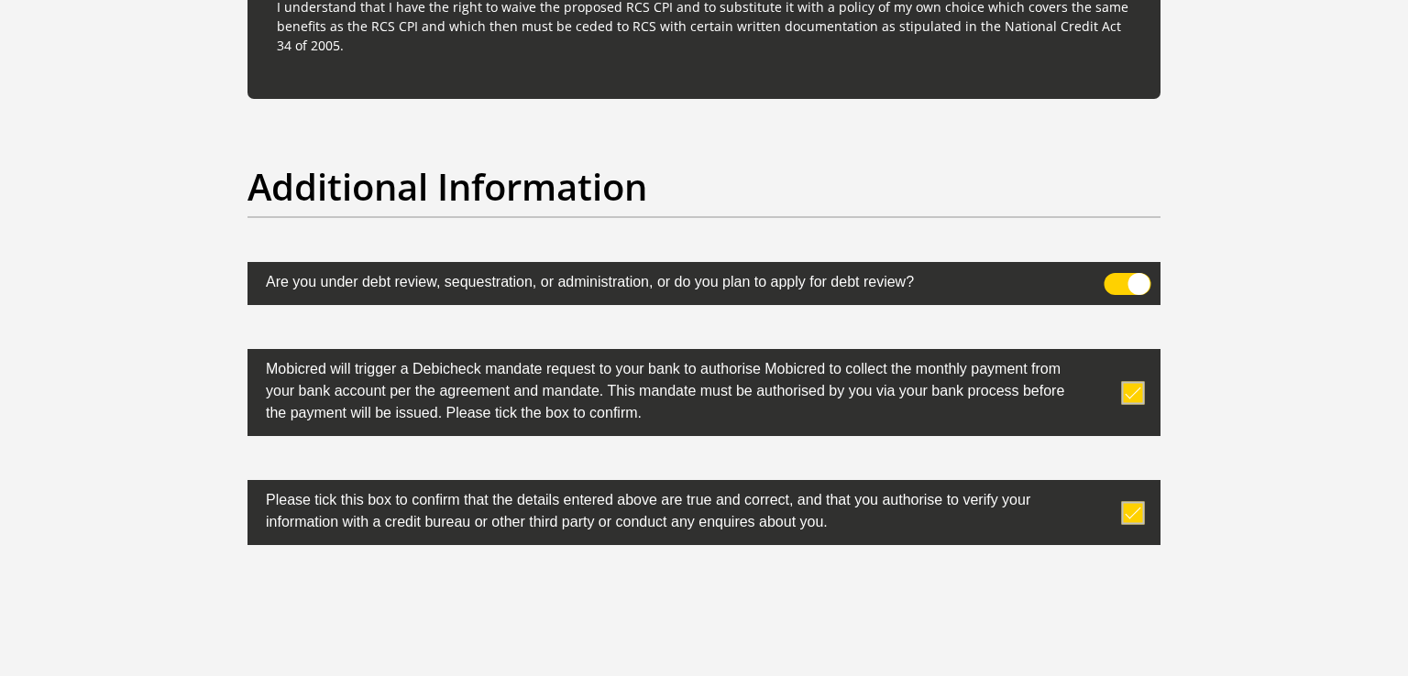
click at [1130, 289] on span at bounding box center [1128, 284] width 47 height 22
click at [1115, 278] on input "checkbox" at bounding box center [1115, 278] width 0 height 0
click at [1118, 273] on span at bounding box center [1128, 284] width 47 height 22
click at [1115, 278] on input "checkbox" at bounding box center [1115, 278] width 0 height 0
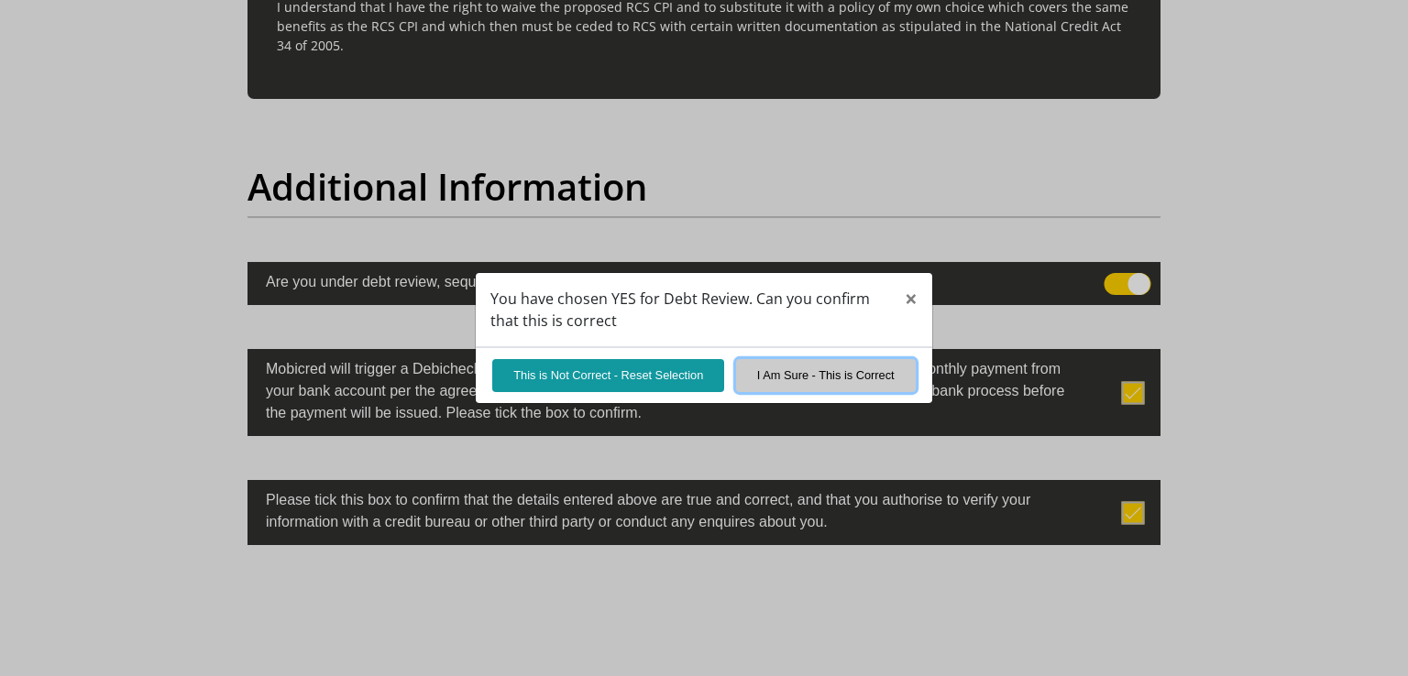
click at [809, 375] on button "I Am Sure - This is Correct" at bounding box center [826, 375] width 180 height 32
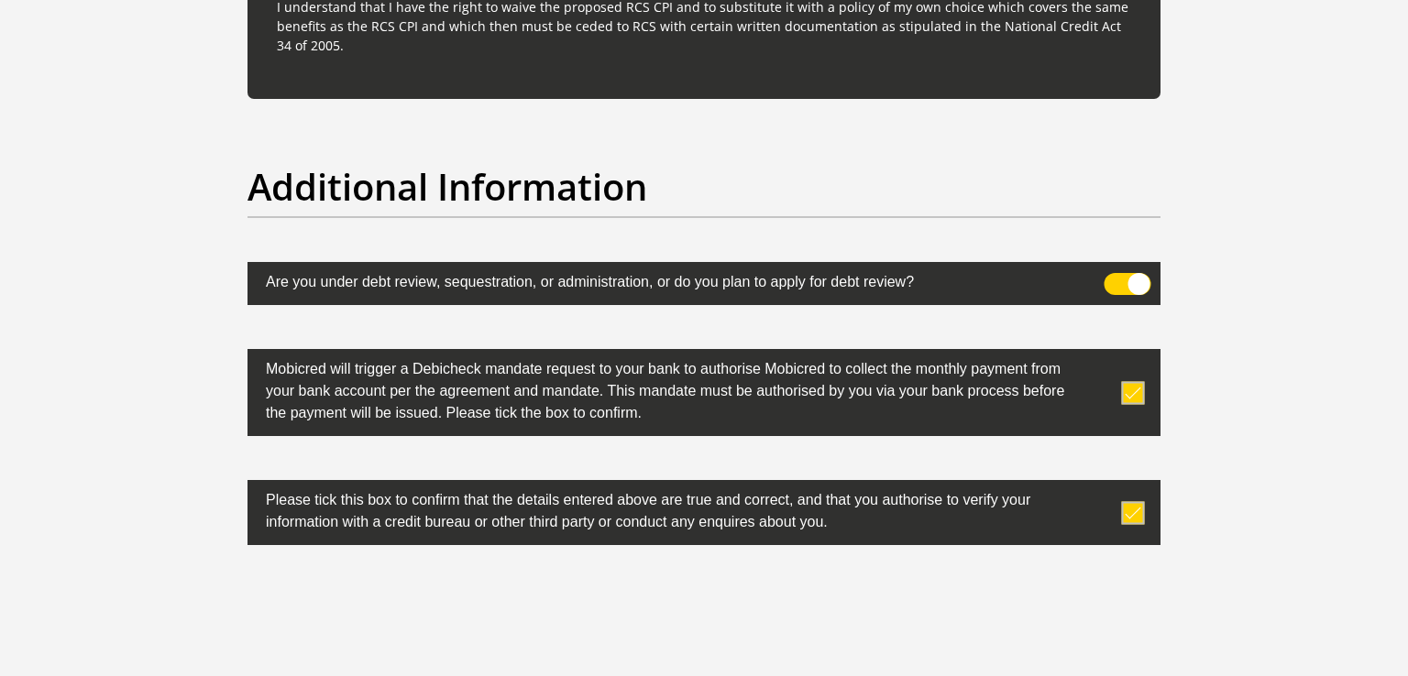
drag, startPoint x: 1115, startPoint y: 280, endPoint x: 1101, endPoint y: 293, distance: 19.4
click at [1115, 283] on span at bounding box center [1128, 284] width 47 height 22
click at [1115, 278] on input "checkbox" at bounding box center [1115, 278] width 0 height 0
click at [1146, 391] on label at bounding box center [703, 392] width 913 height 87
click at [1096, 354] on input "checkbox" at bounding box center [1096, 354] width 0 height 0
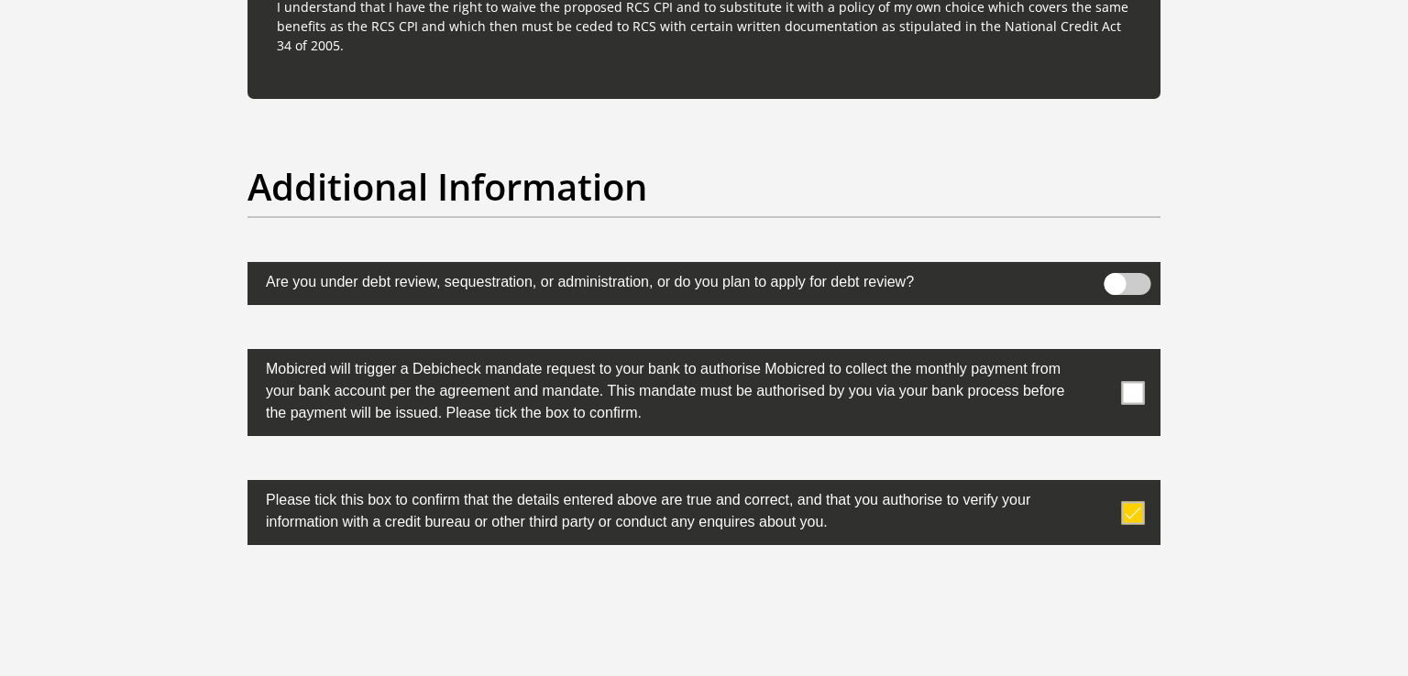
click at [1142, 510] on span at bounding box center [1133, 512] width 23 height 23
click at [1096, 485] on input "checkbox" at bounding box center [1096, 485] width 0 height 0
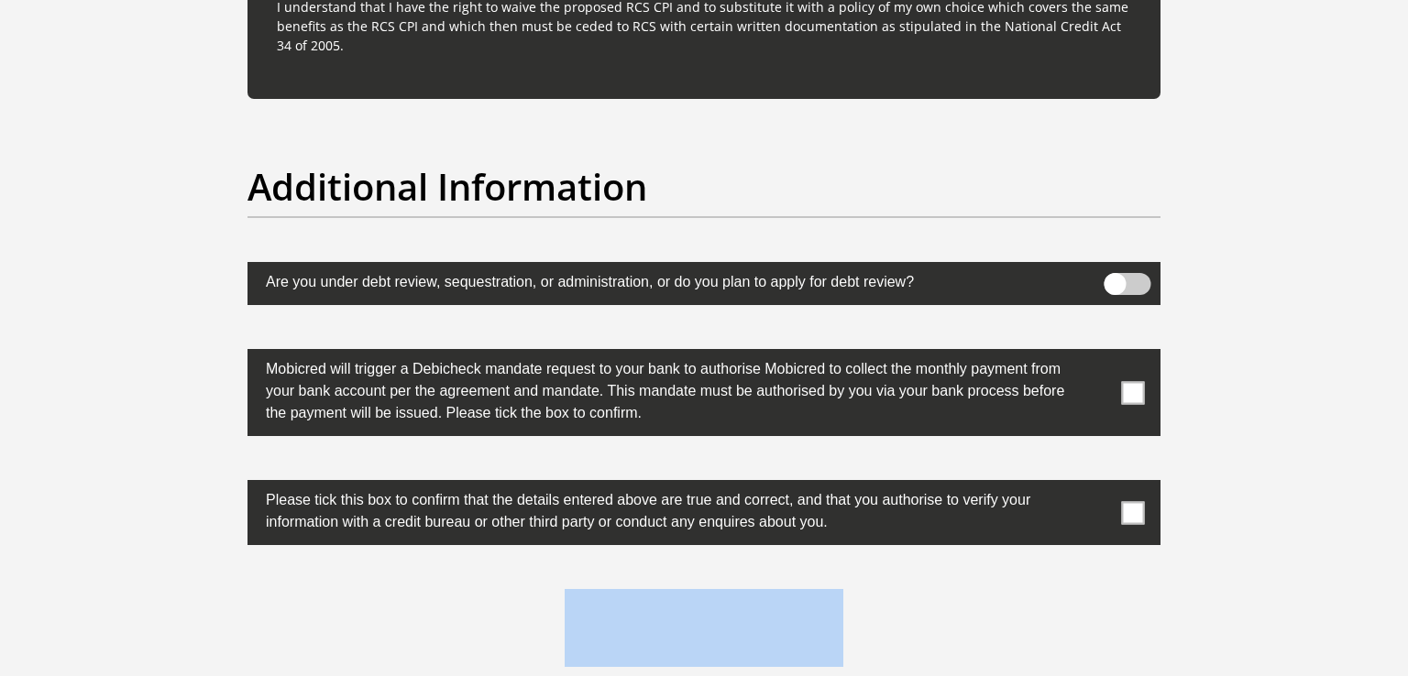
drag, startPoint x: 1357, startPoint y: 616, endPoint x: 1371, endPoint y: 650, distance: 36.6
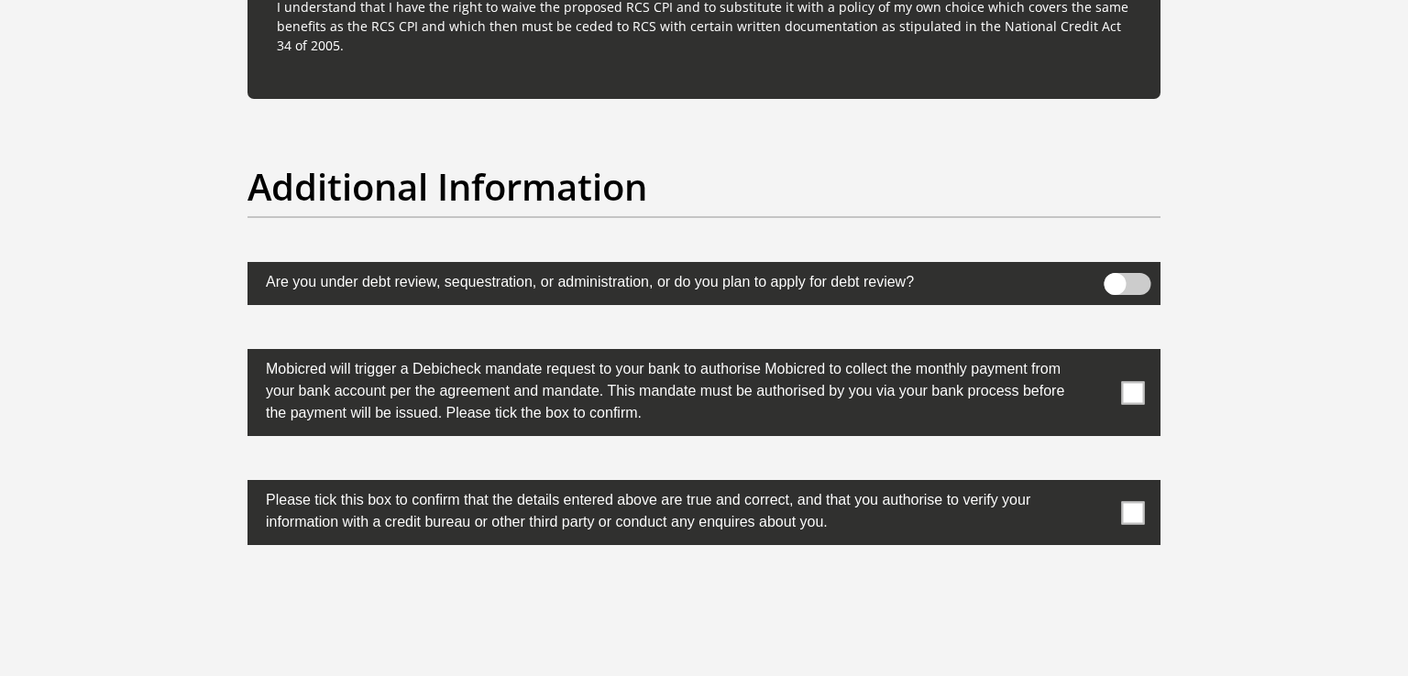
click at [1143, 508] on span at bounding box center [1133, 512] width 23 height 23
click at [1096, 485] on input "checkbox" at bounding box center [1096, 485] width 0 height 0
click at [1127, 397] on span at bounding box center [1133, 392] width 23 height 23
click at [1096, 354] on input "checkbox" at bounding box center [1096, 354] width 0 height 0
click at [1128, 276] on span at bounding box center [1128, 284] width 47 height 22
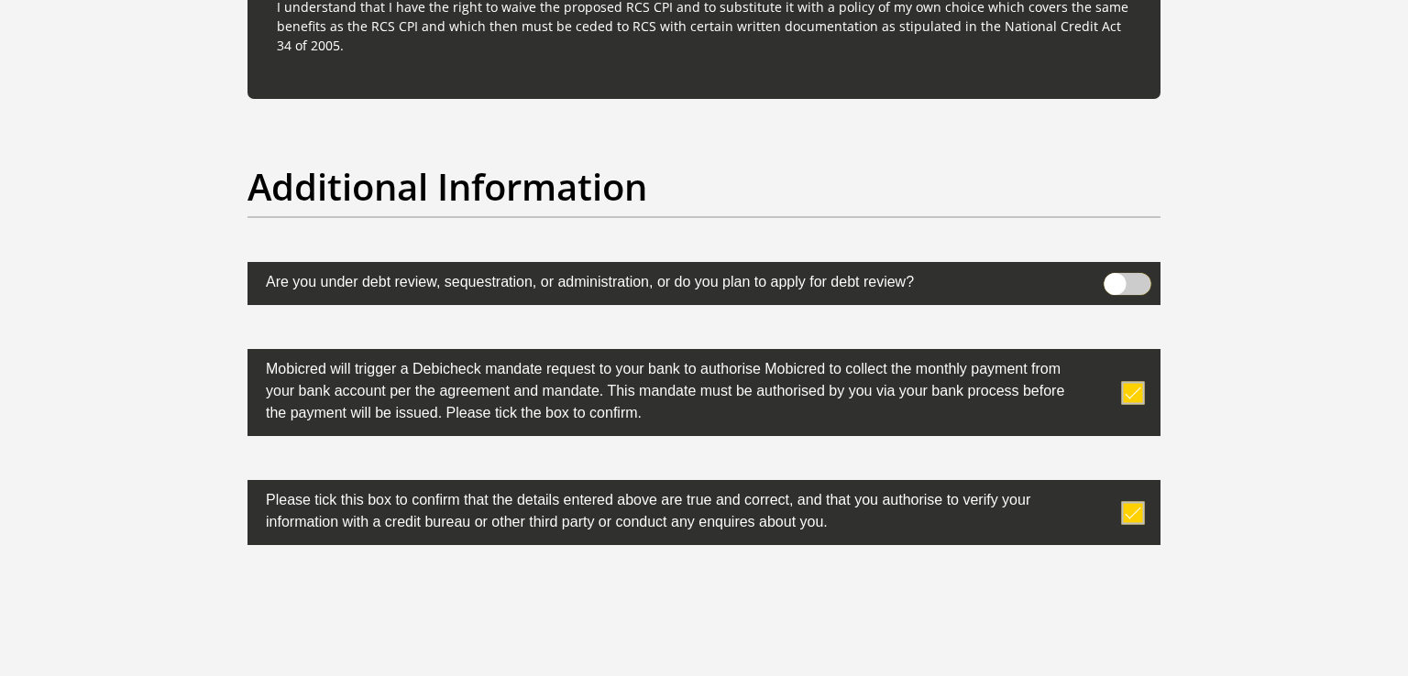
click at [1115, 278] on input "checkbox" at bounding box center [1115, 278] width 0 height 0
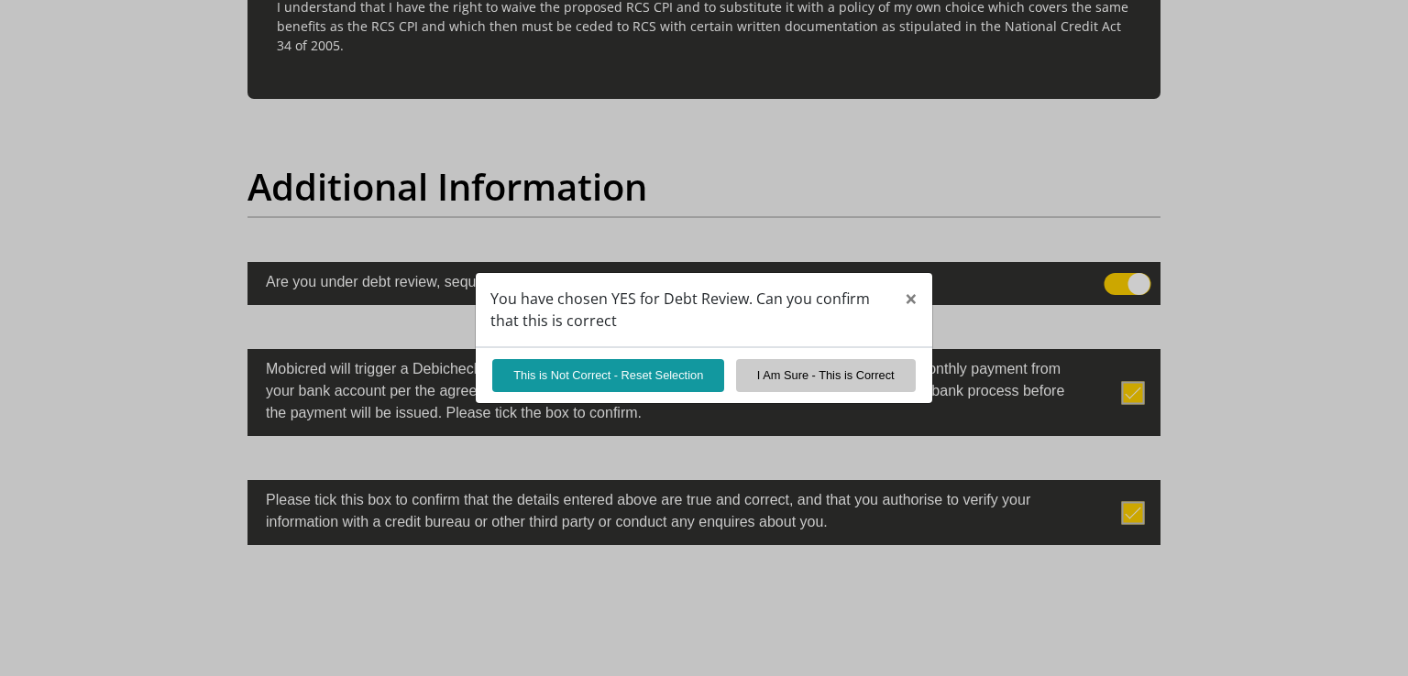
click at [1122, 282] on div "You have chosen YES for Debt Review. Can you confirm that this is correct × Thi…" at bounding box center [704, 338] width 1408 height 676
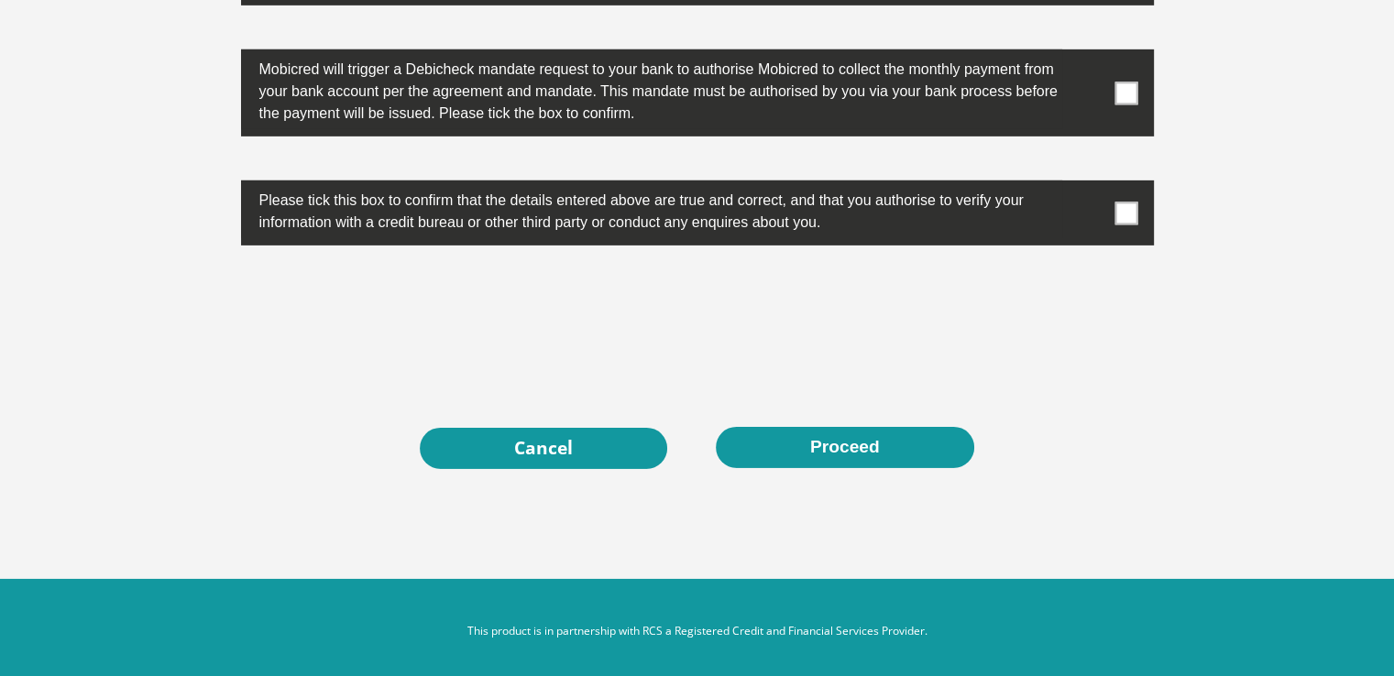
scroll to position [5897, 0]
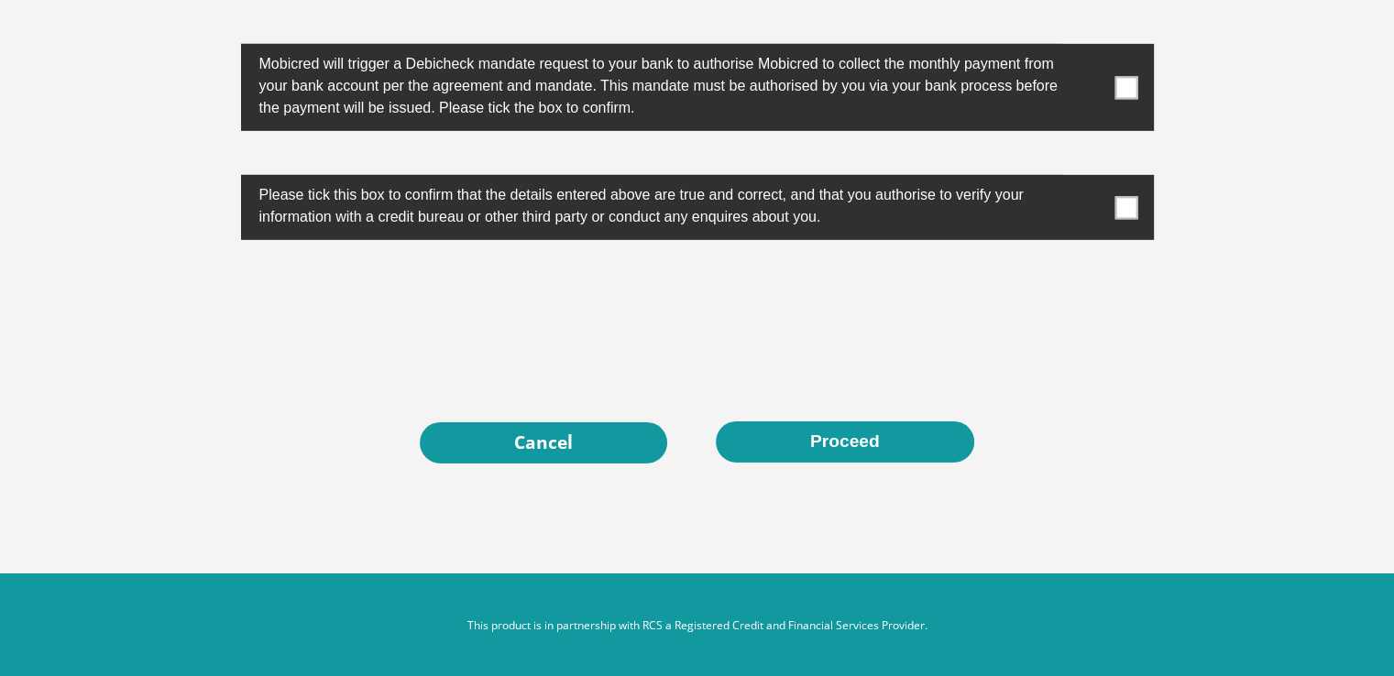
click at [1125, 209] on span at bounding box center [1126, 207] width 23 height 23
click at [1090, 180] on input "checkbox" at bounding box center [1090, 180] width 0 height 0
click at [1122, 86] on span at bounding box center [1126, 87] width 23 height 23
click at [1090, 49] on input "checkbox" at bounding box center [1090, 49] width 0 height 0
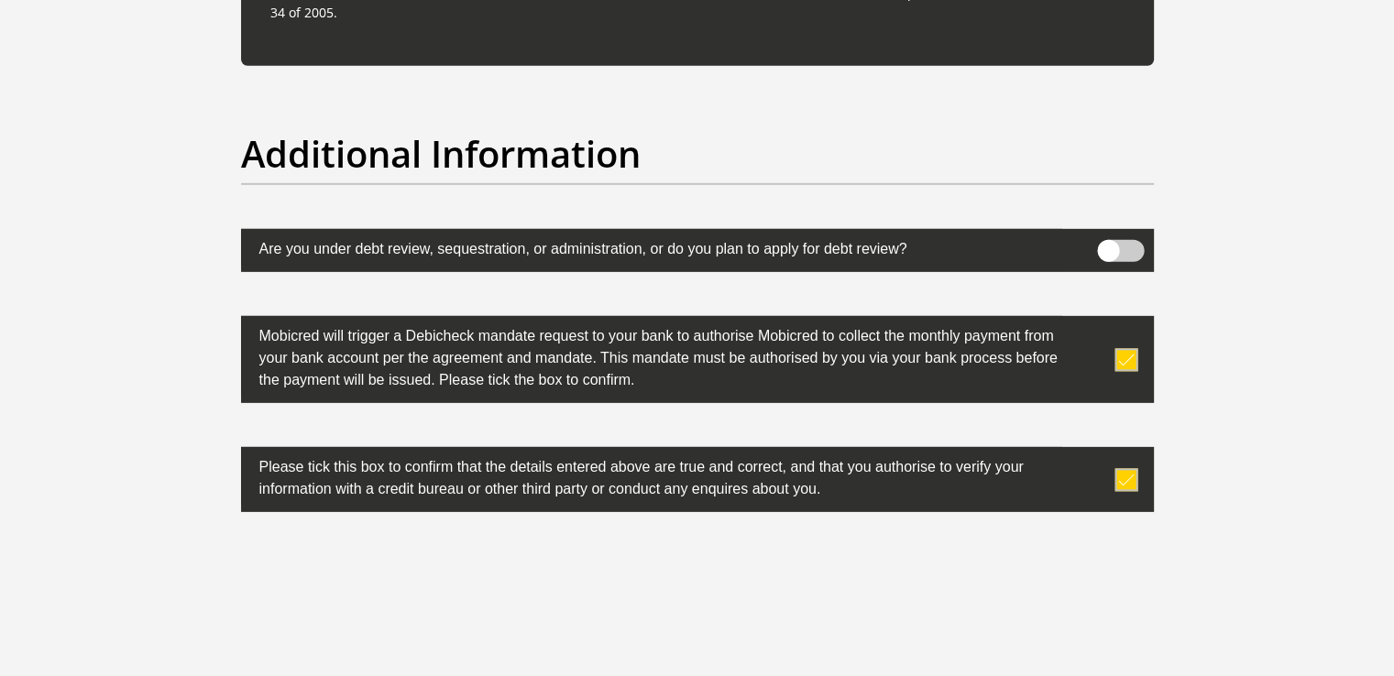
scroll to position [5622, 0]
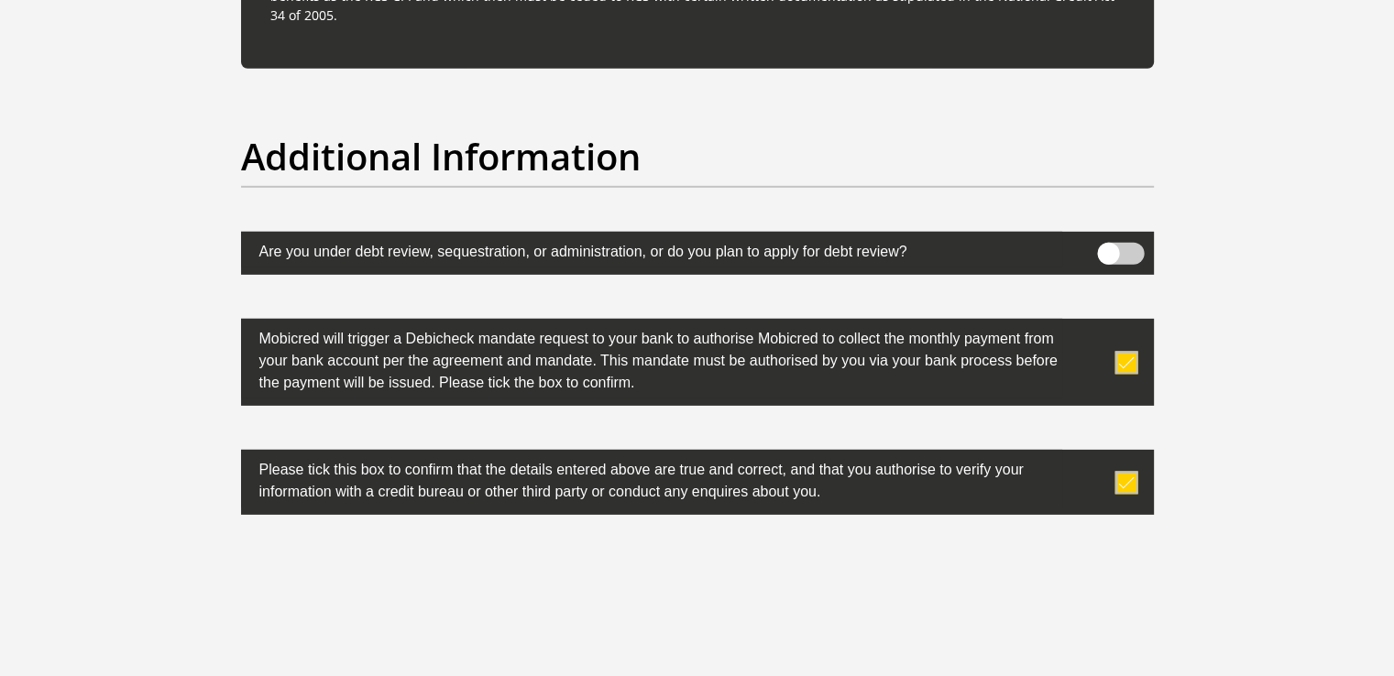
click at [1100, 252] on span at bounding box center [1120, 254] width 47 height 22
click at [1108, 247] on input "checkbox" at bounding box center [1108, 247] width 0 height 0
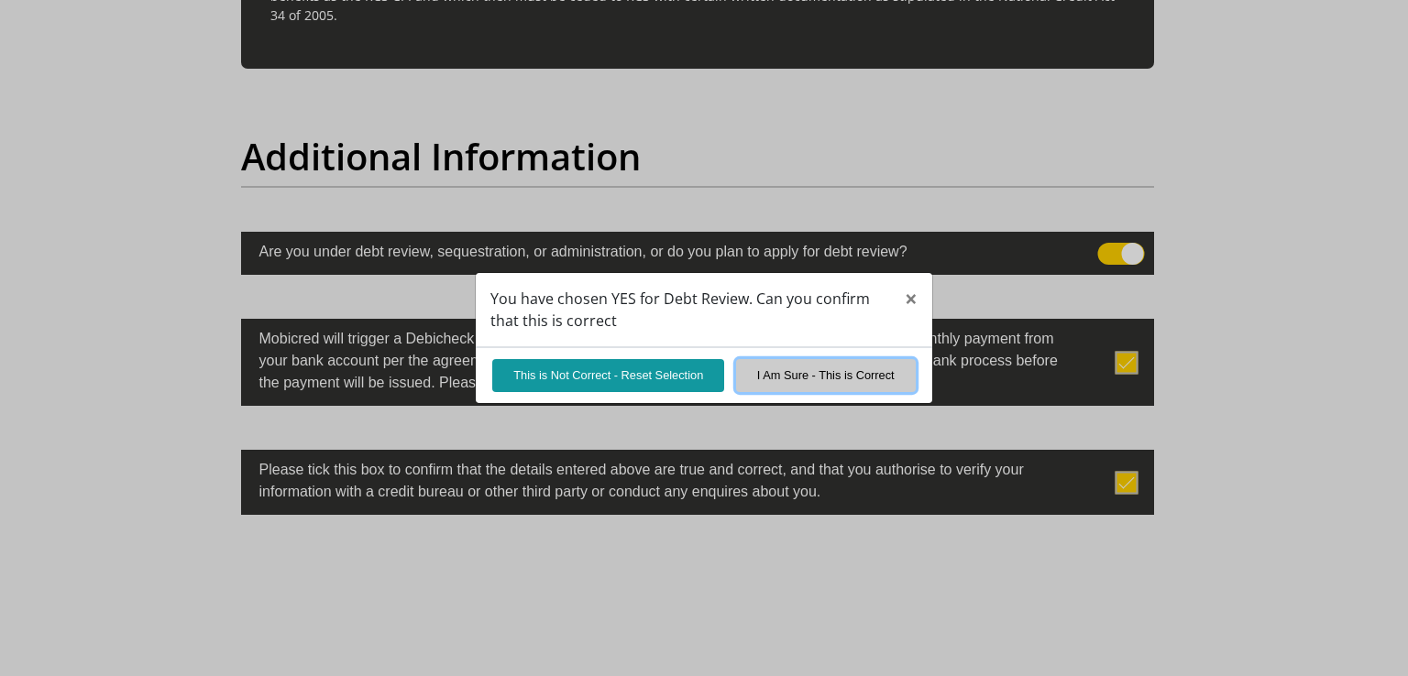
click at [796, 382] on button "I Am Sure - This is Correct" at bounding box center [826, 375] width 180 height 32
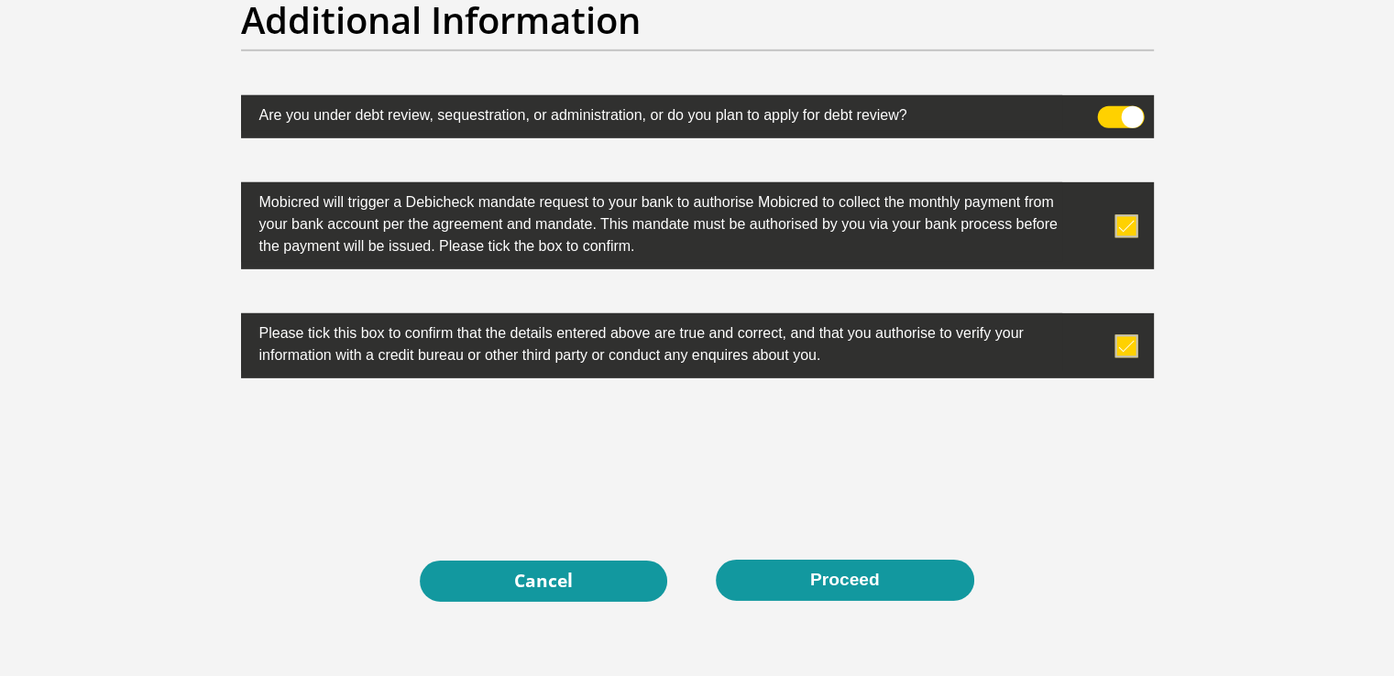
scroll to position [5897, 0]
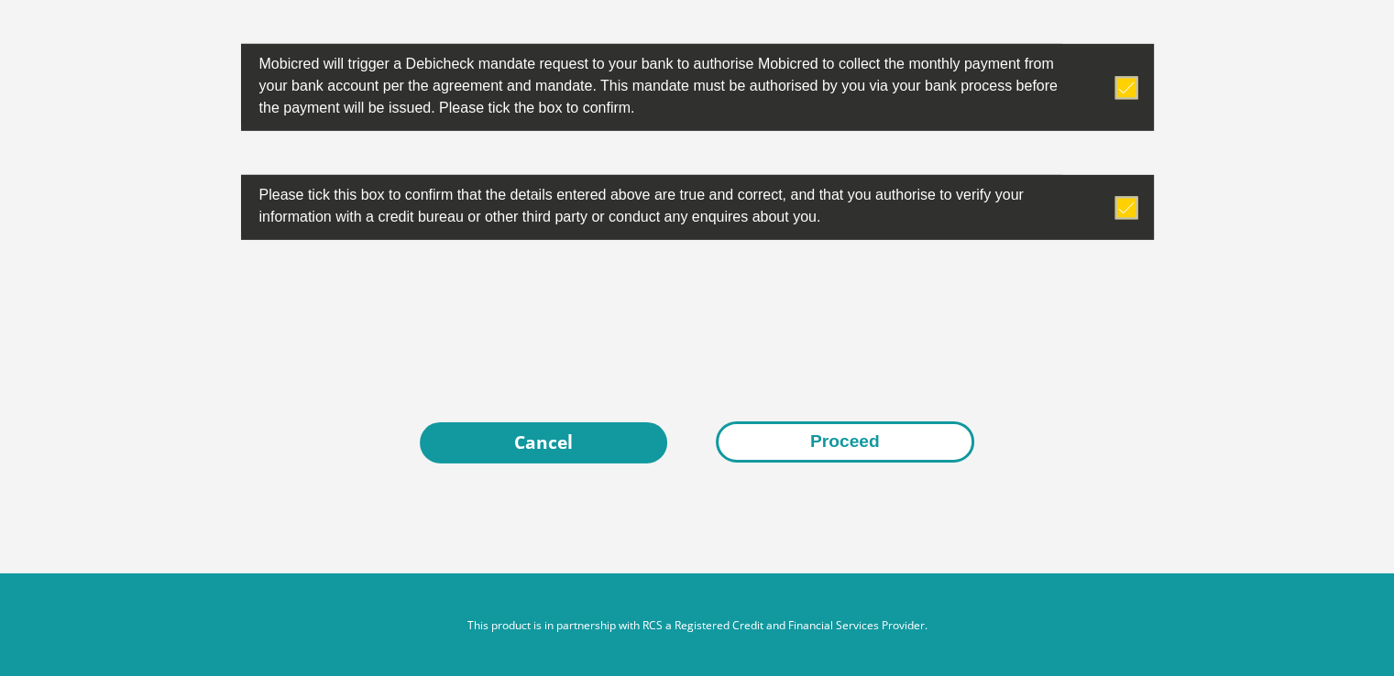
click at [832, 448] on button "Proceed" at bounding box center [845, 442] width 258 height 41
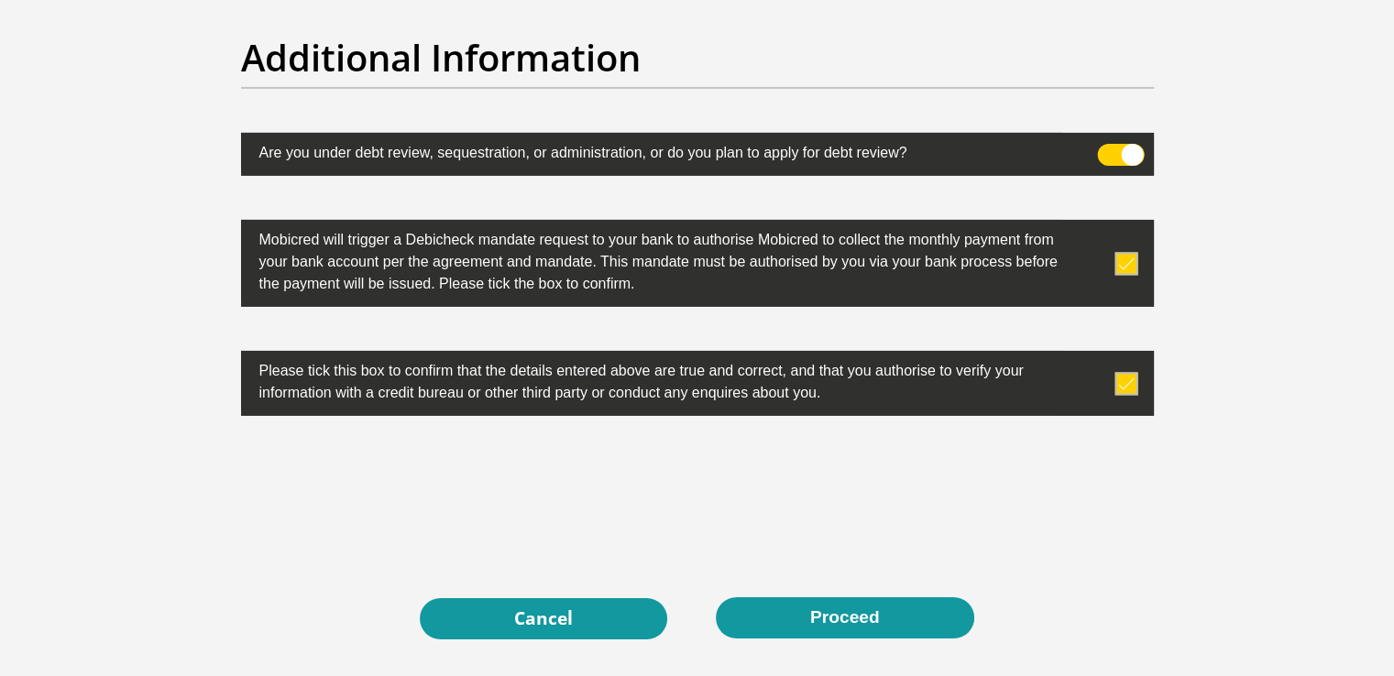
scroll to position [6381, 0]
